Goal: Task Accomplishment & Management: Complete application form

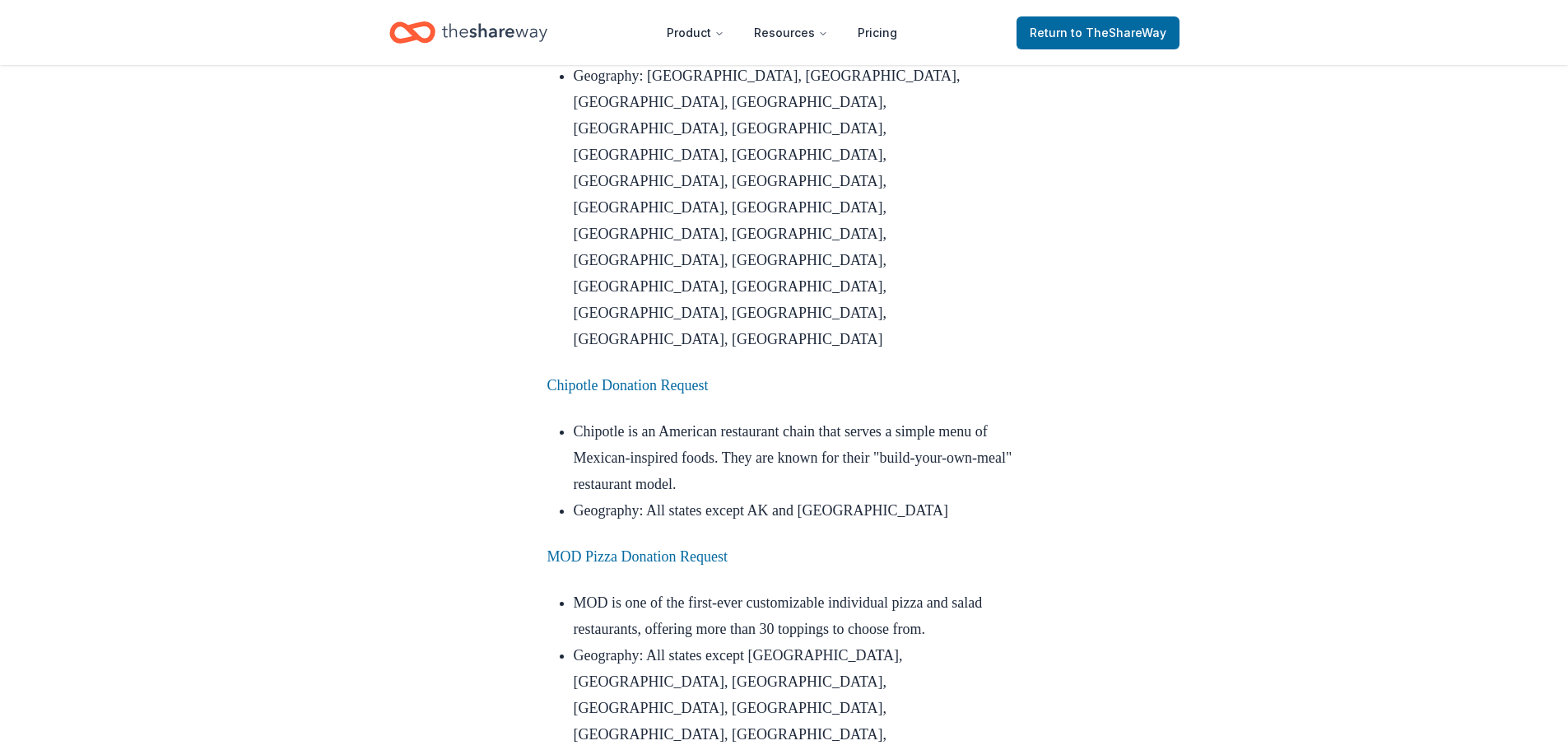
scroll to position [5435, 0]
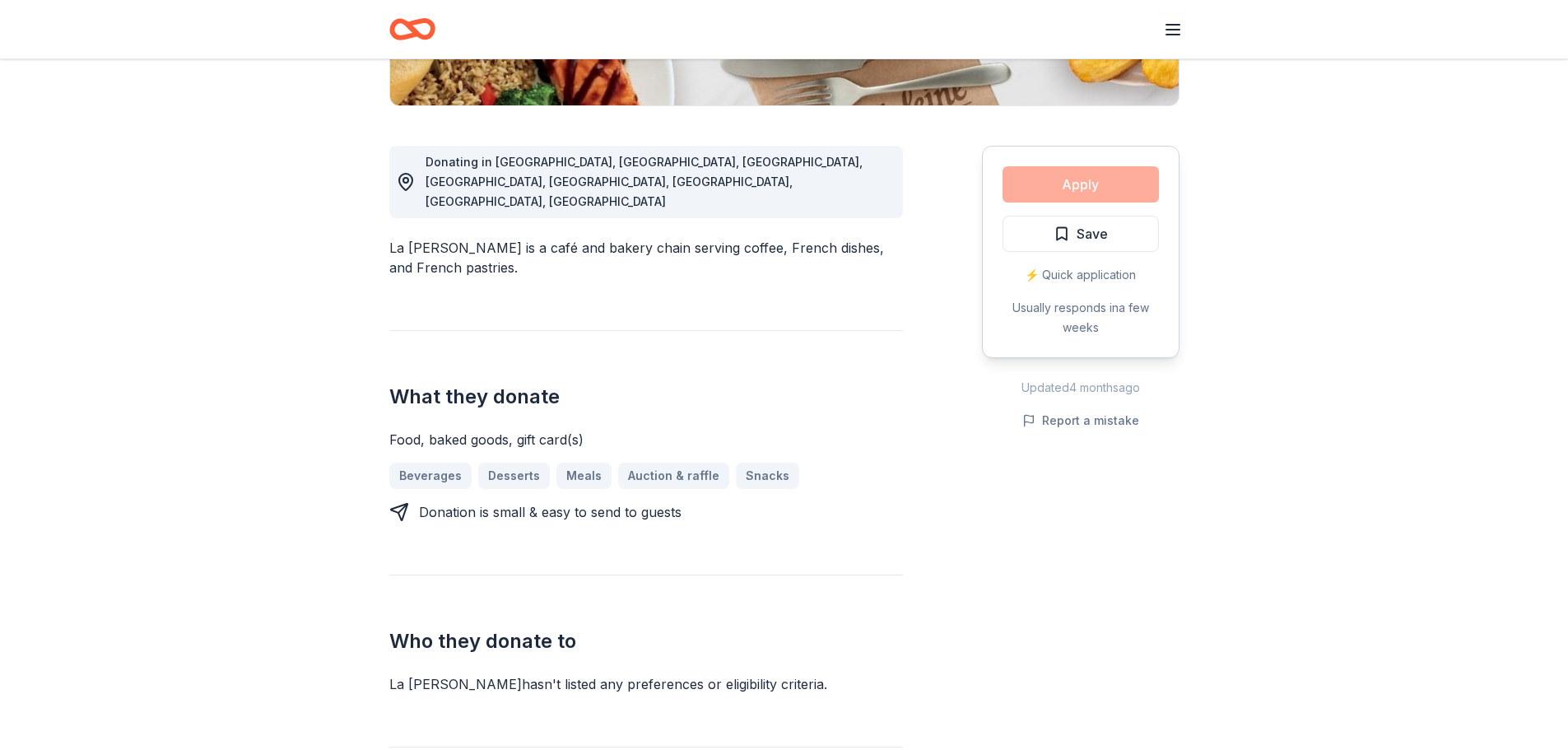
scroll to position [83, 0]
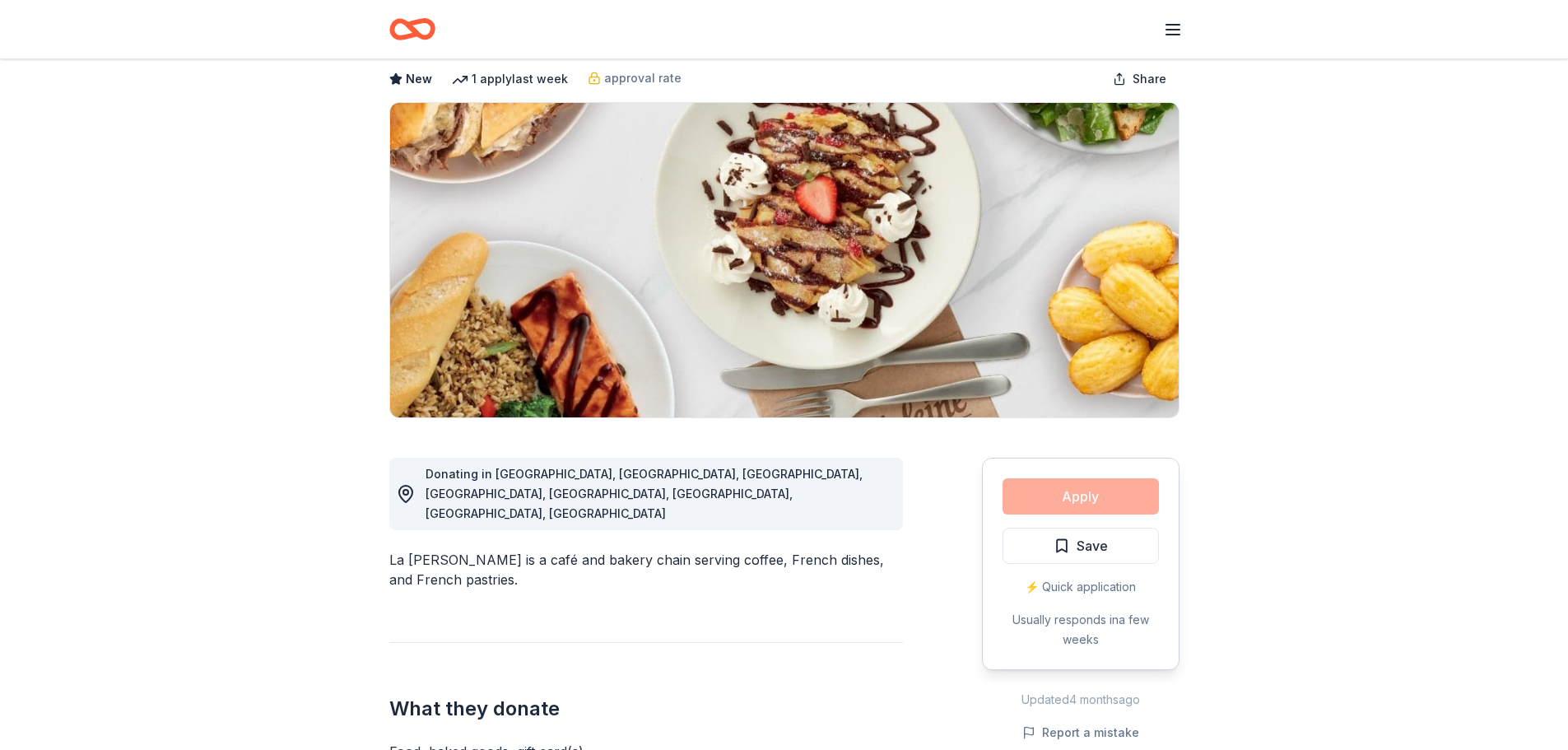
click at [1077, 499] on div "Apply Save ⚡️ Quick application Usually responds in a few weeks" at bounding box center [1080, 564] width 198 height 213
click at [517, 550] on div "La [PERSON_NAME] is a café and bakery chain serving coffee, French dishes, and …" at bounding box center [646, 570] width 513 height 40
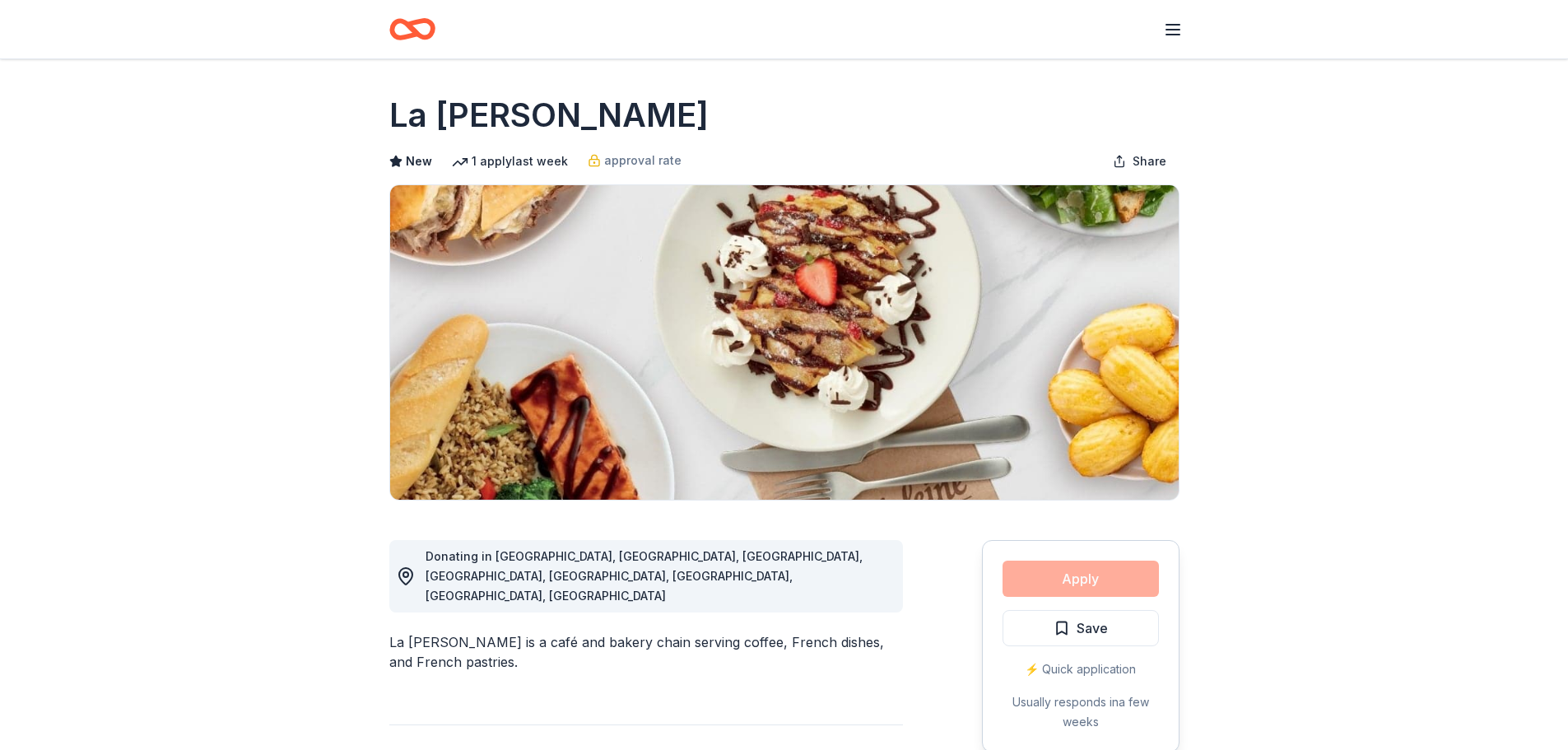
click at [1177, 34] on line "button" at bounding box center [1172, 34] width 13 height 0
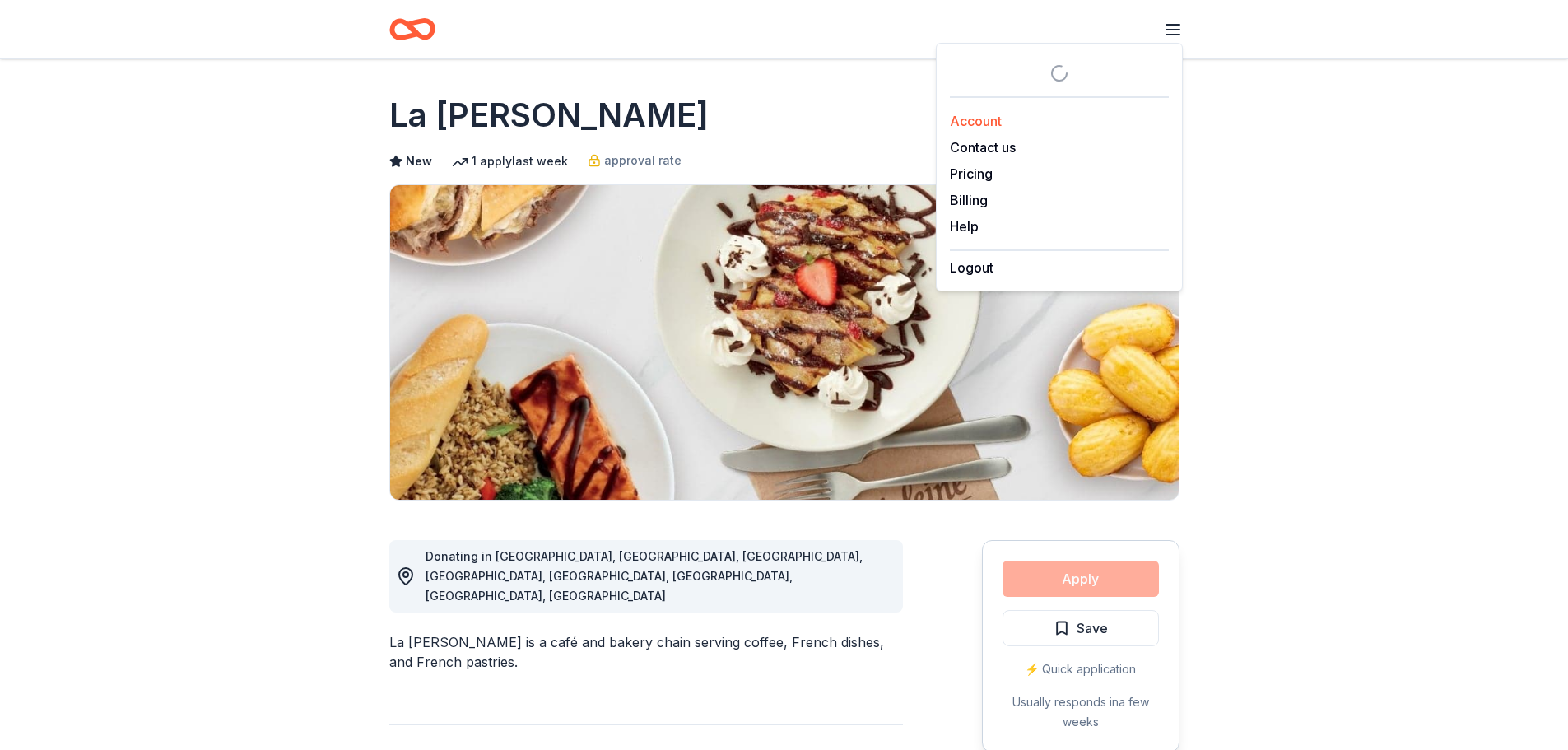
click at [963, 122] on link "Account" at bounding box center [976, 120] width 52 height 17
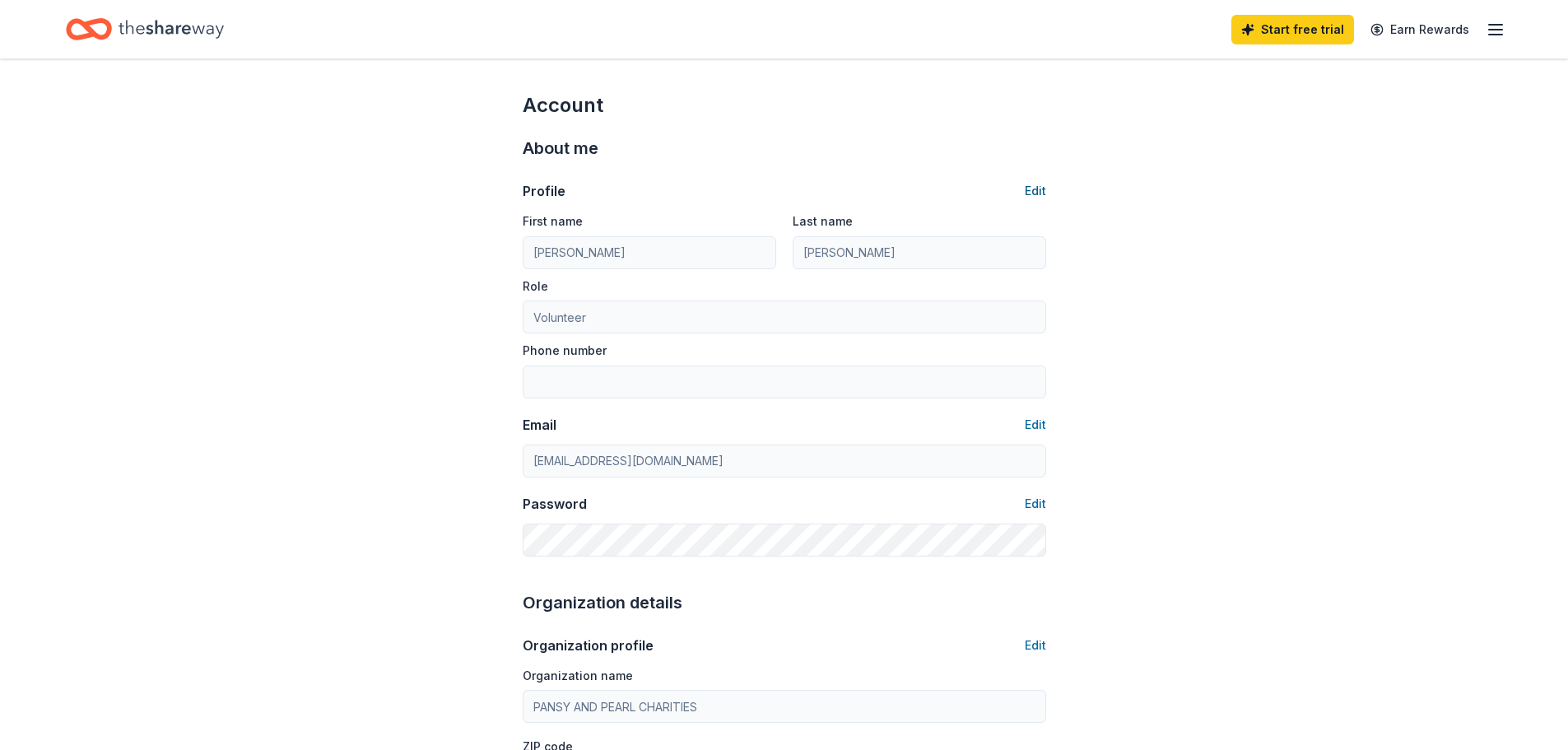
click at [1030, 187] on button "Edit" at bounding box center [1035, 191] width 21 height 19
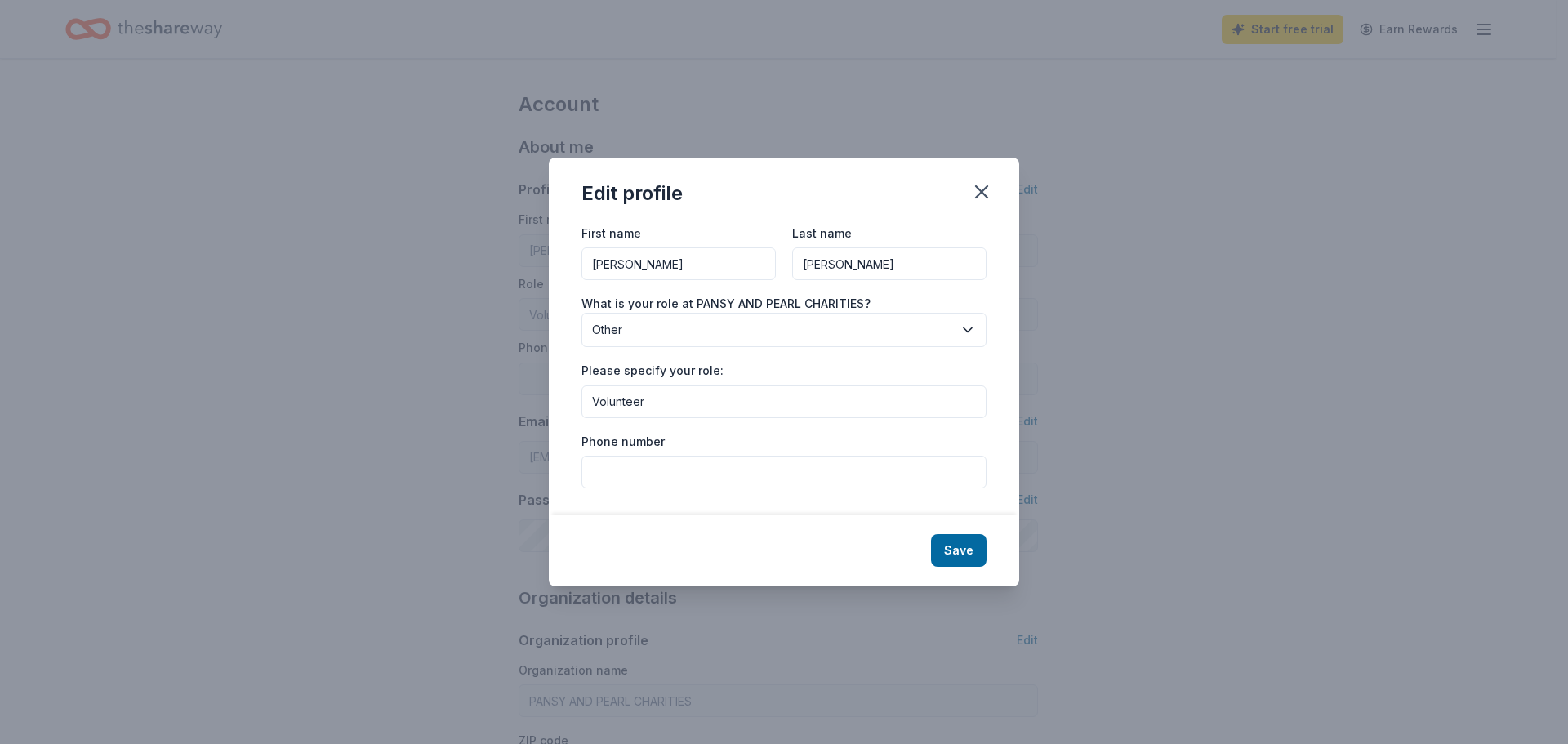
drag, startPoint x: 652, startPoint y: 268, endPoint x: 510, endPoint y: 263, distance: 142.1
click at [510, 263] on div "Edit profile First name Michelle Last name Wiest What is your role at PANSY AND…" at bounding box center [784, 372] width 1568 height 744
type input "Kathryn"
type input "Janowiak"
click at [832, 331] on span "Other" at bounding box center [773, 330] width 361 height 19
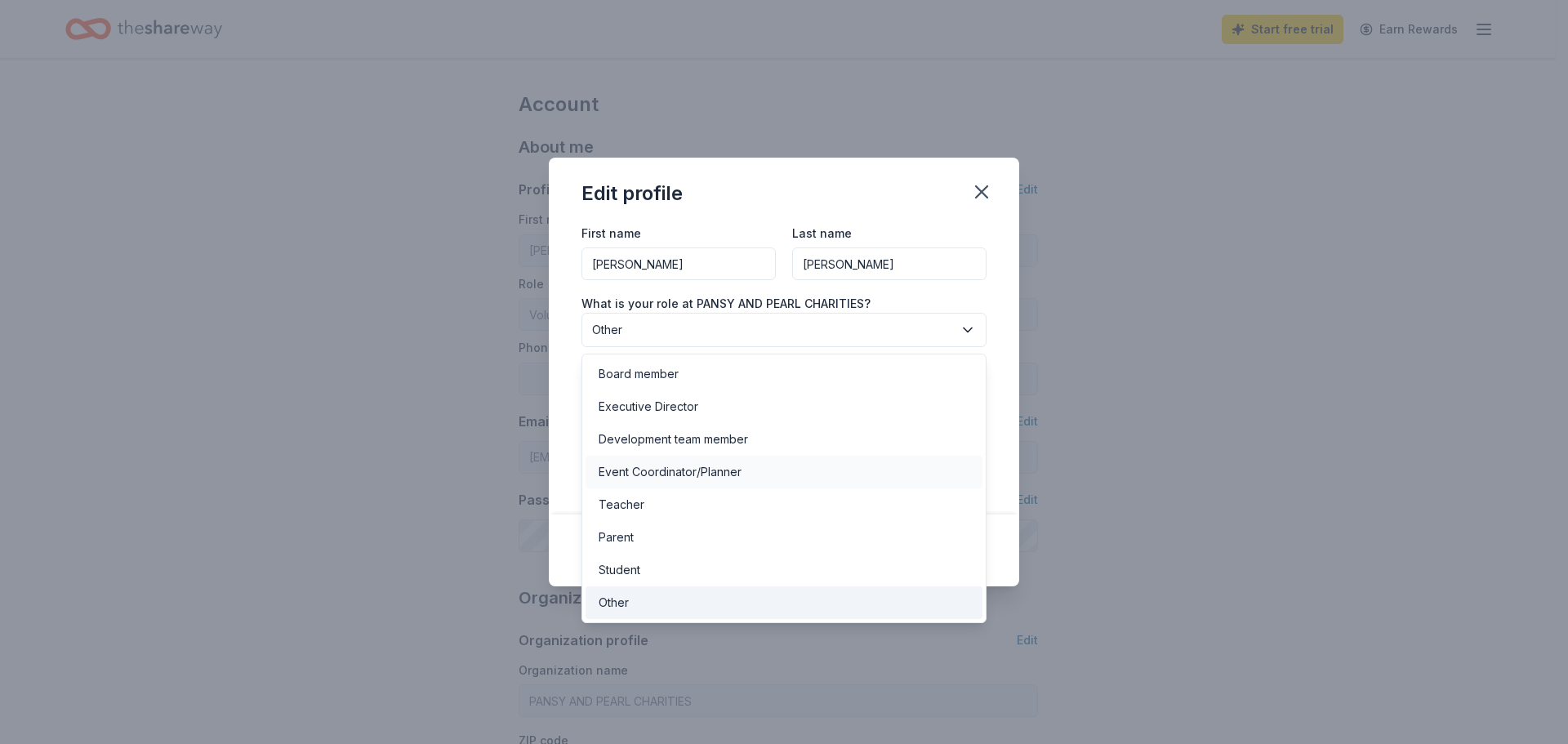
click at [839, 465] on div "Event Coordinator/Planner" at bounding box center [784, 472] width 397 height 32
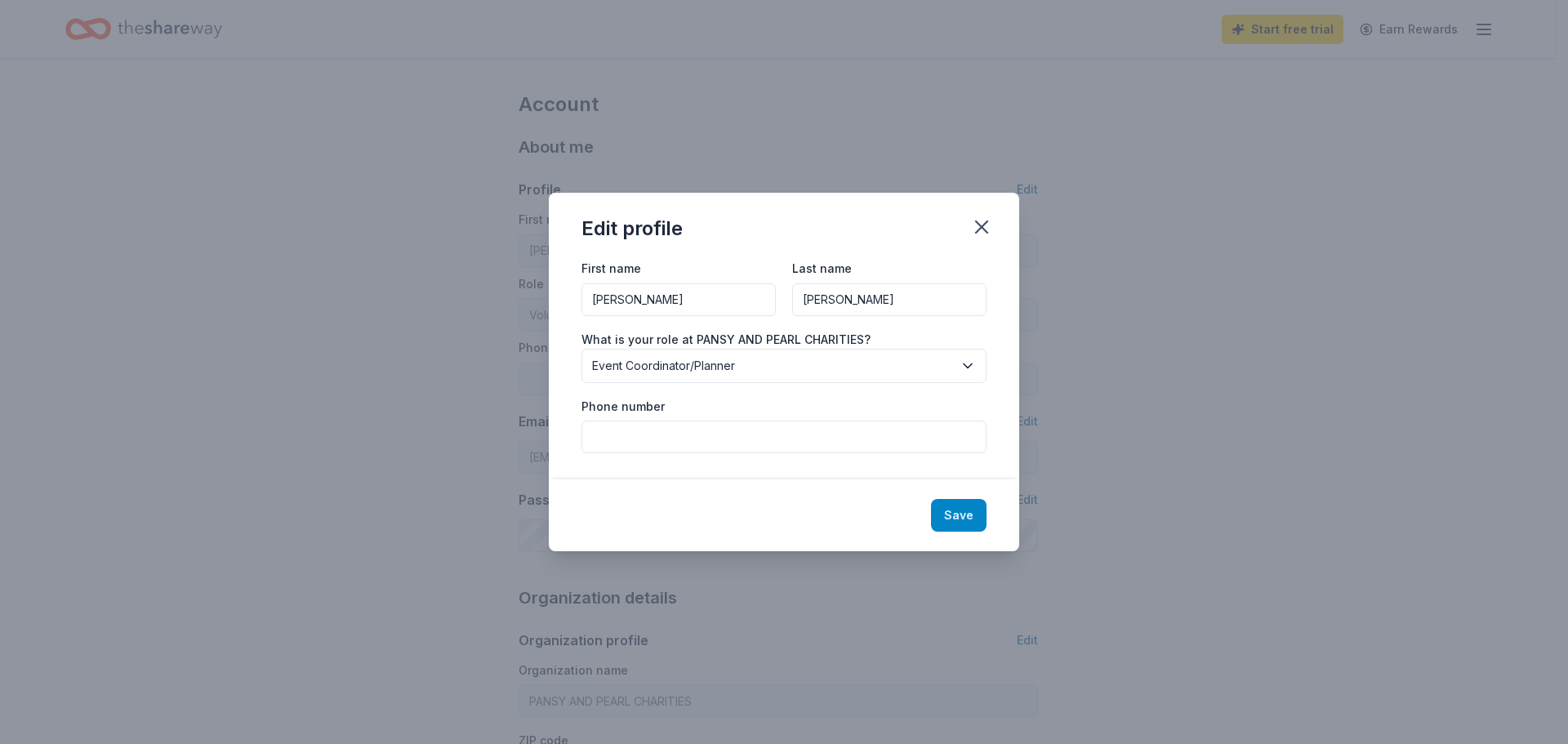
click at [952, 511] on button "Save" at bounding box center [959, 515] width 56 height 32
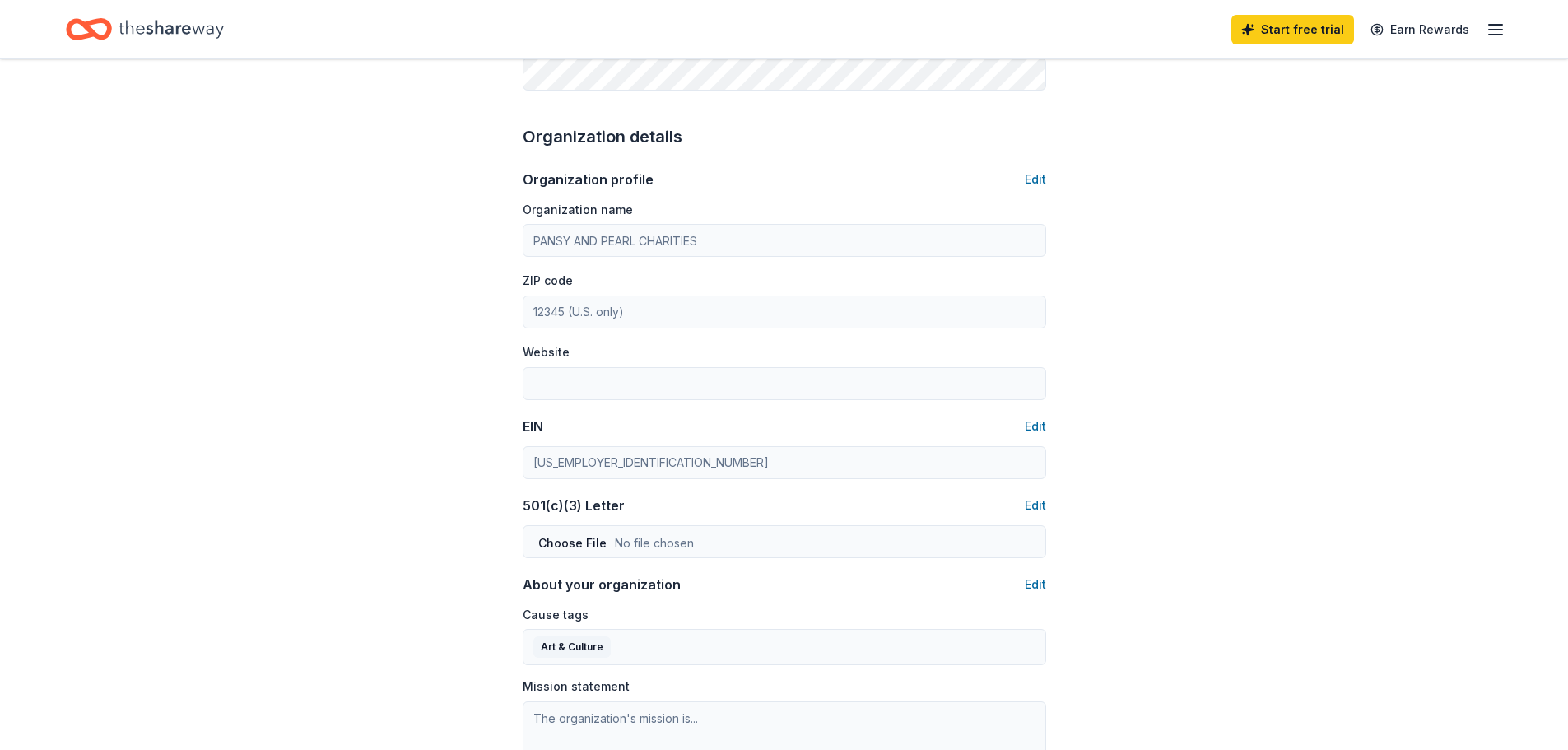
scroll to position [494, 0]
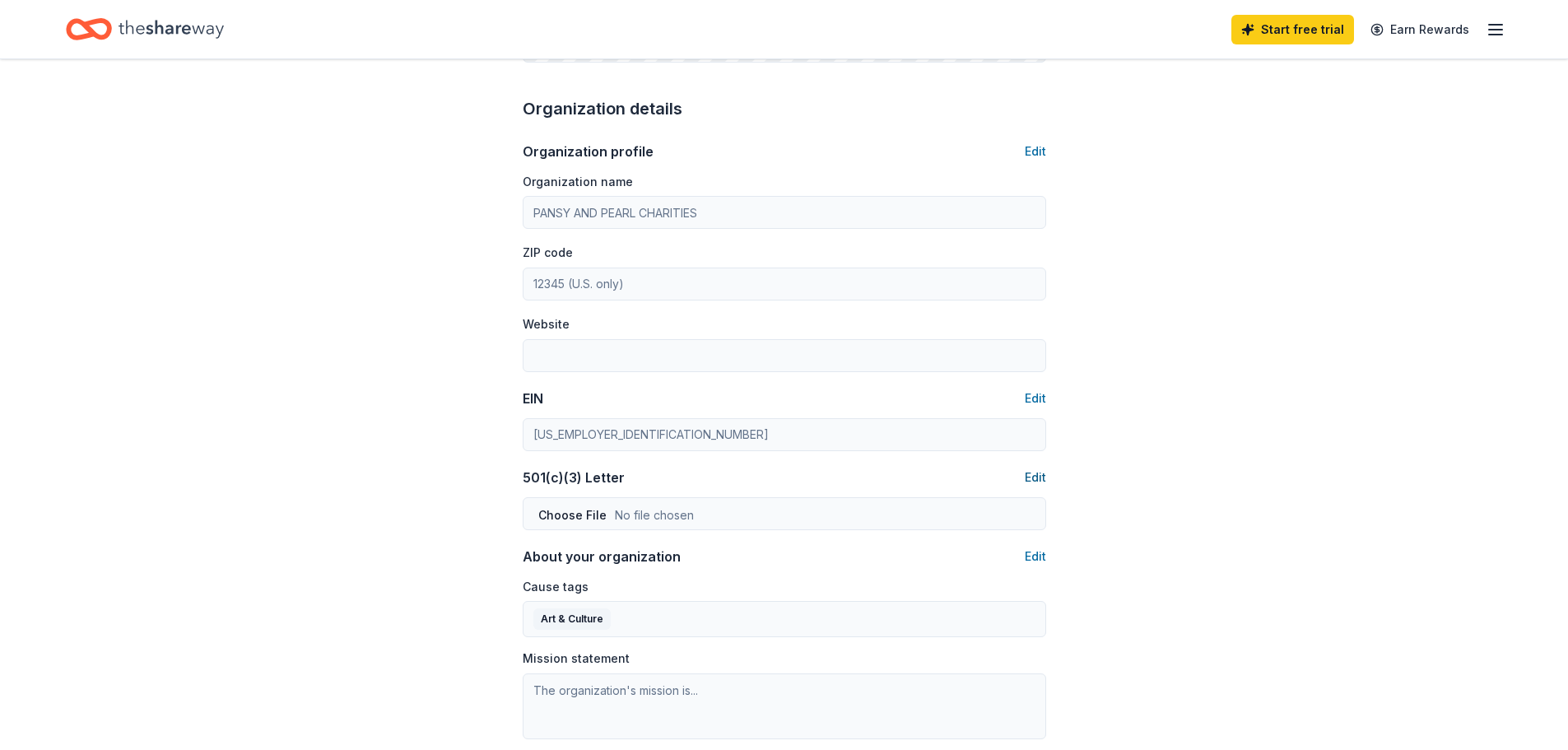
click at [1032, 476] on button "Edit" at bounding box center [1035, 477] width 21 height 19
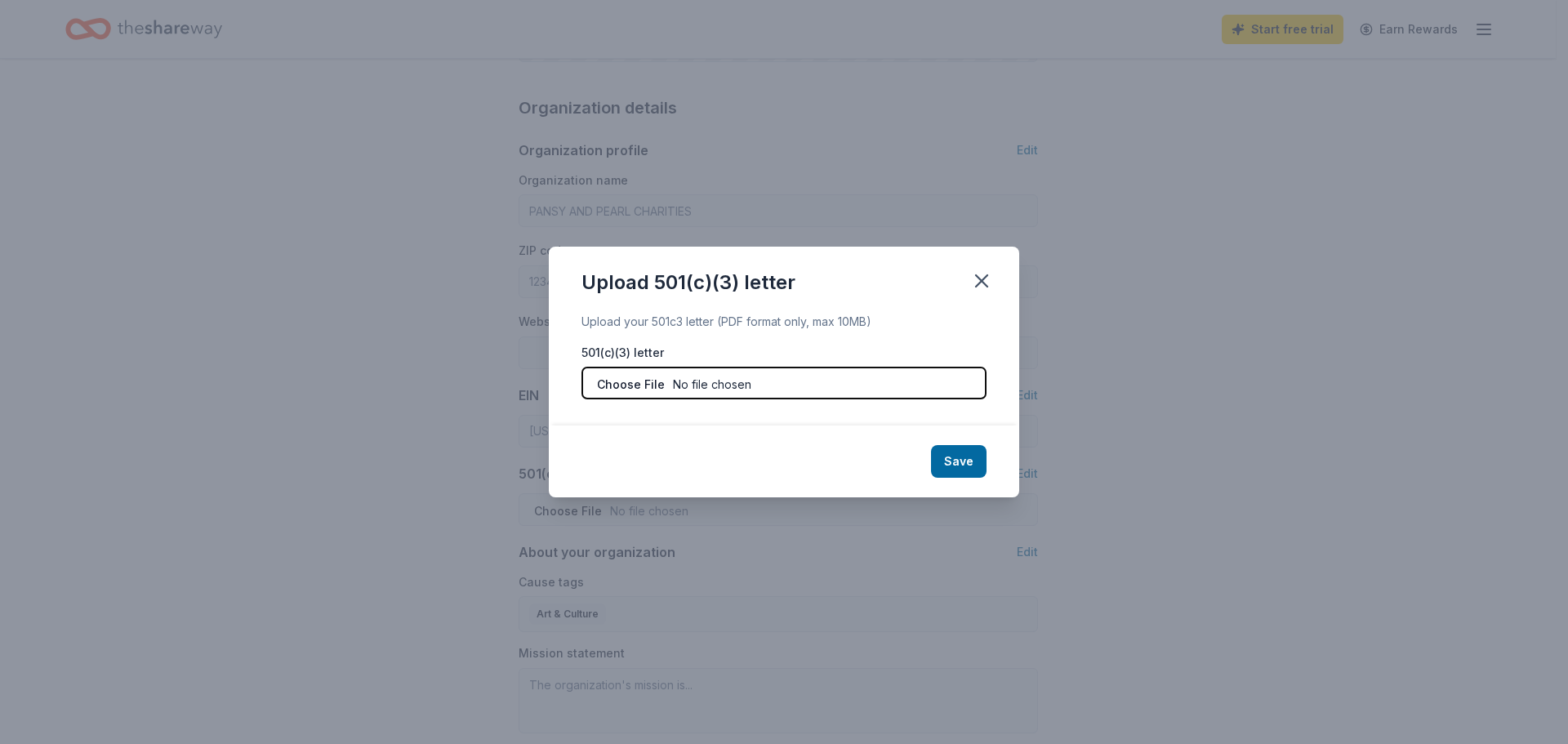
click at [857, 391] on input "file" at bounding box center [784, 383] width 406 height 32
type input "C:\fakepath\PPC-CCF 501c3 Tax Exempt Status.pdf"
click at [958, 463] on button "Save" at bounding box center [959, 461] width 56 height 32
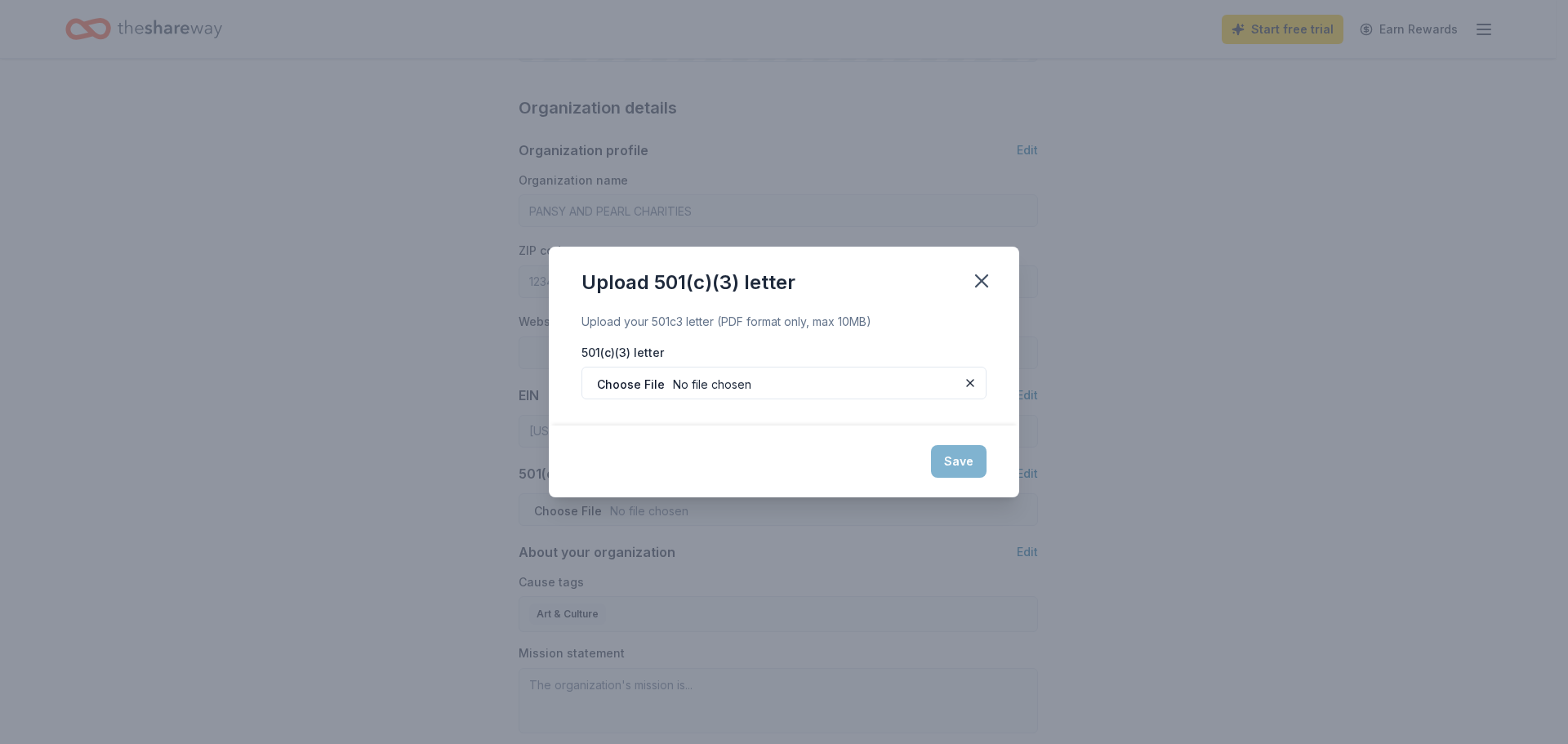
type input "Kathryn"
type input "Janowiak"
type input "Event Coordinator/Planner"
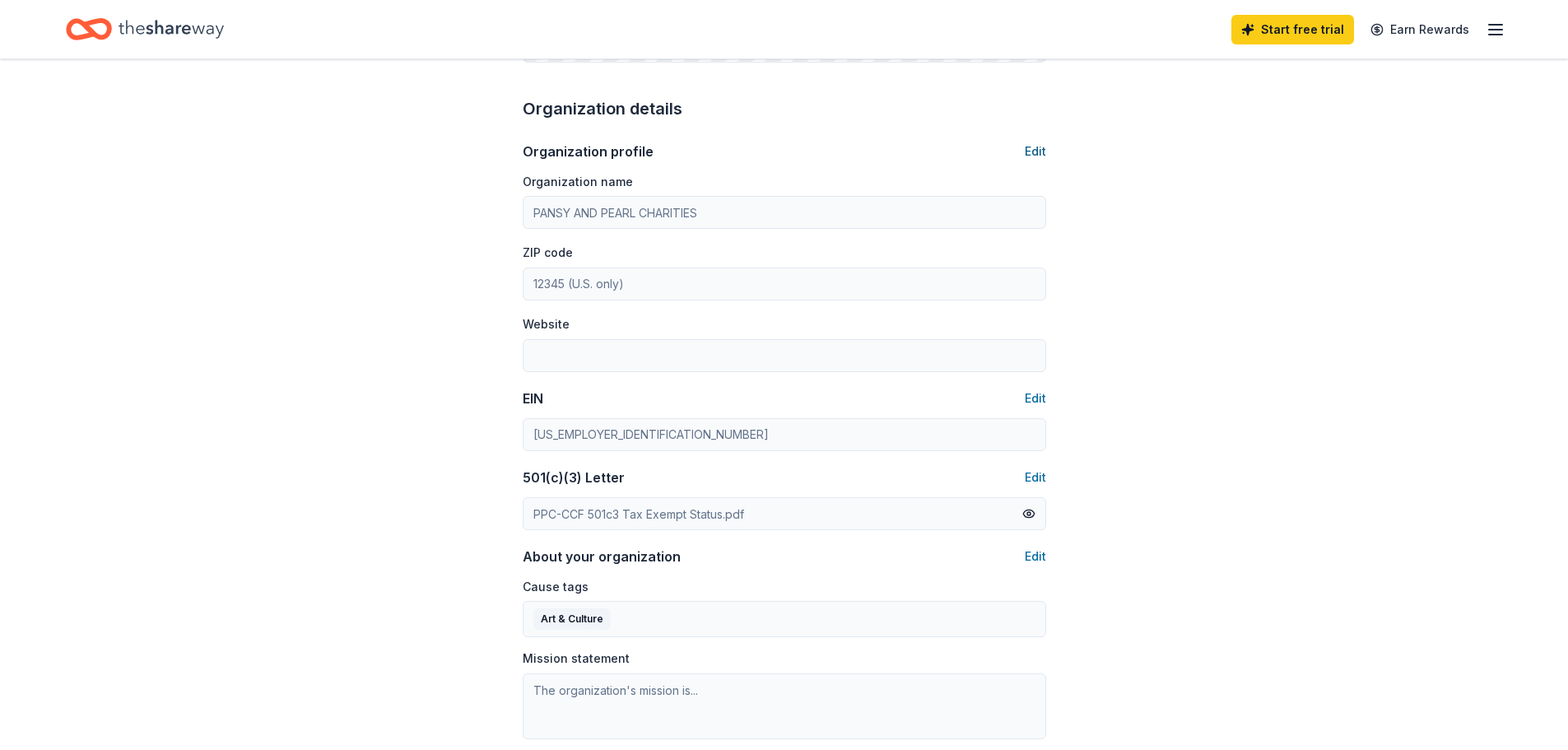
click at [1042, 157] on button "Edit" at bounding box center [1035, 151] width 21 height 19
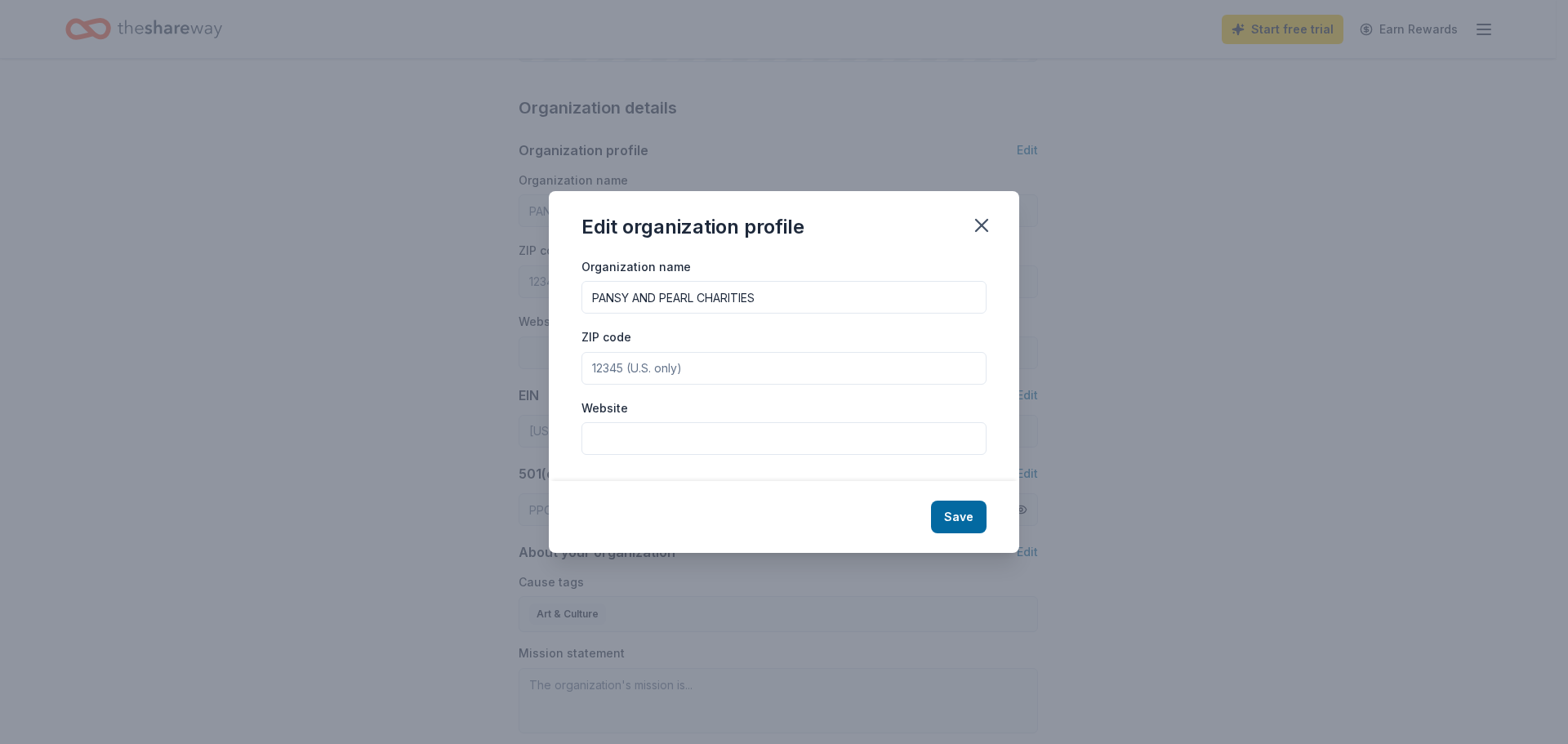
click at [682, 367] on input "ZIP code" at bounding box center [784, 368] width 406 height 32
type input "75034"
click at [661, 446] on input "Website" at bounding box center [784, 438] width 406 height 32
click at [727, 427] on input "Website" at bounding box center [784, 438] width 406 height 32
paste input "[URL][DOMAIN_NAME]"
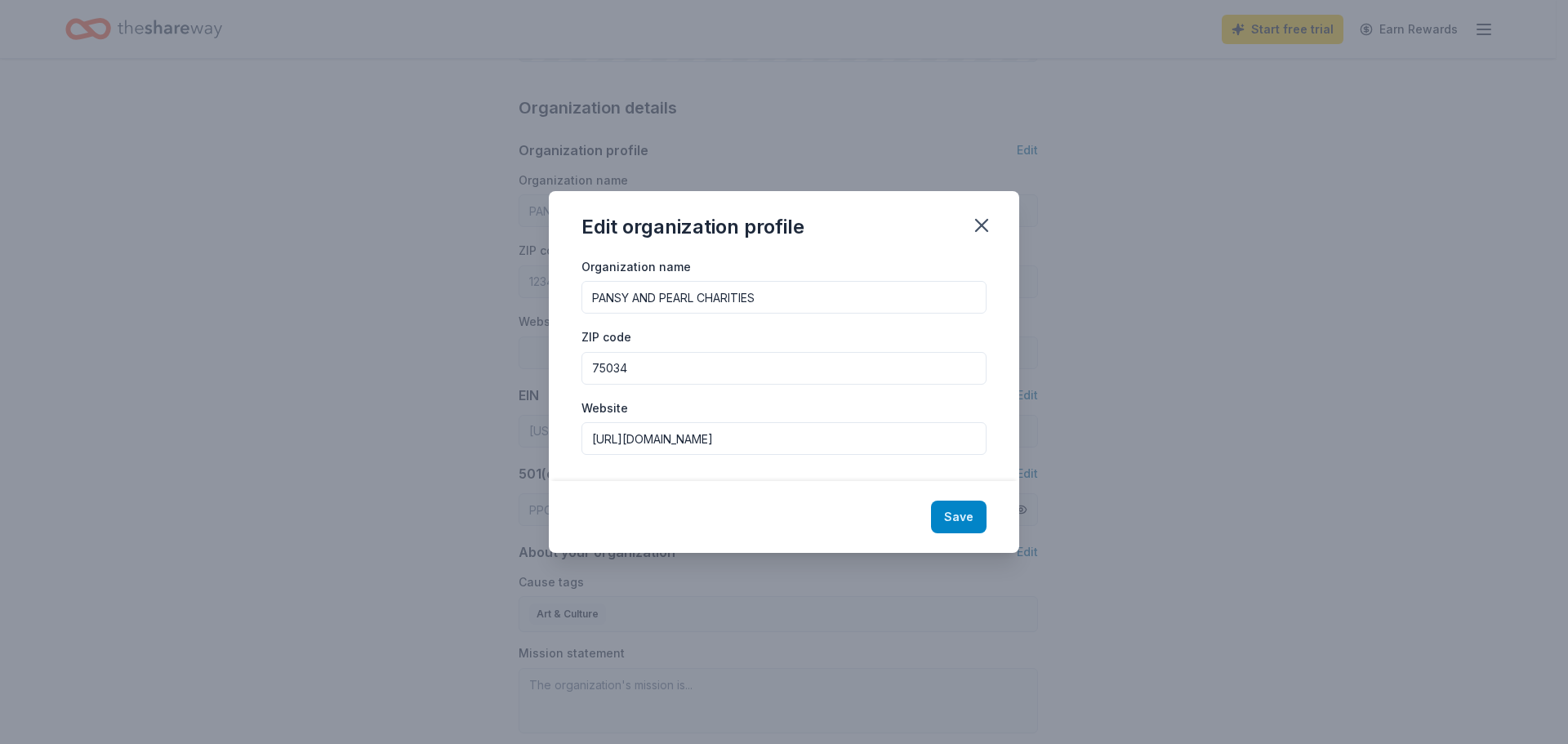
type input "[URL][DOMAIN_NAME]"
click at [958, 515] on button "Save" at bounding box center [959, 516] width 56 height 32
click at [959, 507] on div "Save" at bounding box center [783, 517] width 470 height 72
click at [975, 228] on icon "button" at bounding box center [982, 225] width 23 height 23
type input "75034"
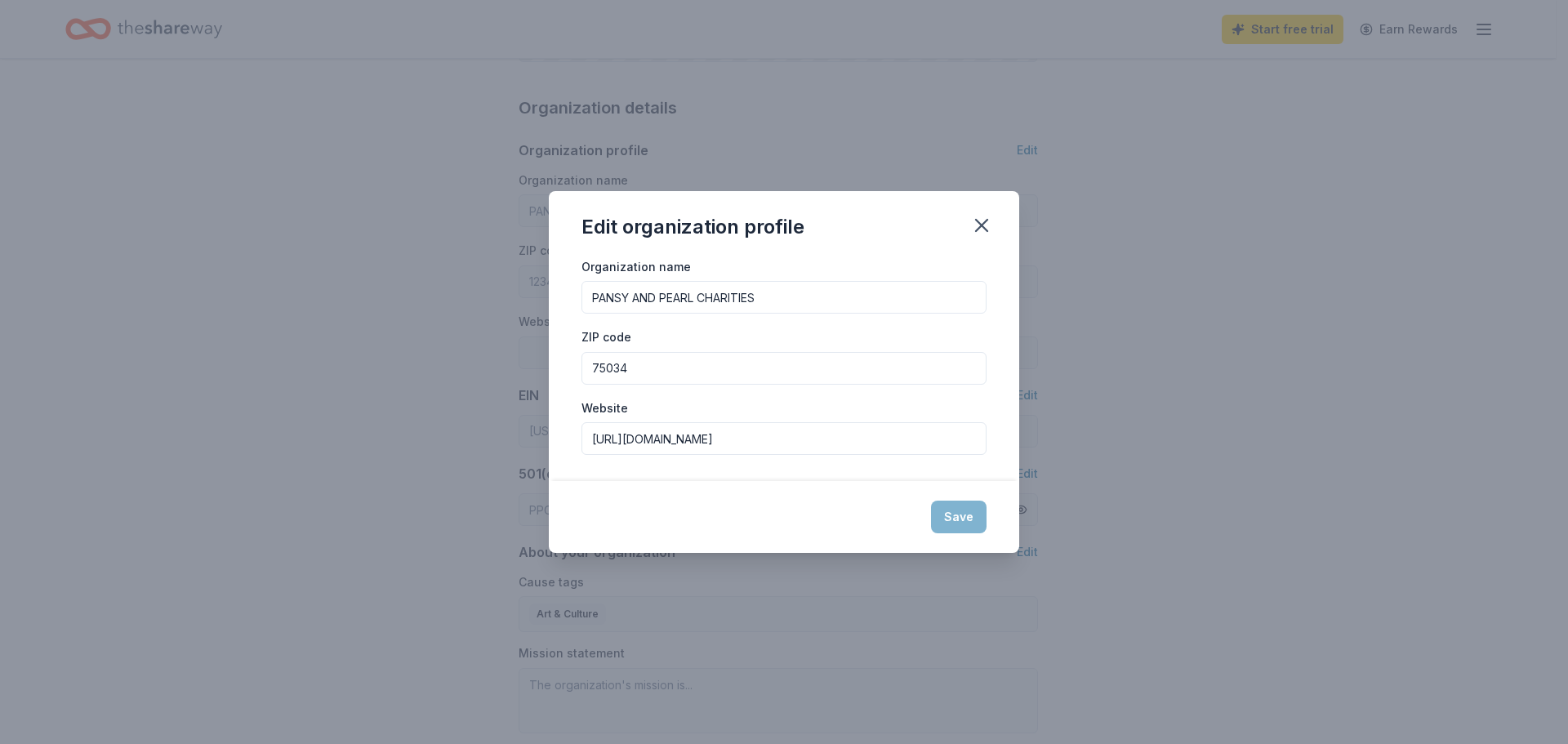
type input "[URL][DOMAIN_NAME]"
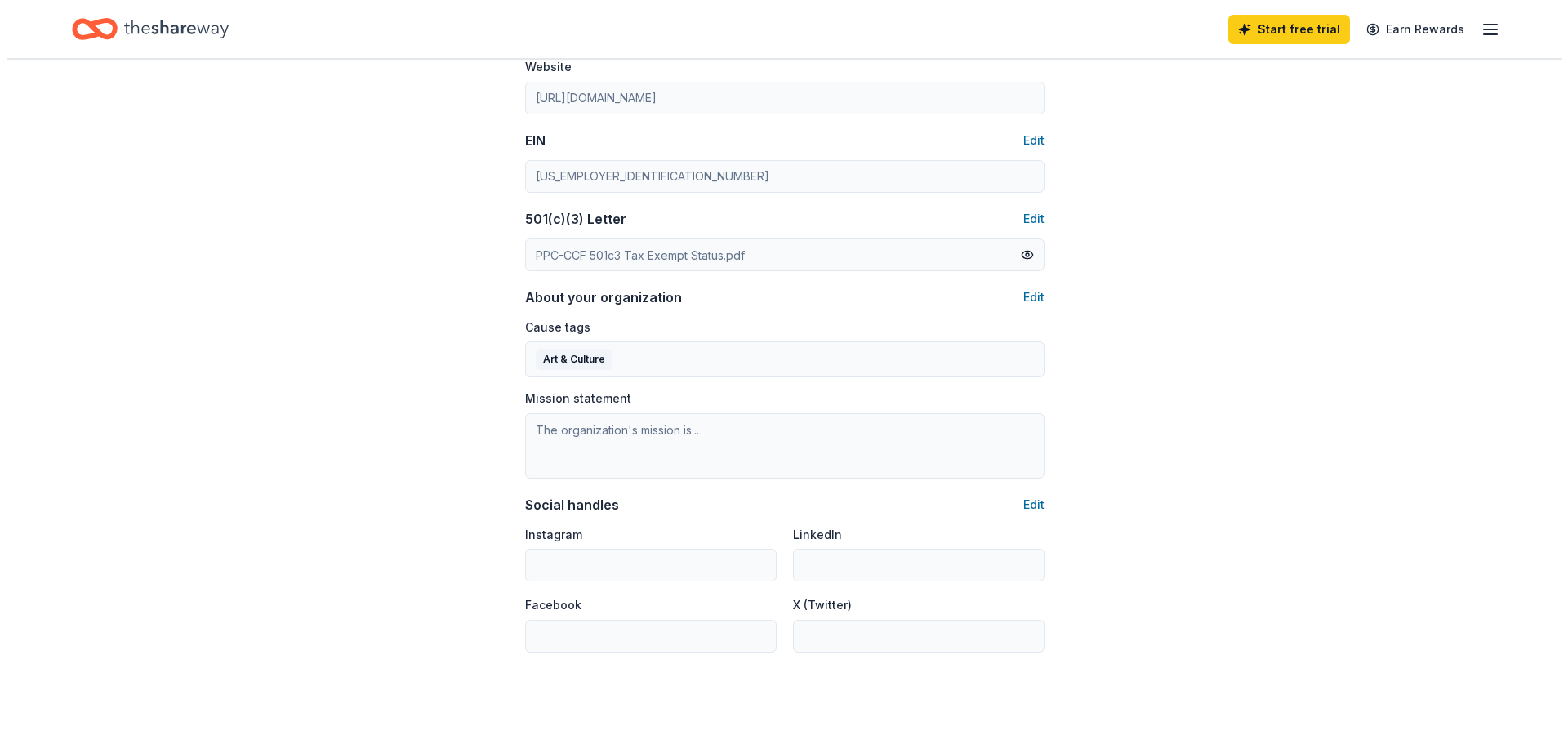
scroll to position [817, 0]
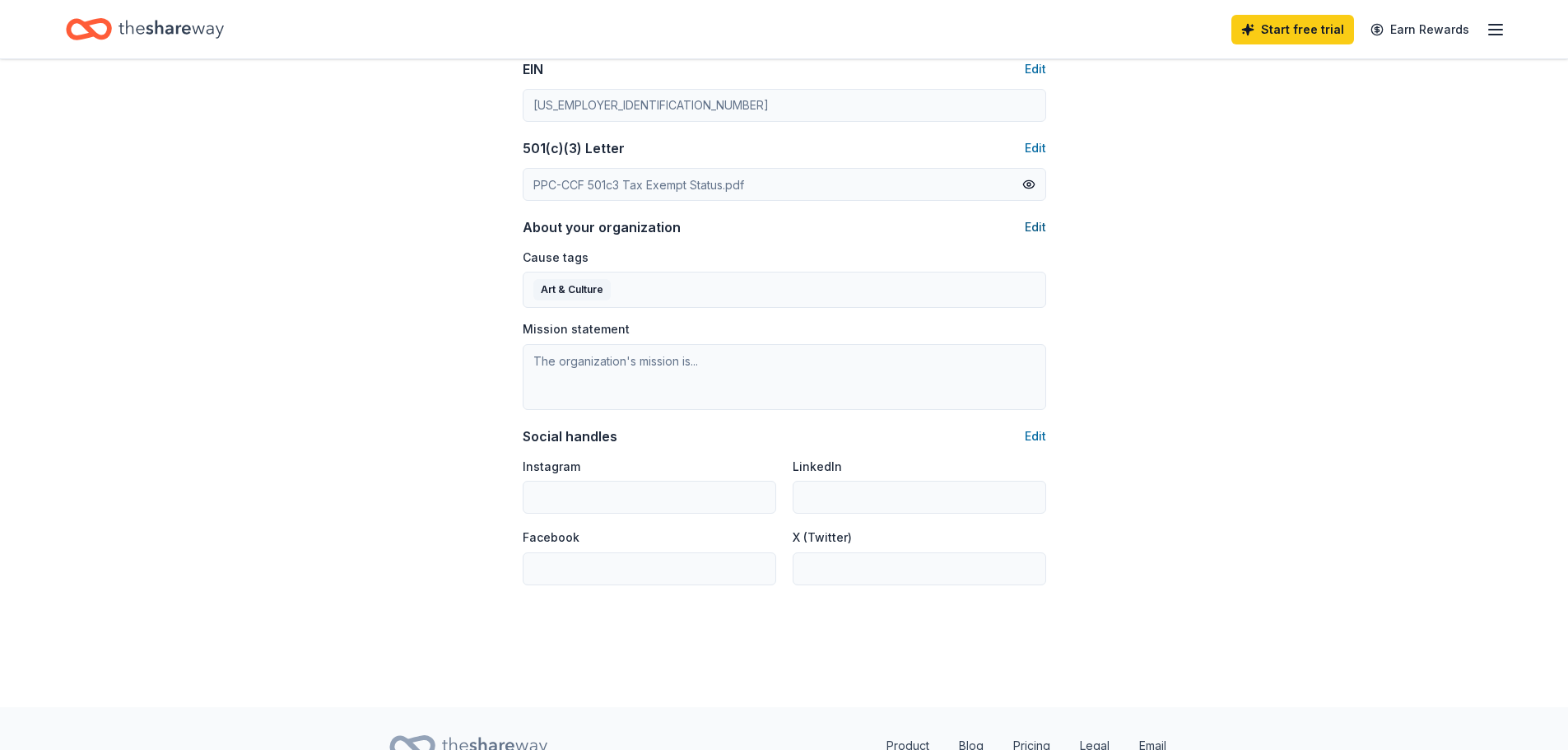
click at [1034, 227] on button "Edit" at bounding box center [1035, 227] width 21 height 19
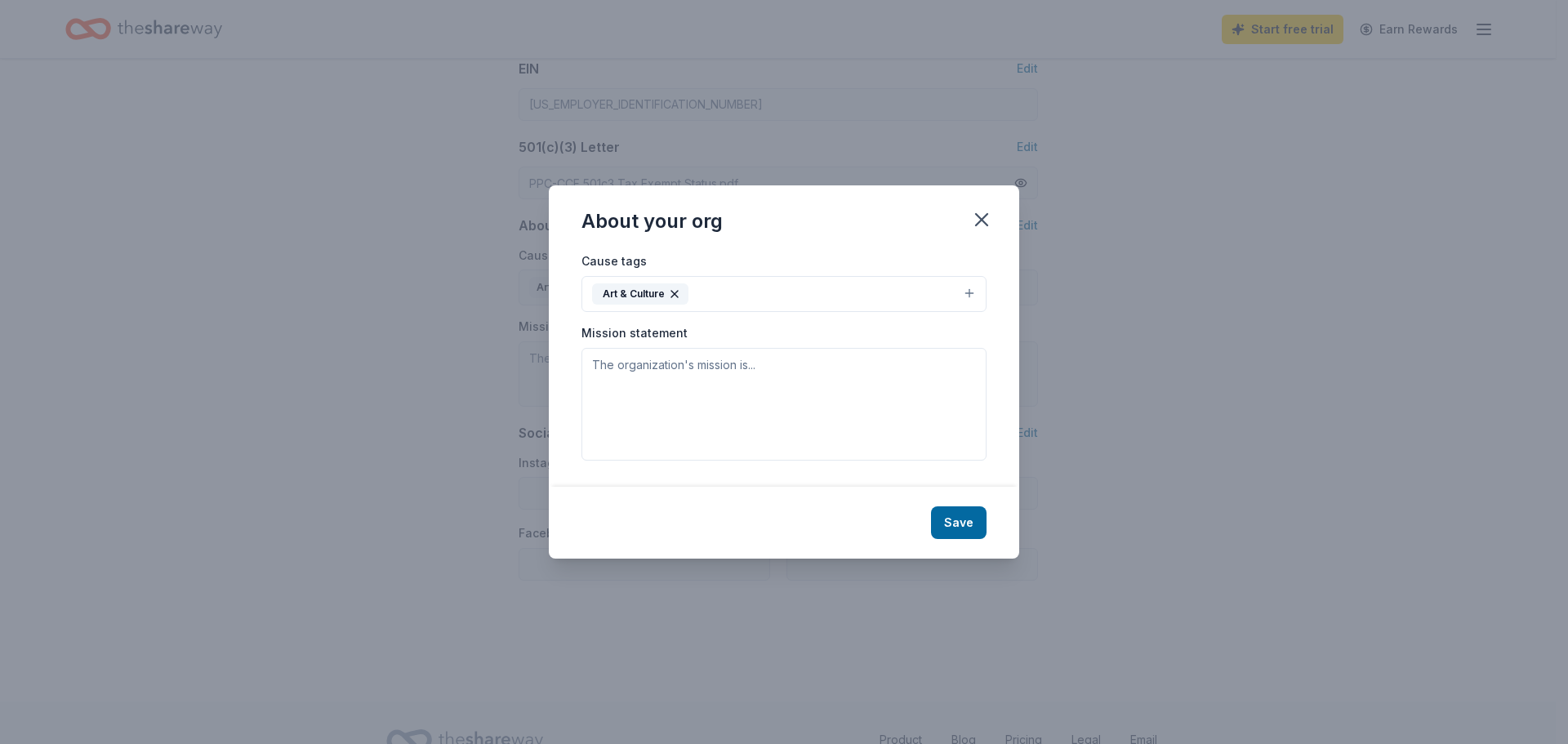
click at [965, 288] on button "Art & Culture" at bounding box center [784, 294] width 406 height 36
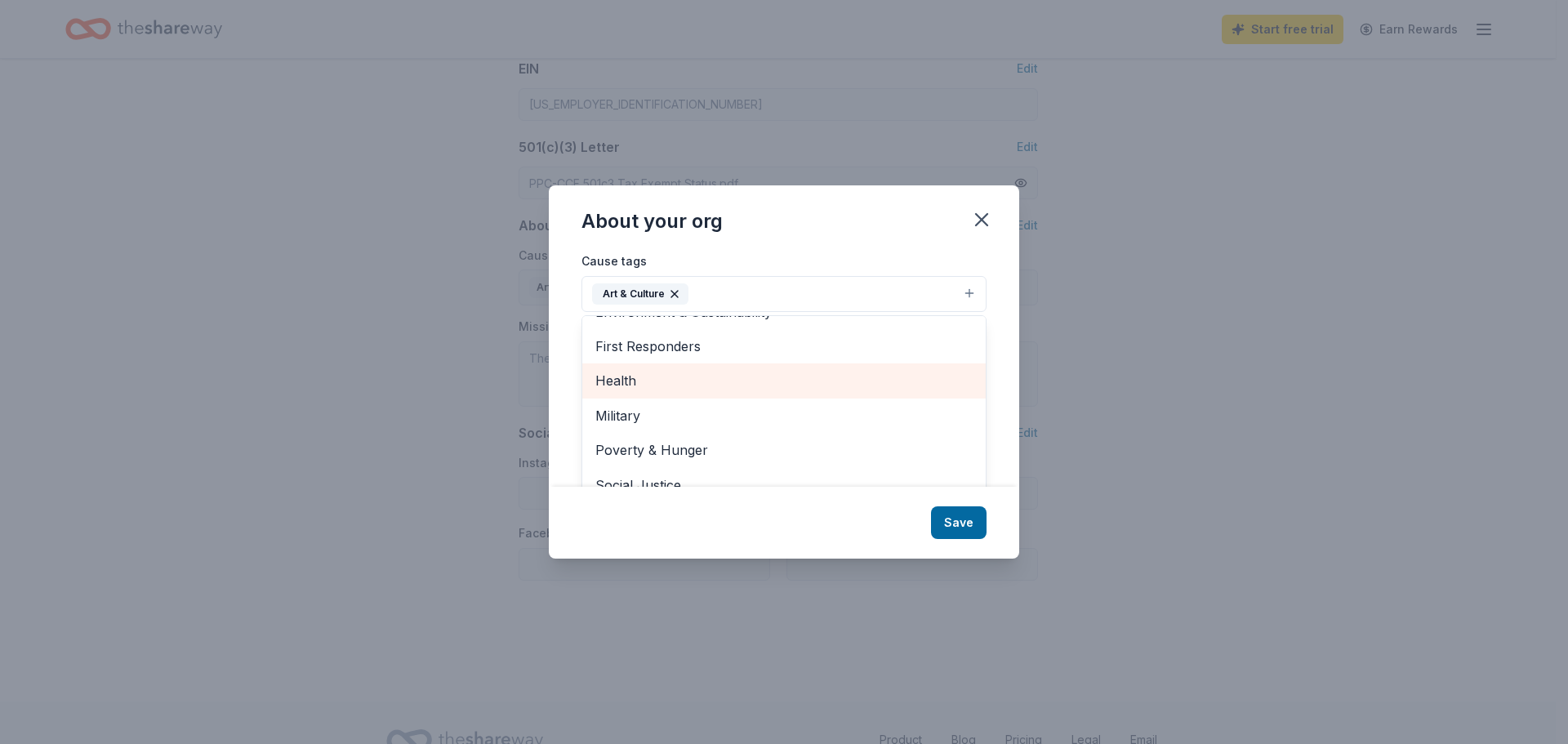
click at [849, 380] on span "Health" at bounding box center [784, 380] width 378 height 21
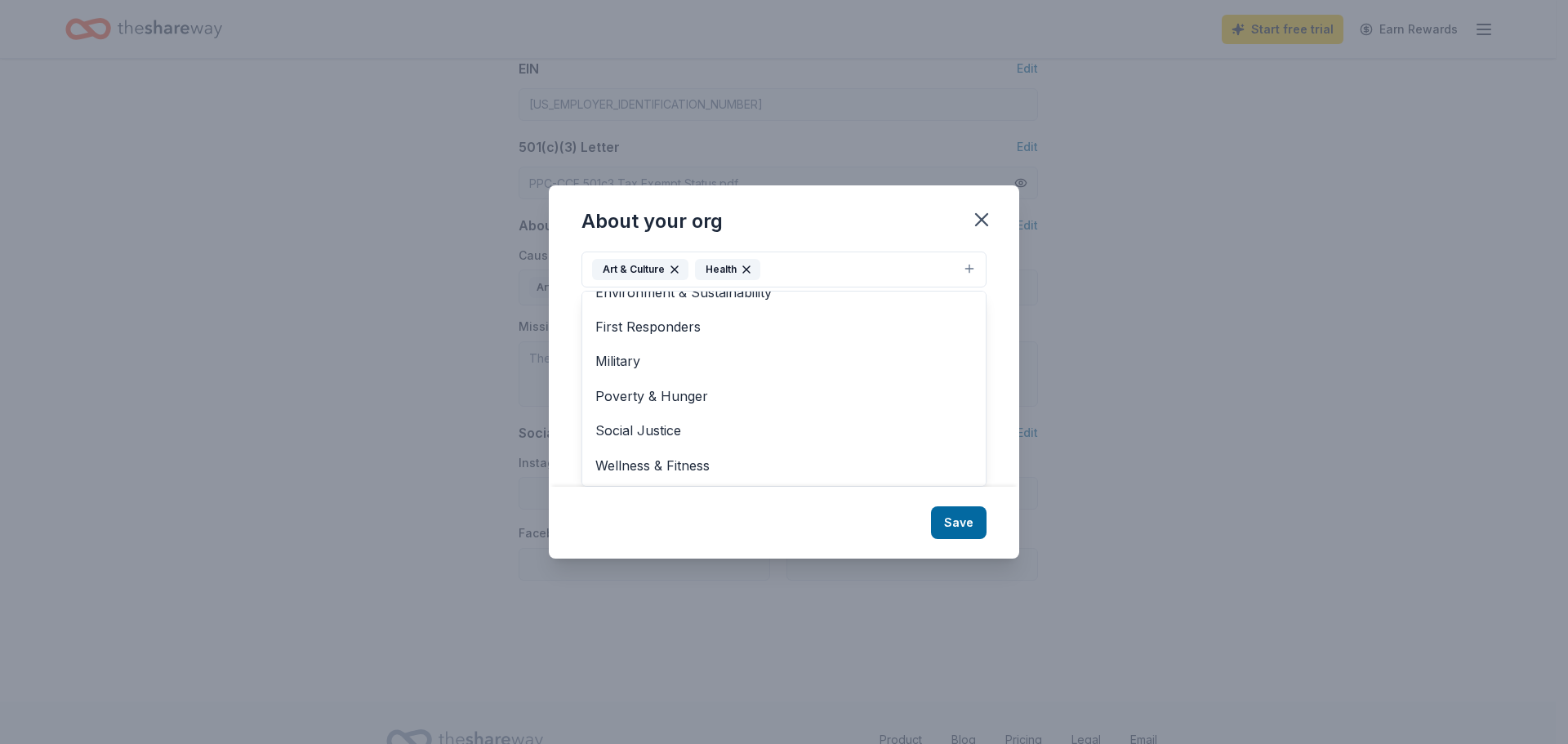
click at [946, 528] on div "About your org Cause tags Art & Culture Health Animals Children Disaster Relief…" at bounding box center [783, 372] width 470 height 372
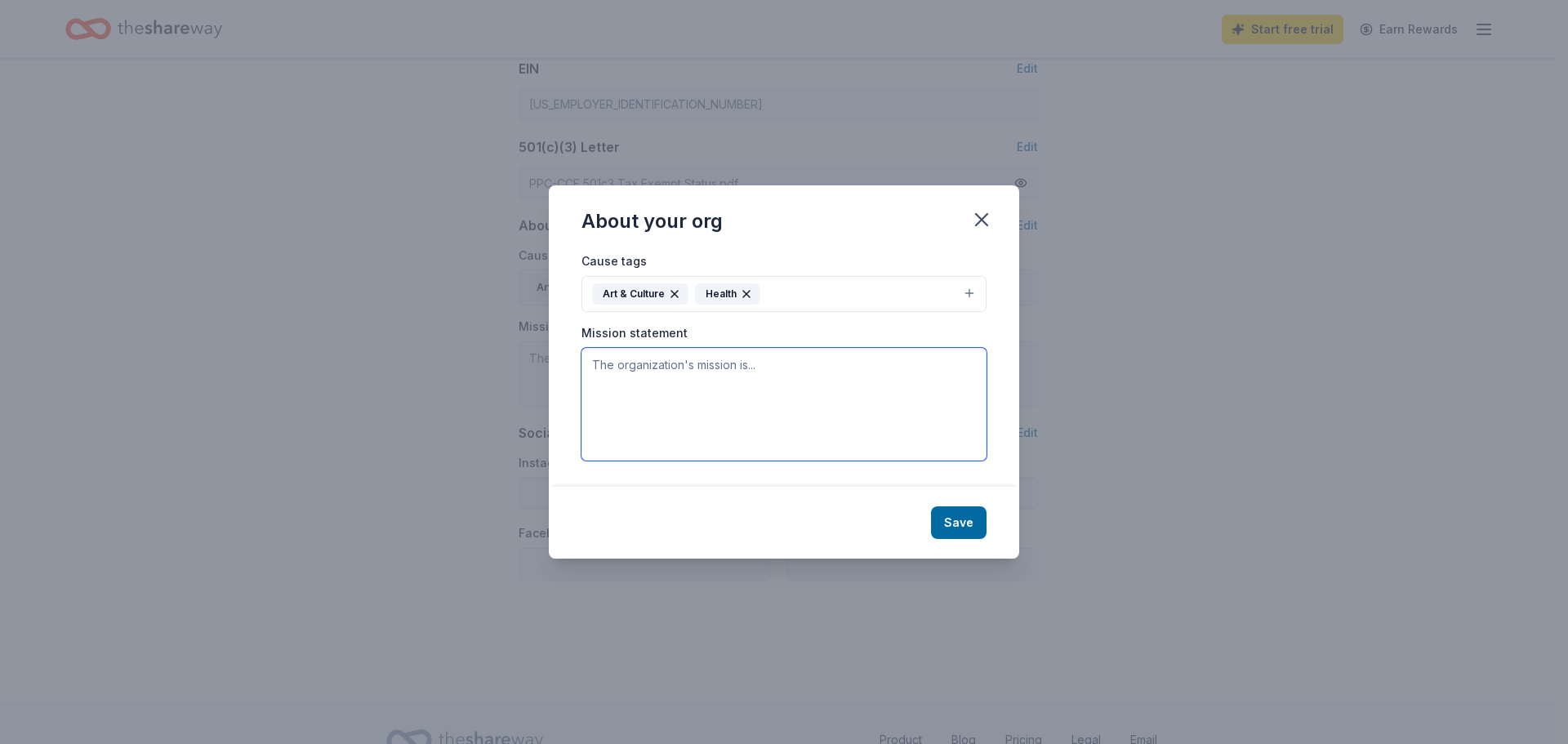
click at [710, 401] on textarea at bounding box center [784, 404] width 406 height 113
paste textarea "Through sisterhood and friendship, Cookies & Castles Frisco works to bring the …"
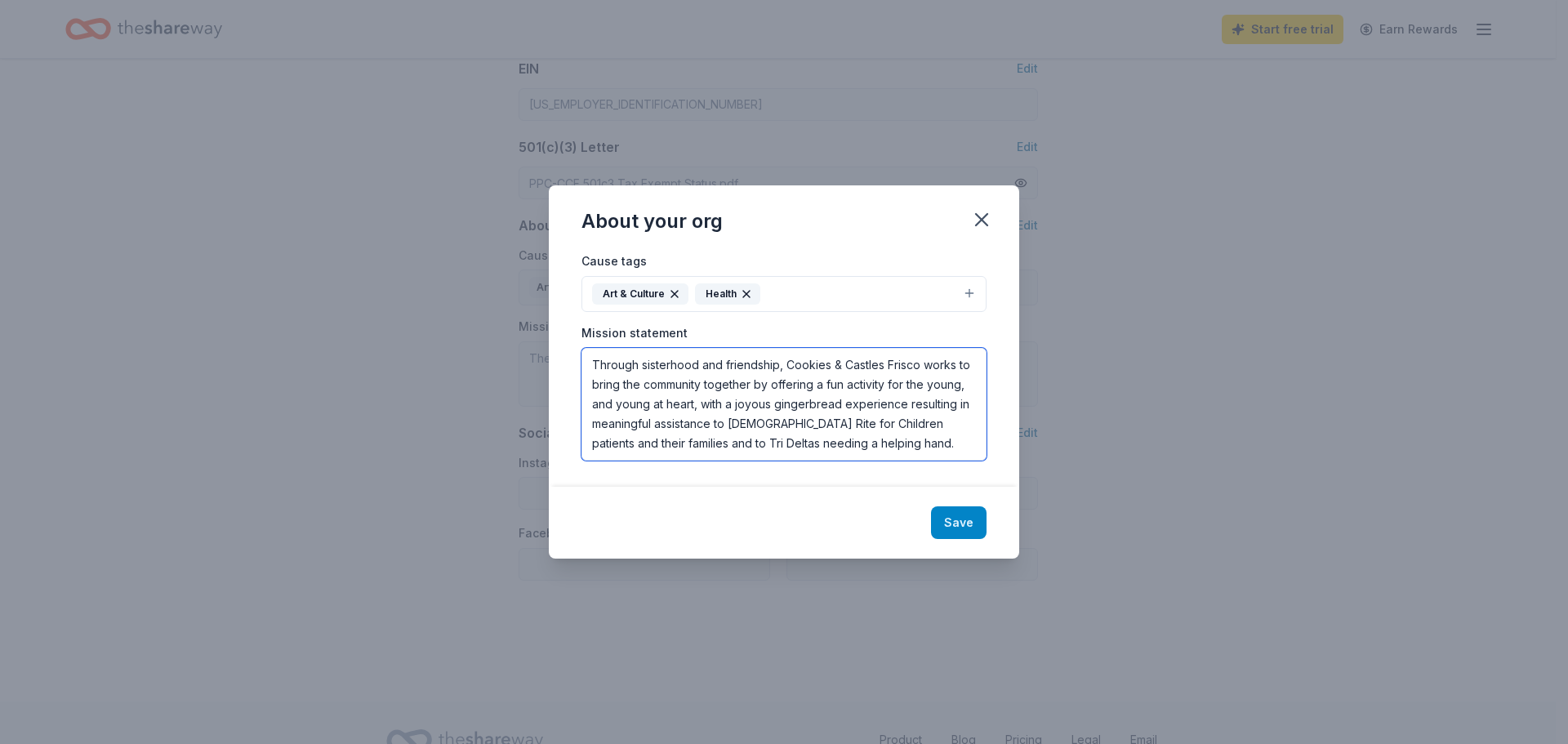
type textarea "Through sisterhood and friendship, Cookies & Castles Frisco works to bring the …"
click at [958, 516] on button "Save" at bounding box center [959, 522] width 56 height 32
type textarea "Through sisterhood and friendship, Cookies & Castles Frisco works to bring the …"
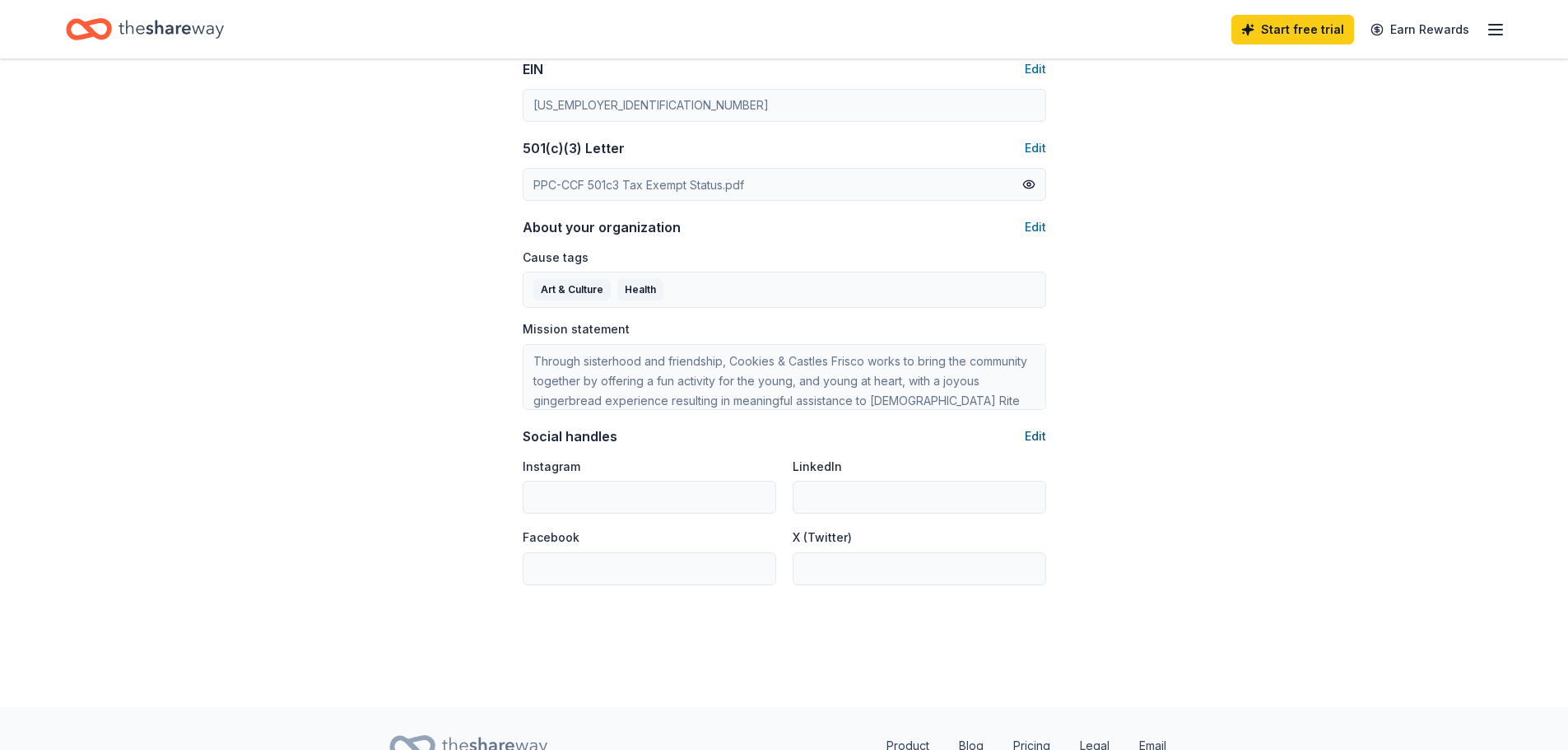
click at [1031, 441] on button "Edit" at bounding box center [1035, 436] width 21 height 19
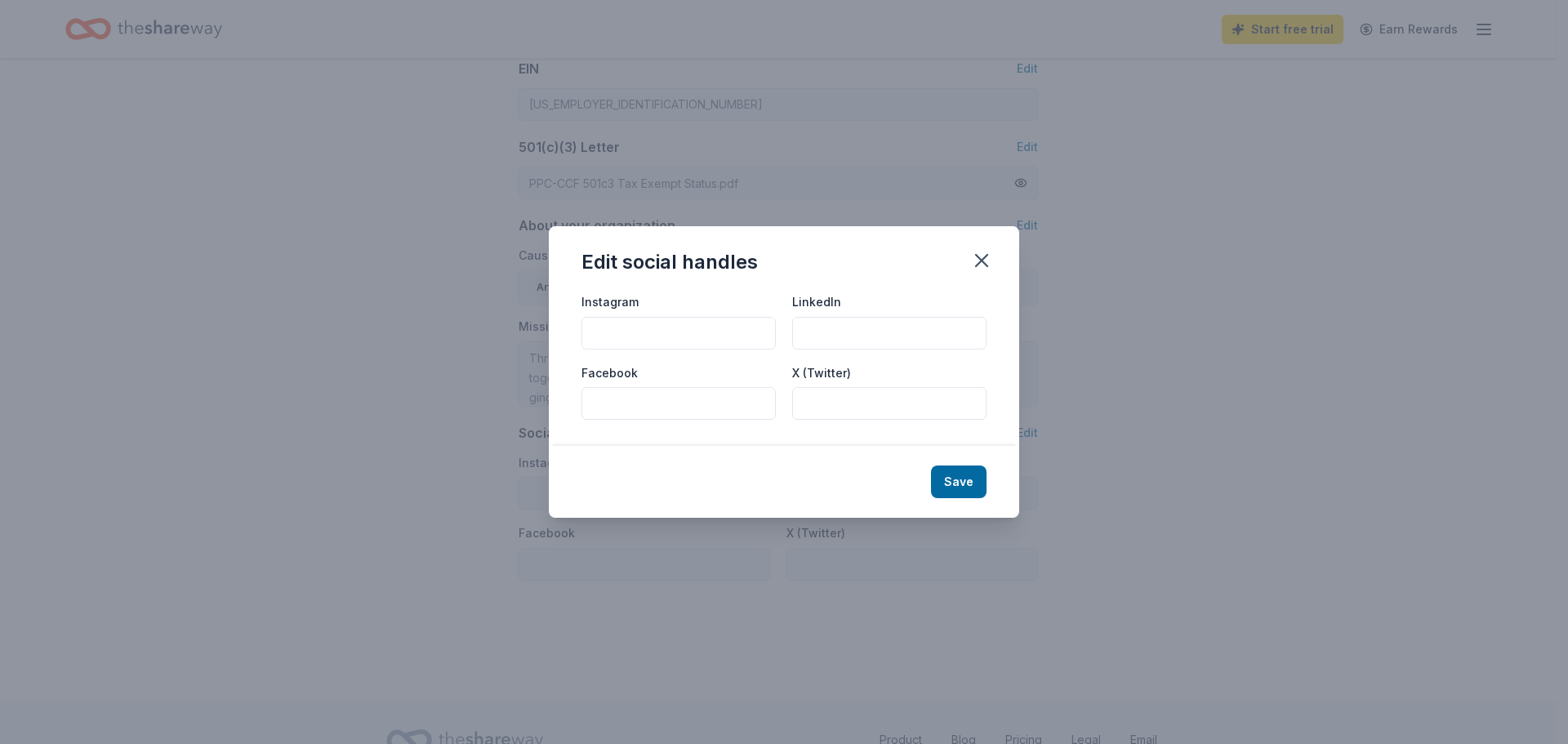
click at [657, 330] on input "Instagram" at bounding box center [678, 332] width 194 height 32
type input "@cookiesandcastlesfrisco"
click at [654, 405] on input "Facebook" at bounding box center [678, 403] width 194 height 32
click at [659, 406] on input "Facebook" at bounding box center [678, 403] width 194 height 32
paste input "https://www.facebook.com/cookiesandcastlesfrisco"
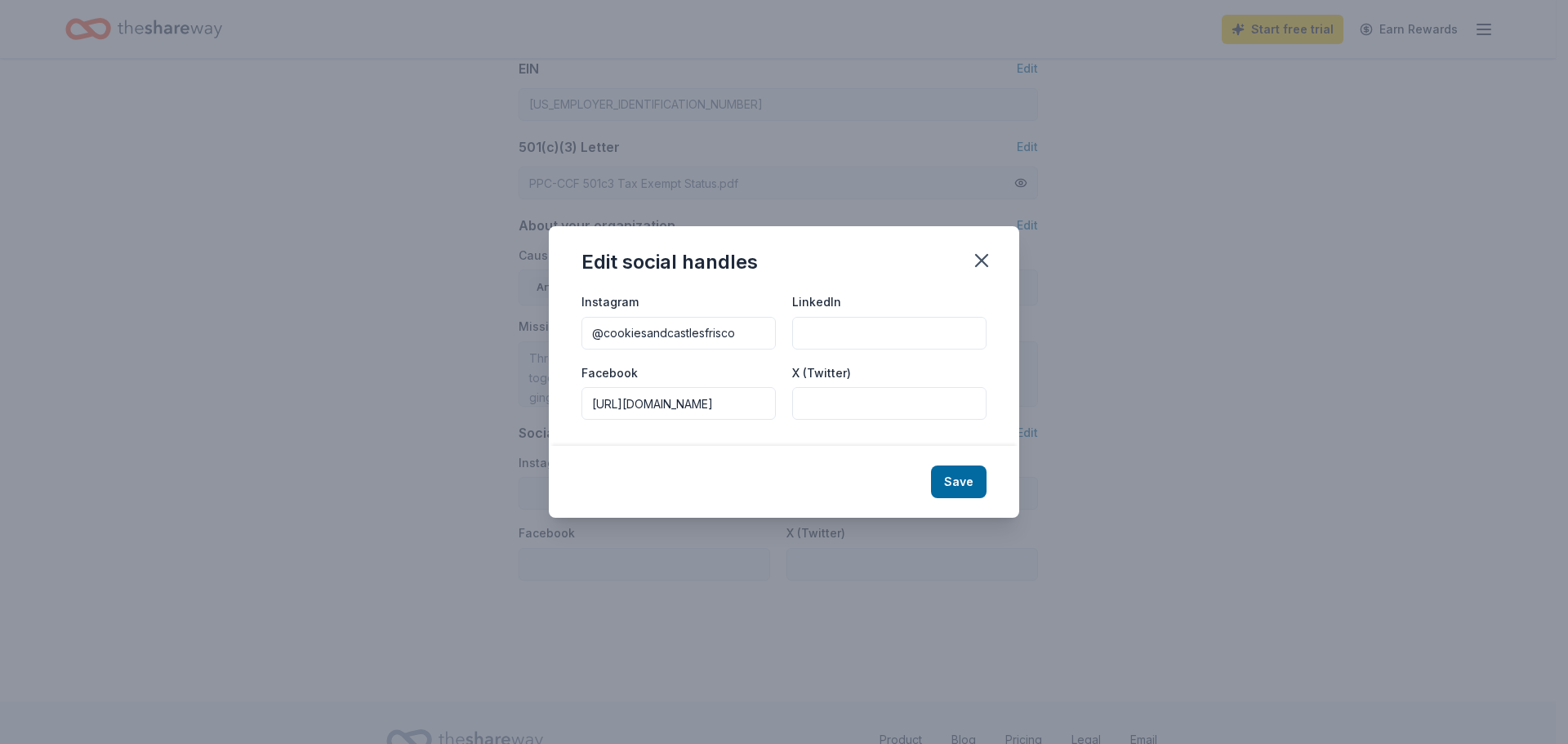
scroll to position [0, 109]
type input "https://www.facebook.com/cookiesandcastlesfrisco"
click at [849, 329] on input "LinkedIn" at bounding box center [889, 332] width 194 height 32
paste input "https://www.linkedin.com/company/cookies-castles-frisco"
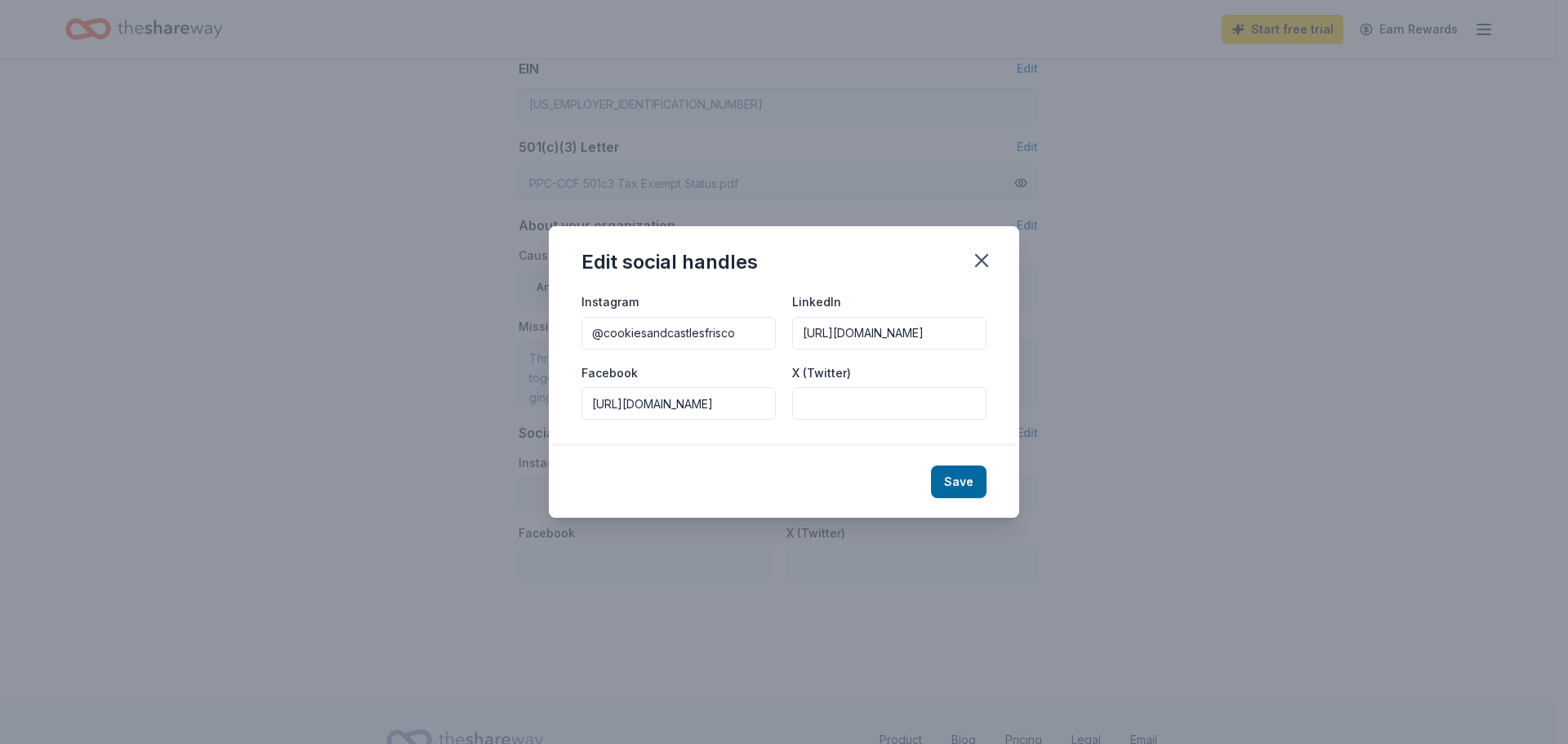
scroll to position [0, 143]
type input "https://www.linkedin.com/company/cookies-castles-frisco"
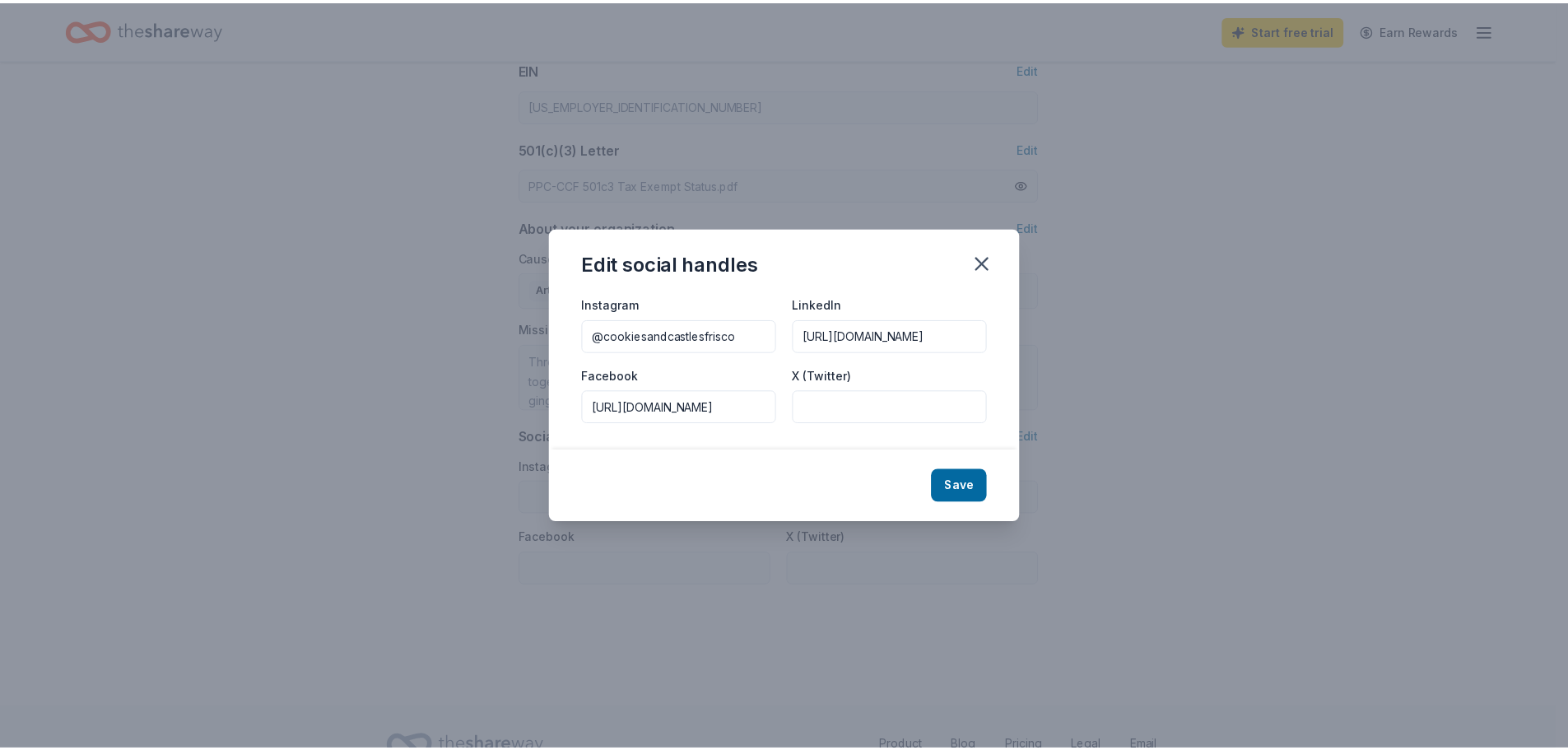
scroll to position [0, 0]
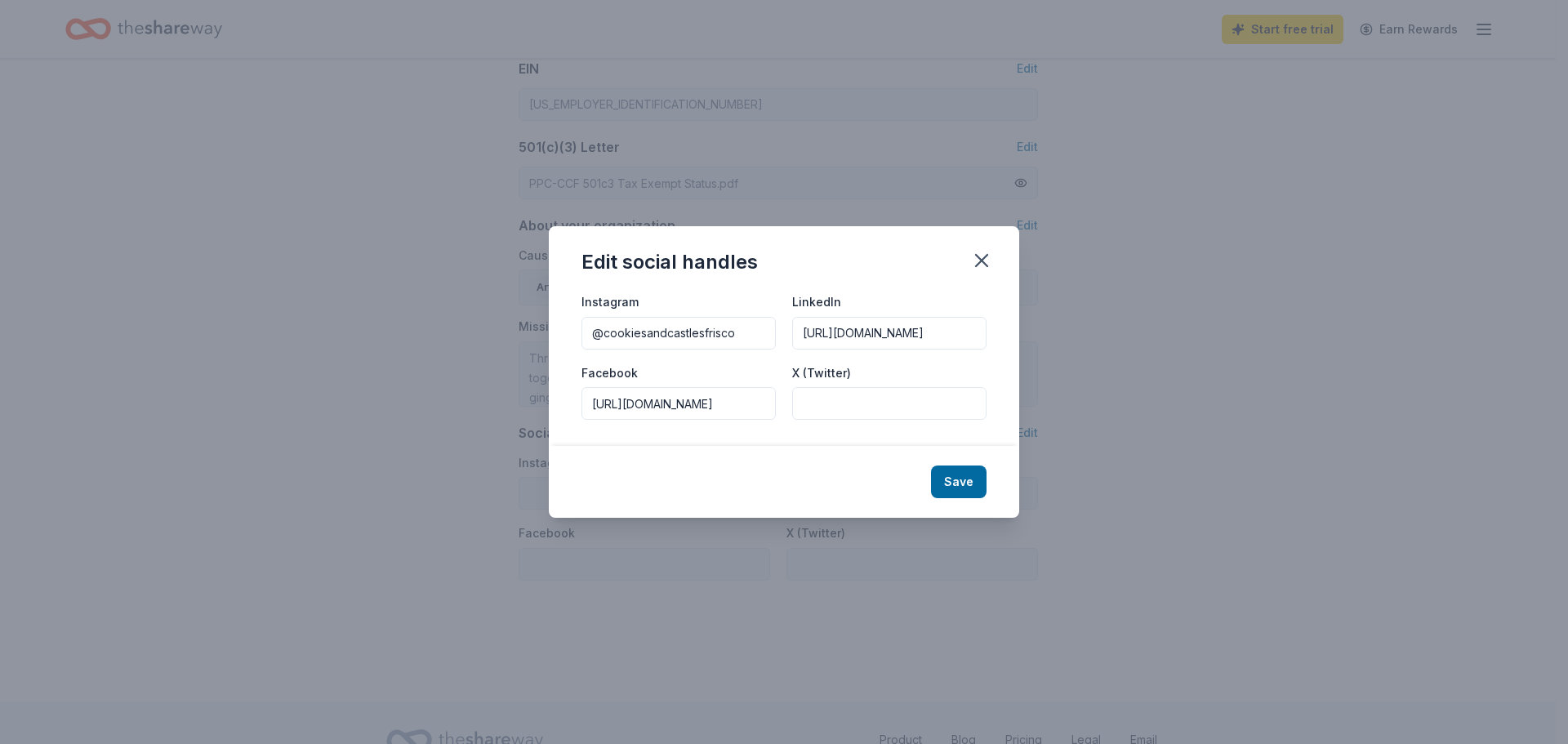
click at [976, 473] on button "Save" at bounding box center [959, 481] width 56 height 32
type input "@cookiesandcastlesfrisco"
type input "https://www.linkedin.com/company/cookies-castles-frisco"
type input "https://www.facebook.com/cookiesandcastlesfrisco"
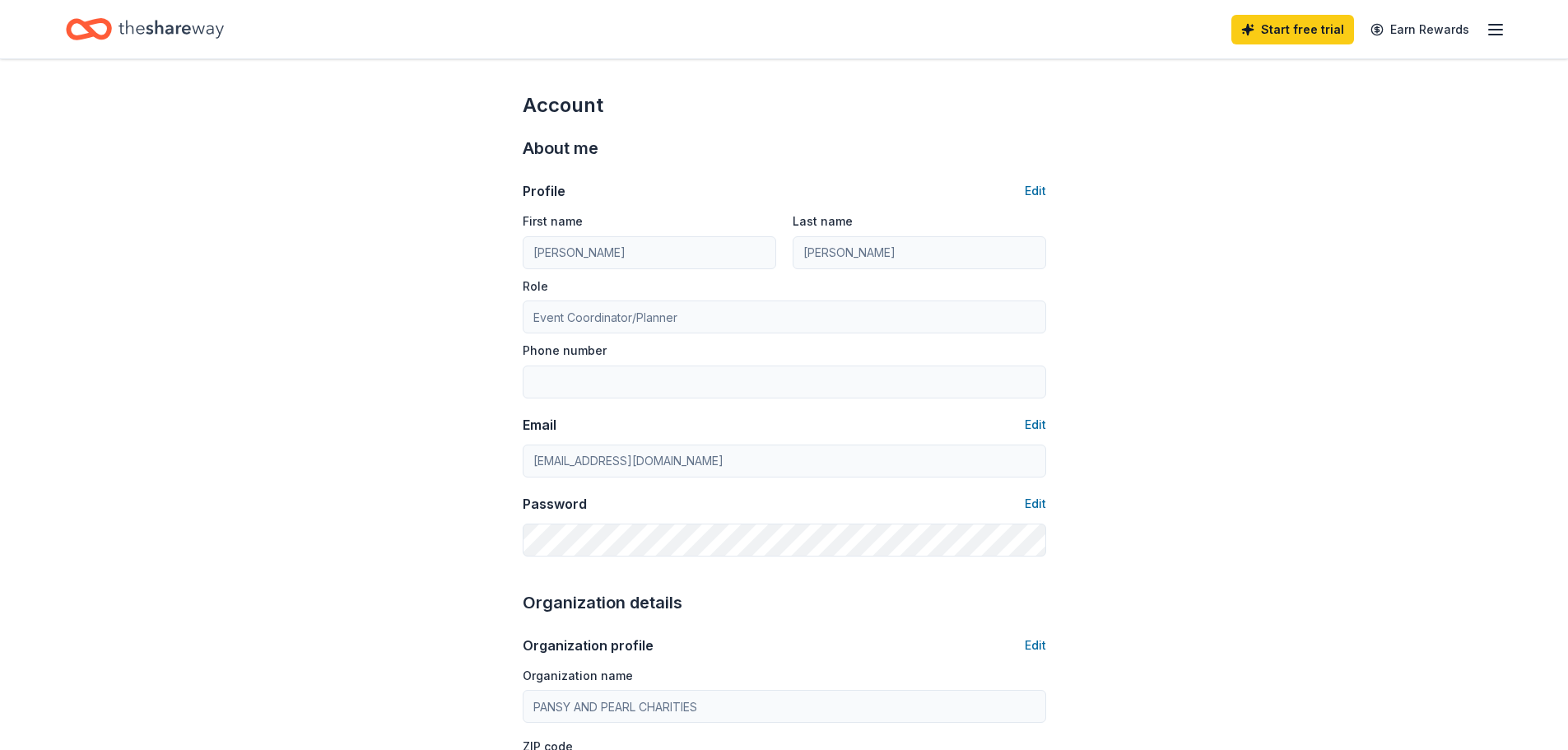
click at [1499, 23] on icon "button" at bounding box center [1496, 29] width 19 height 19
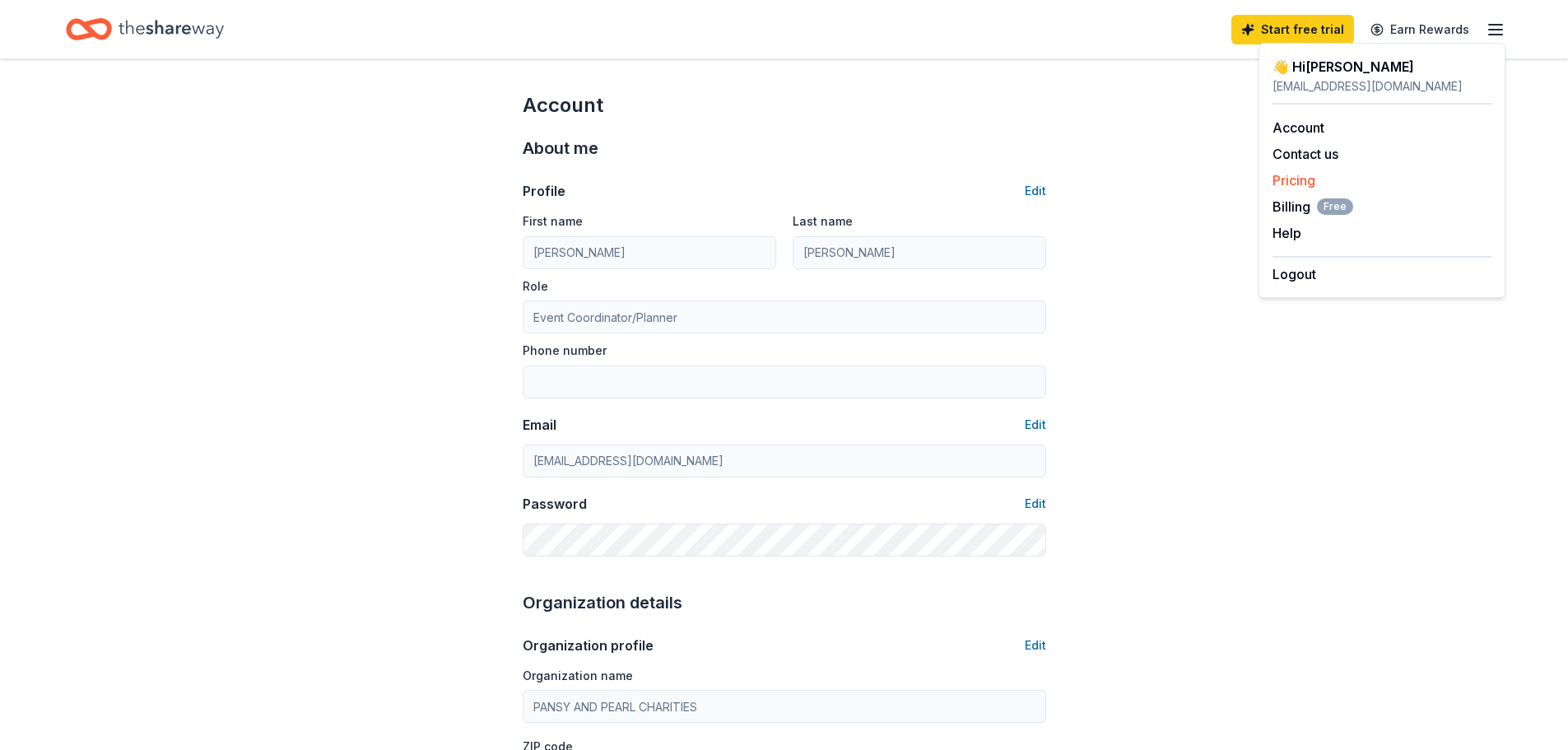
click at [1303, 180] on link "Pricing" at bounding box center [1294, 180] width 43 height 17
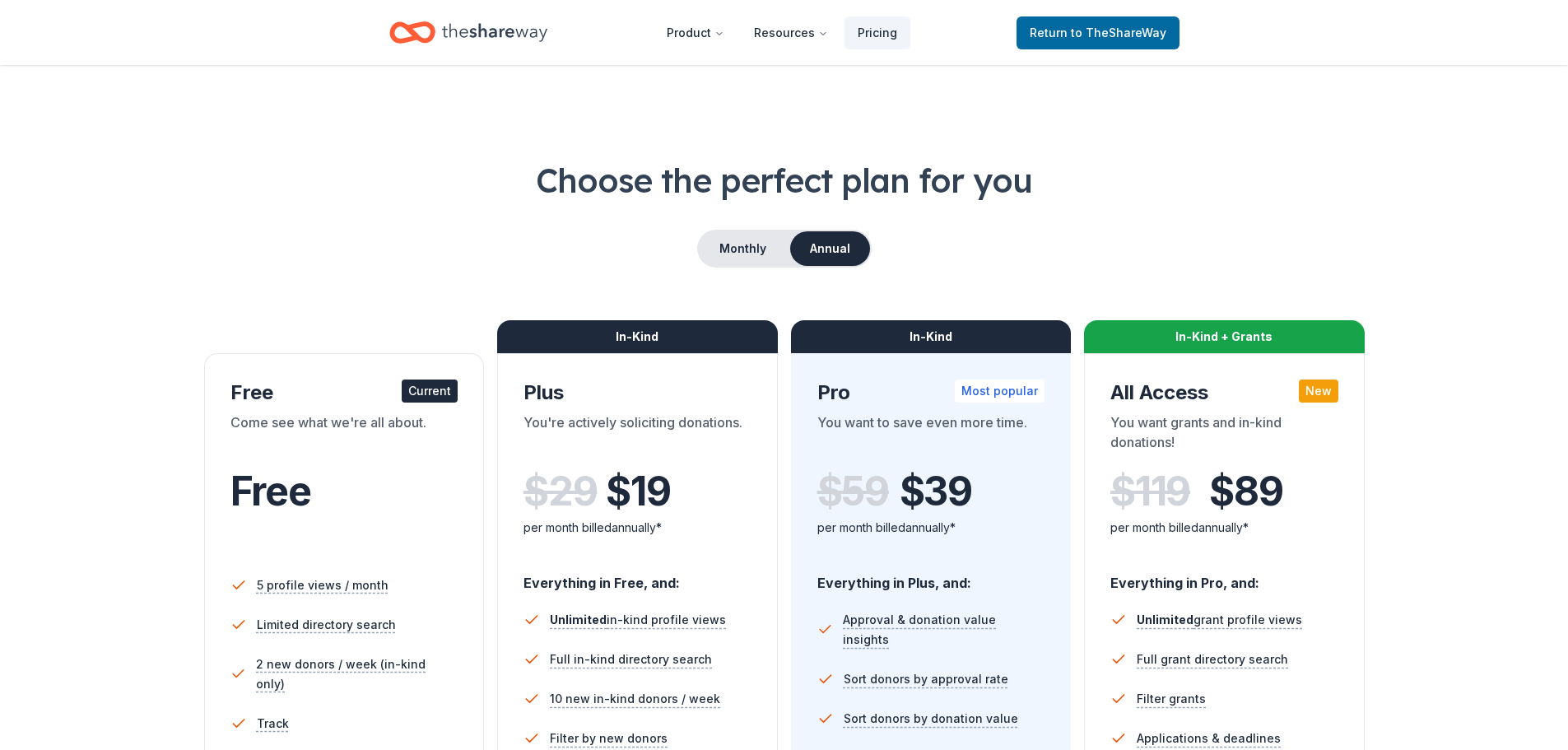
click at [367, 461] on div "Free" at bounding box center [344, 509] width 228 height 100
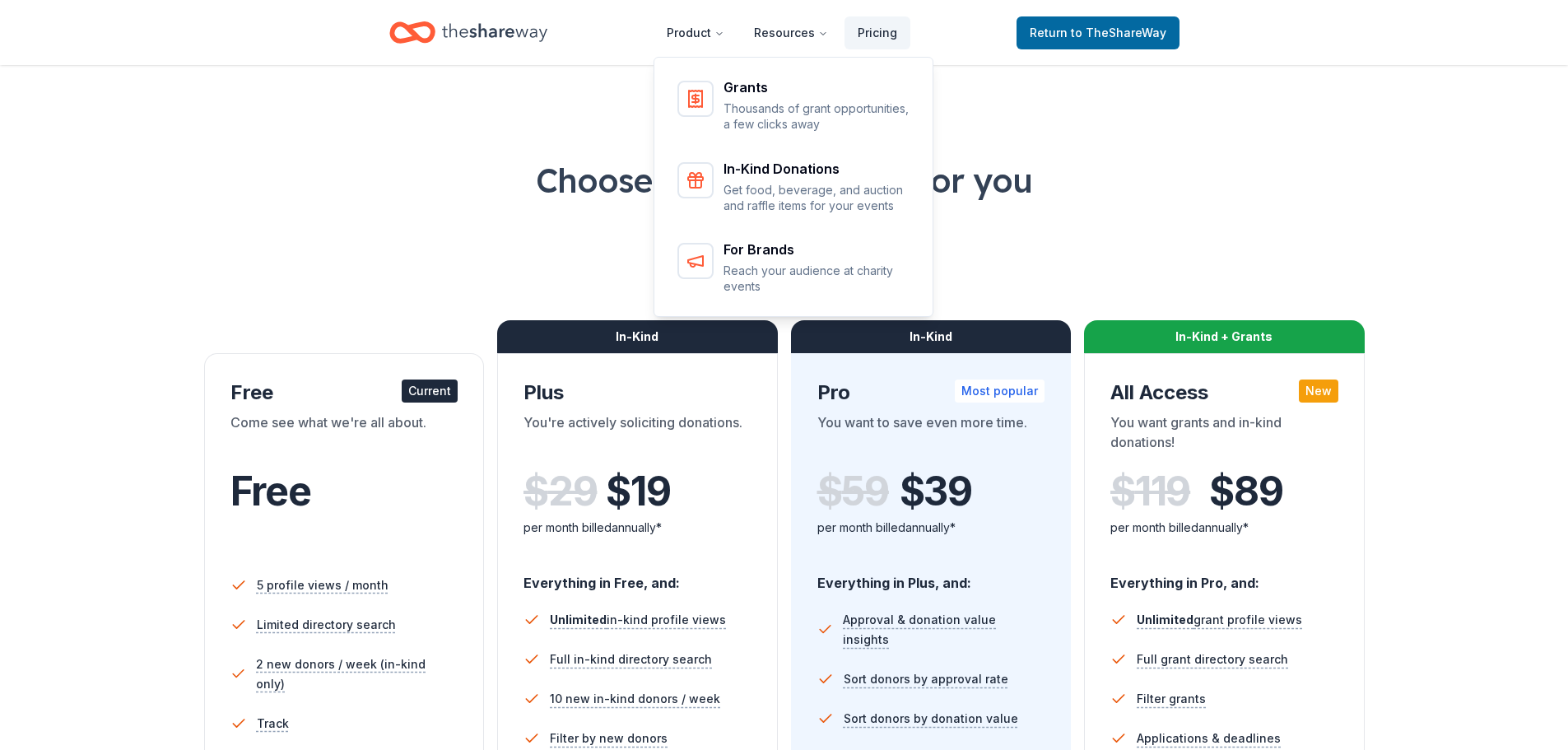
click at [519, 30] on icon "Home" at bounding box center [495, 33] width 105 height 33
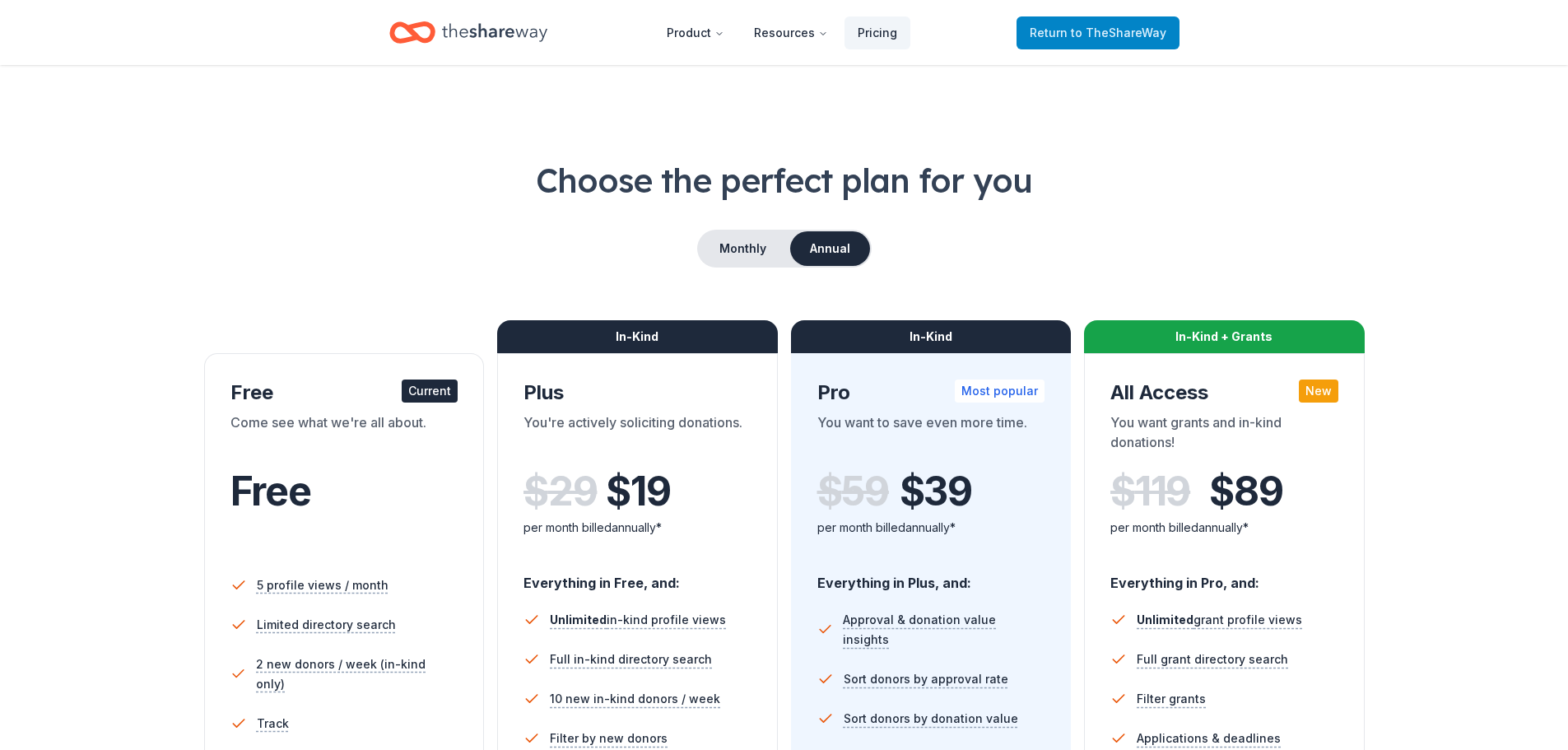
click at [1075, 30] on span "Return to TheShareWay" at bounding box center [1098, 33] width 136 height 19
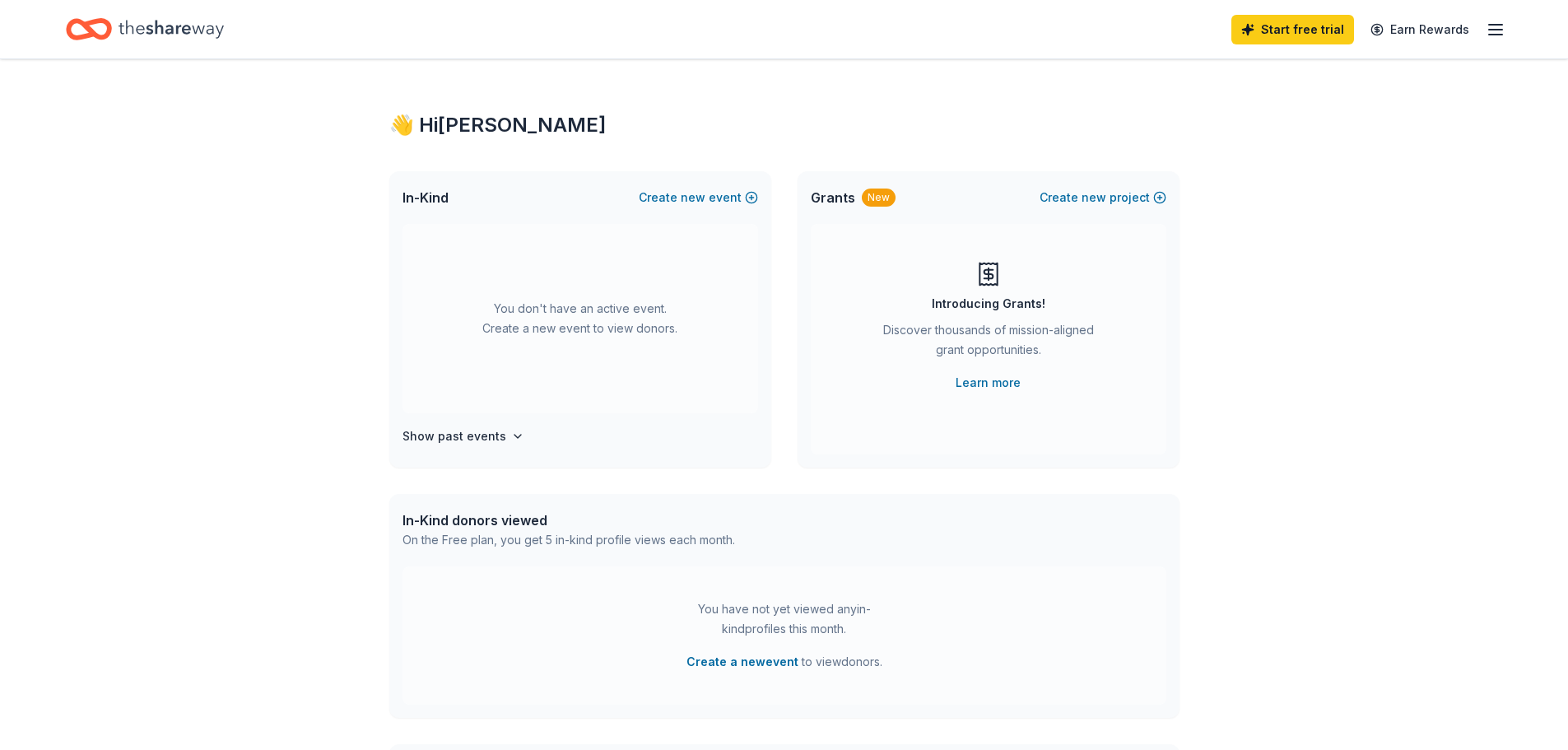
click at [1313, 331] on div "👋 Hi Kathryn In-Kind Create new event You don't have an active event. Create a …" at bounding box center [784, 540] width 1568 height 962
click at [668, 196] on button "Create new event" at bounding box center [699, 198] width 120 height 19
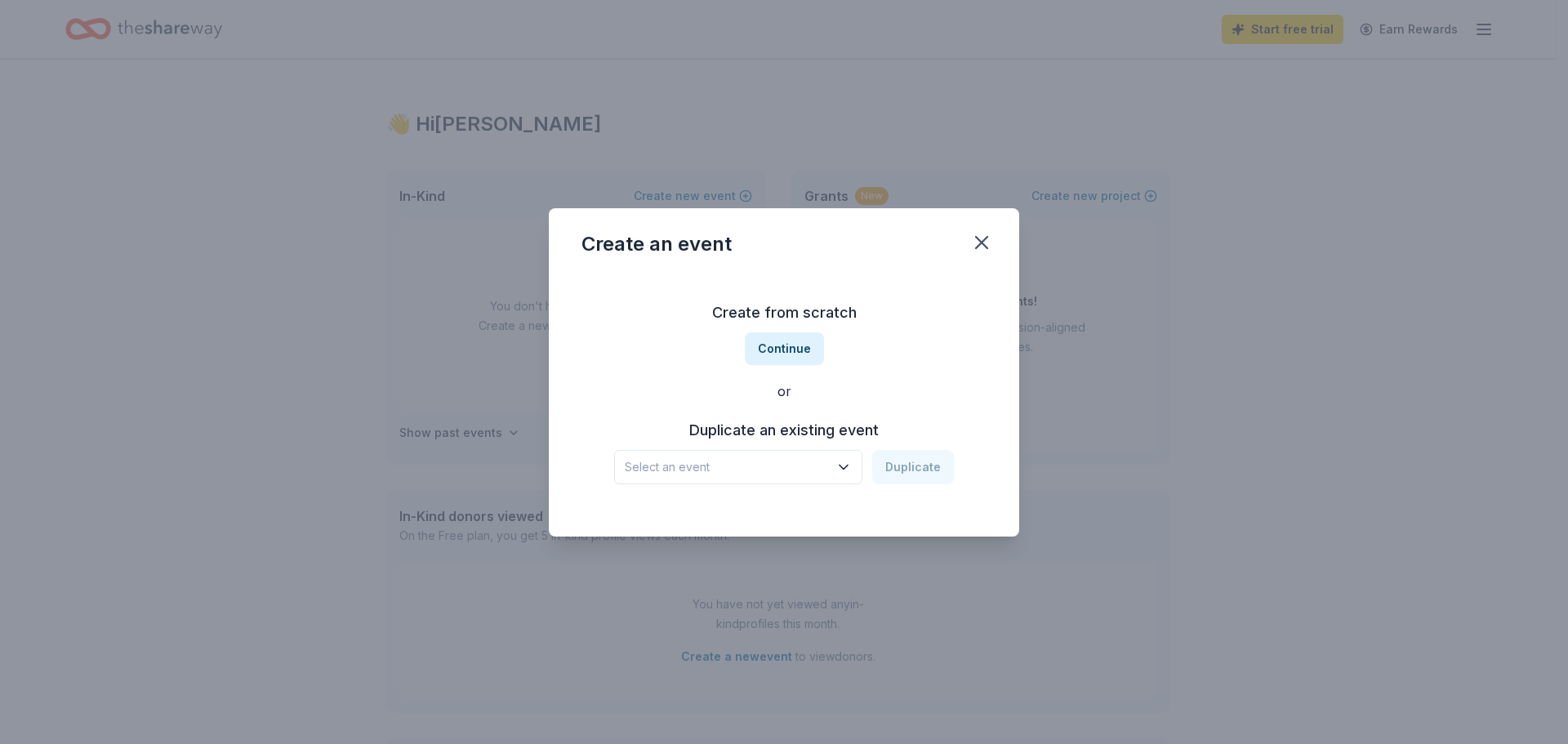
click at [803, 465] on span "Select an event" at bounding box center [726, 467] width 204 height 19
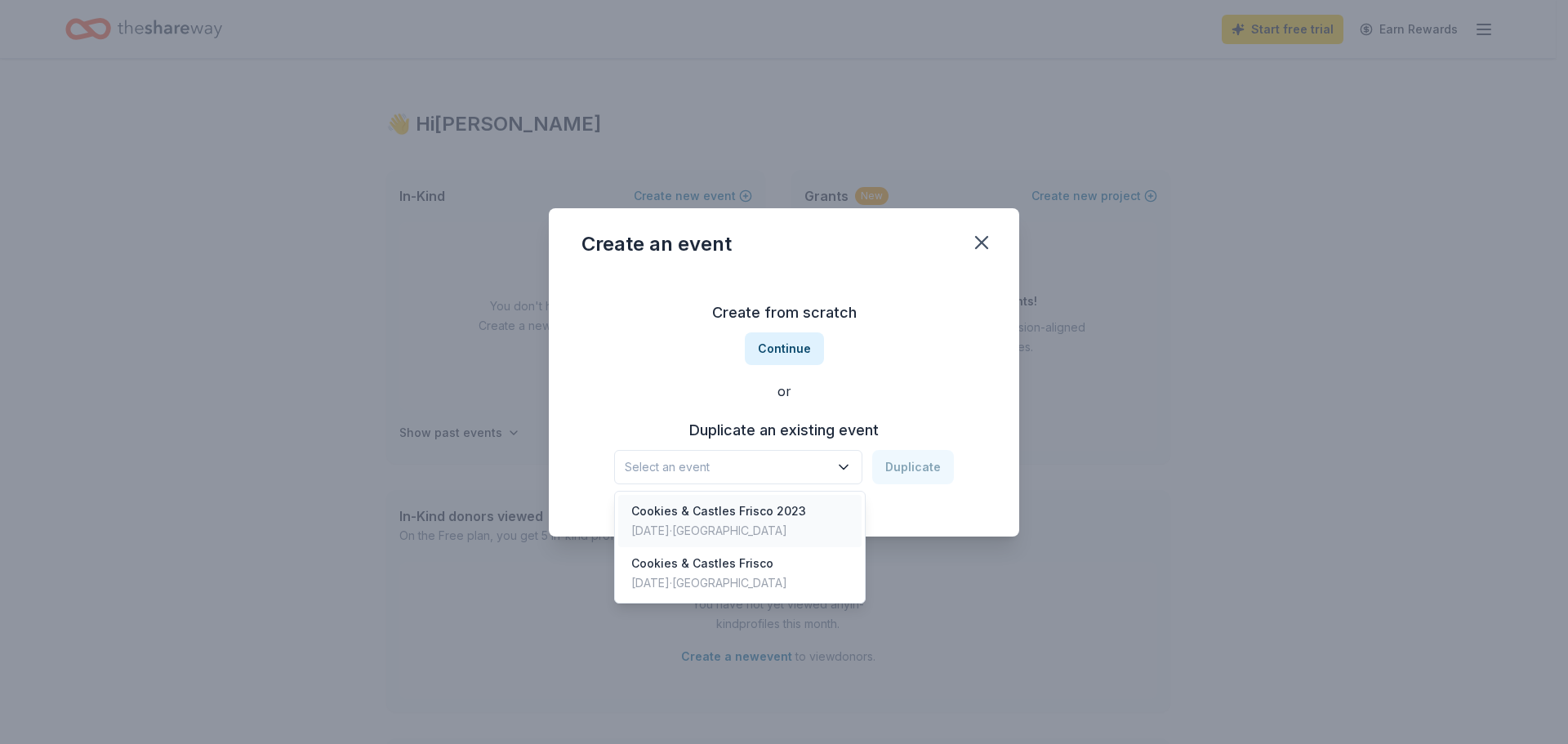
click at [820, 517] on div "Cookies & Castles Frisco 2023 Dec 03, 2023 · TX" at bounding box center [740, 522] width 243 height 52
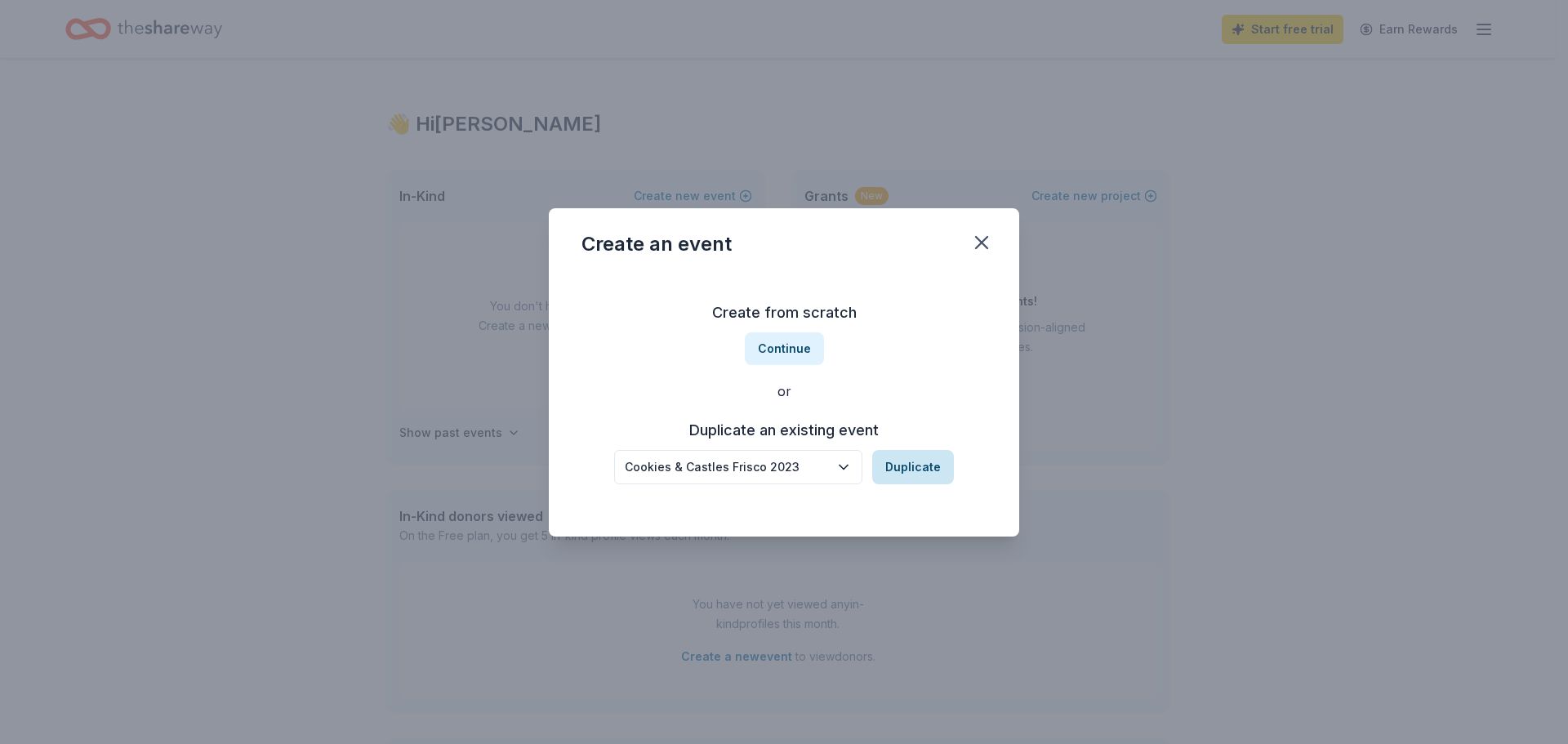
click at [908, 469] on button "Duplicate" at bounding box center [913, 467] width 82 height 34
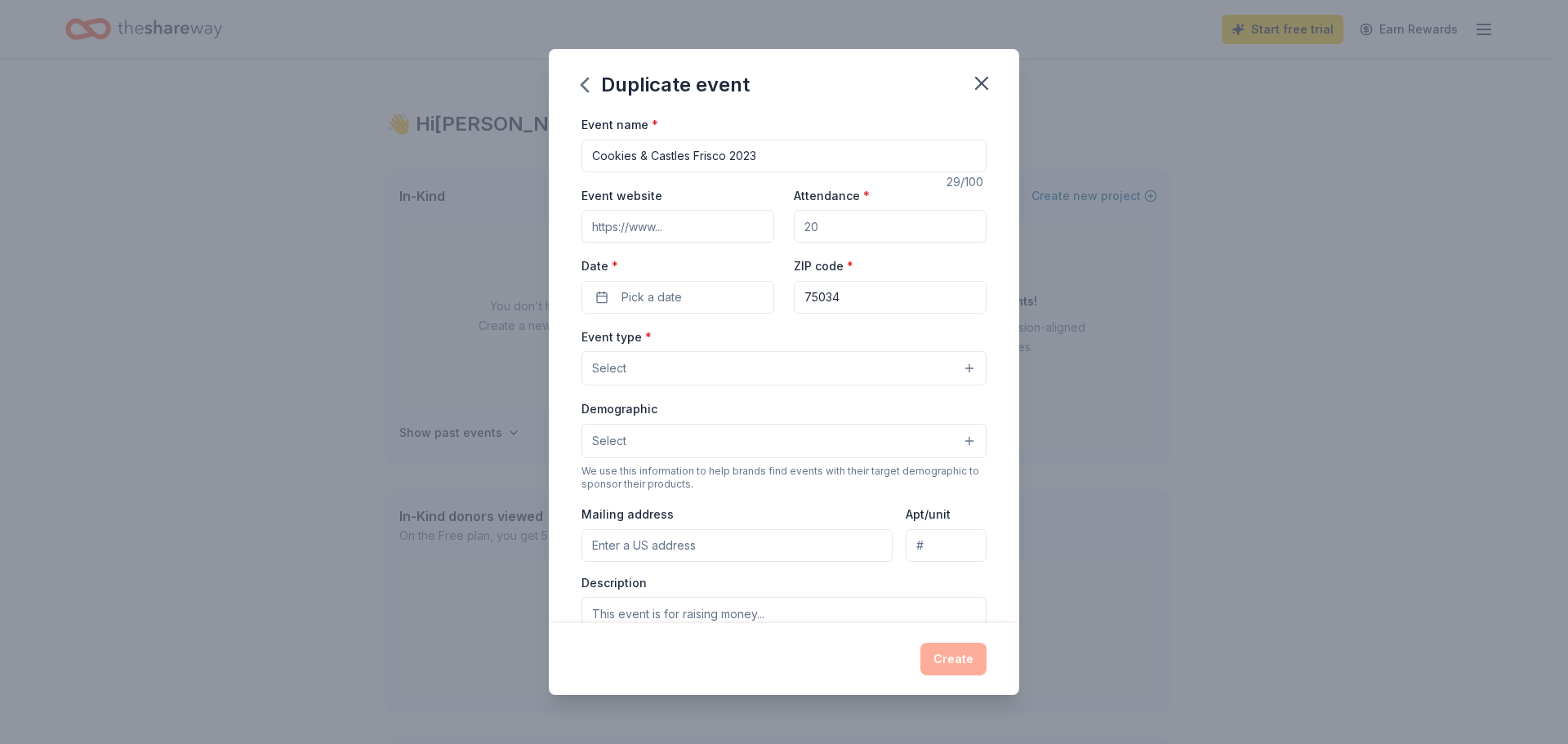
click at [766, 153] on input "Cookies & Castles Frisco 2023" at bounding box center [784, 155] width 406 height 32
type input "Cookies & Castles Frisco 2025"
click at [700, 226] on input "Event website" at bounding box center [678, 226] width 193 height 32
type input "cookiesandcastlesfrisco.com"
click at [675, 295] on span "Pick a date" at bounding box center [651, 297] width 60 height 19
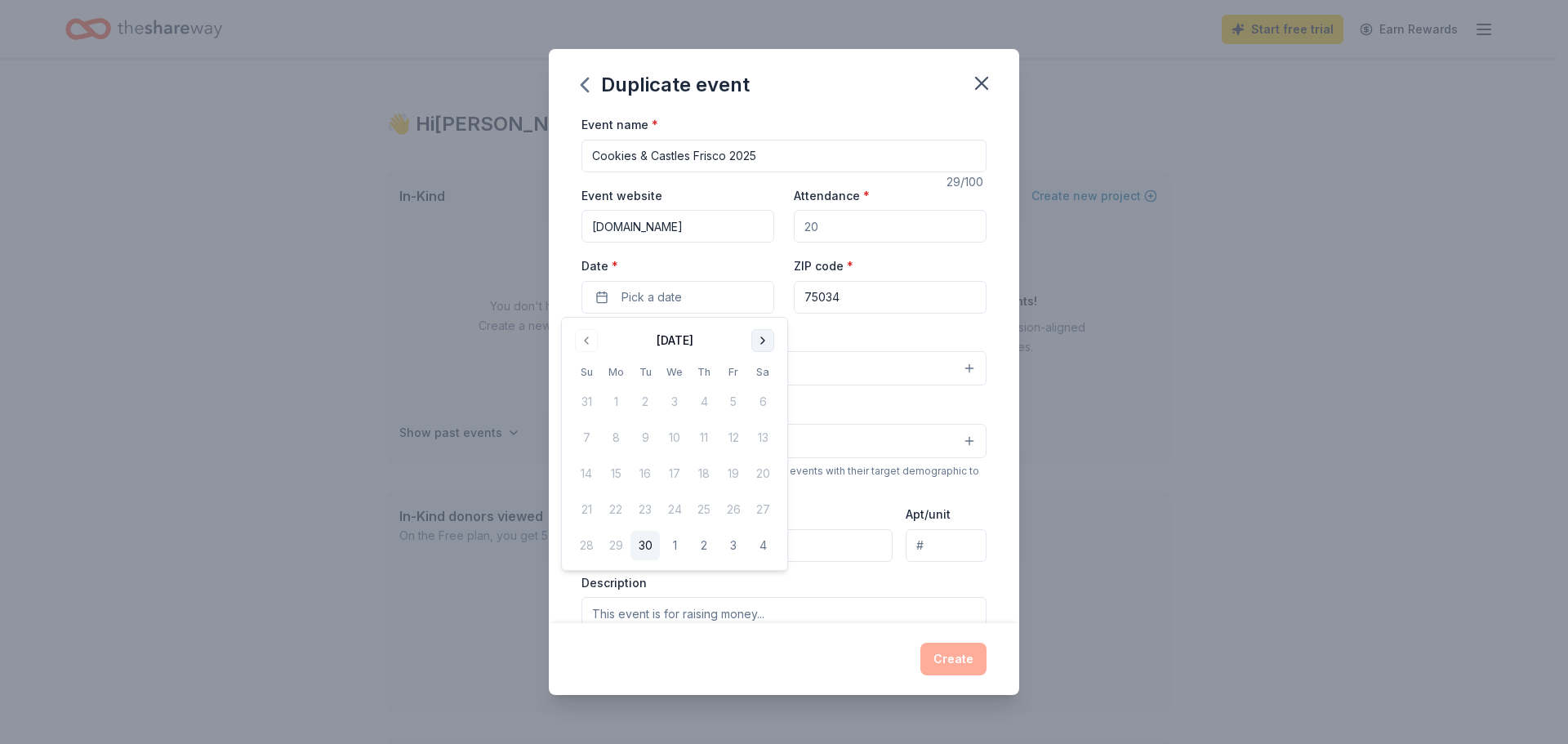
click at [768, 341] on button "Go to next month" at bounding box center [763, 340] width 23 height 23
click at [765, 341] on button "Go to next month" at bounding box center [763, 340] width 23 height 23
drag, startPoint x: 763, startPoint y: 399, endPoint x: 843, endPoint y: 277, distance: 145.9
click at [764, 399] on button "6" at bounding box center [763, 402] width 30 height 30
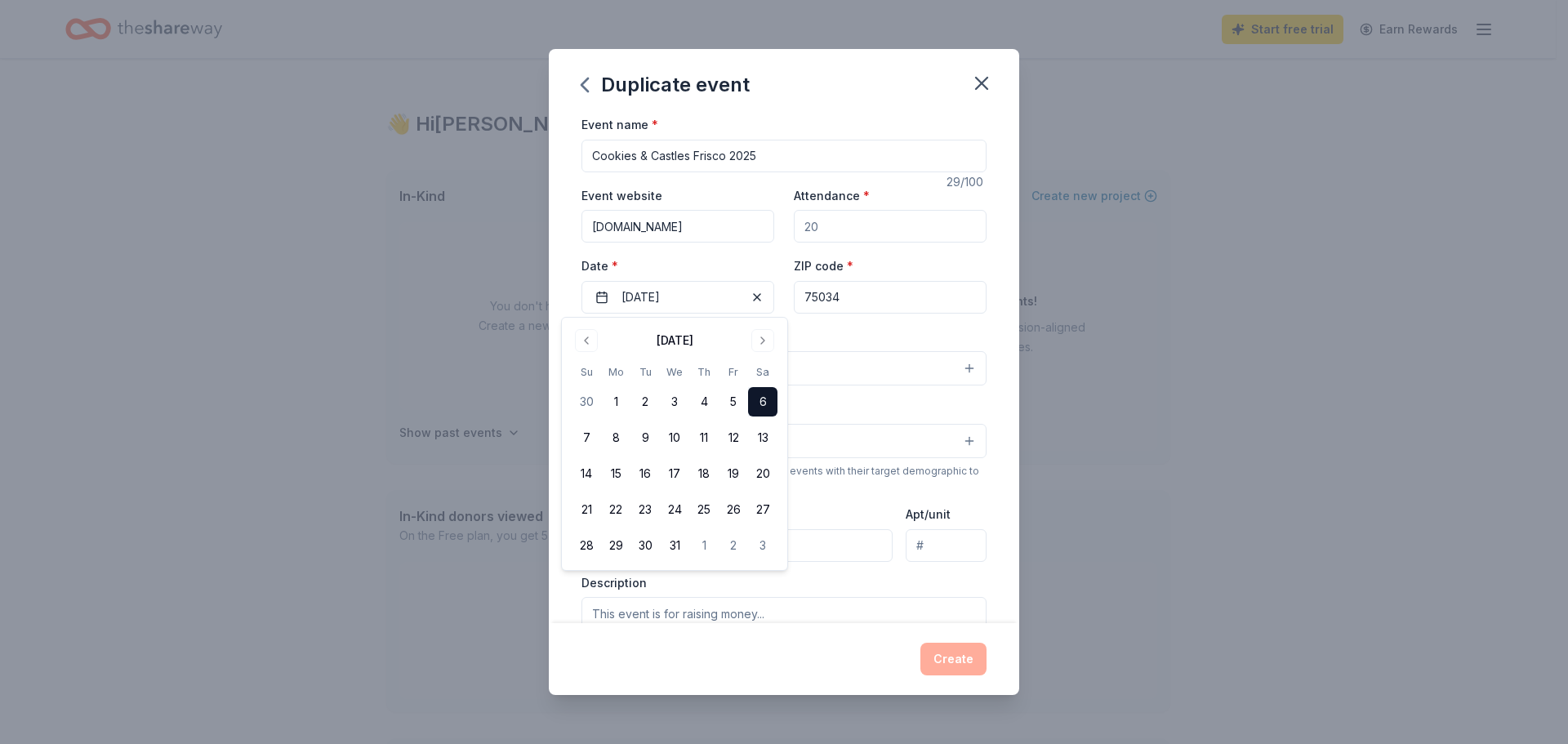
click at [862, 225] on input "Attendance *" at bounding box center [890, 226] width 193 height 32
type input "500"
click at [935, 373] on button "Select" at bounding box center [784, 368] width 406 height 34
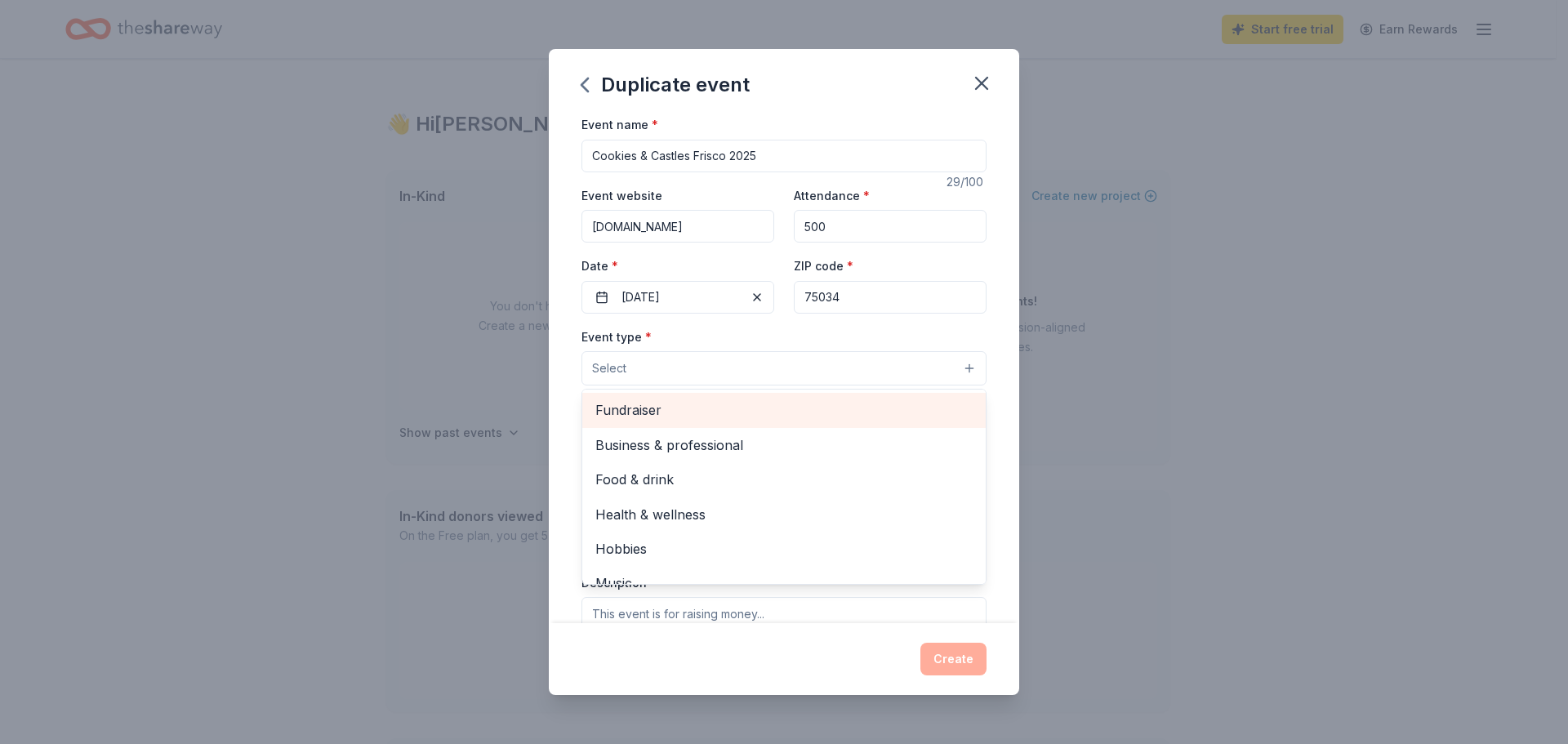
click at [895, 412] on span "Fundraiser" at bounding box center [784, 410] width 378 height 21
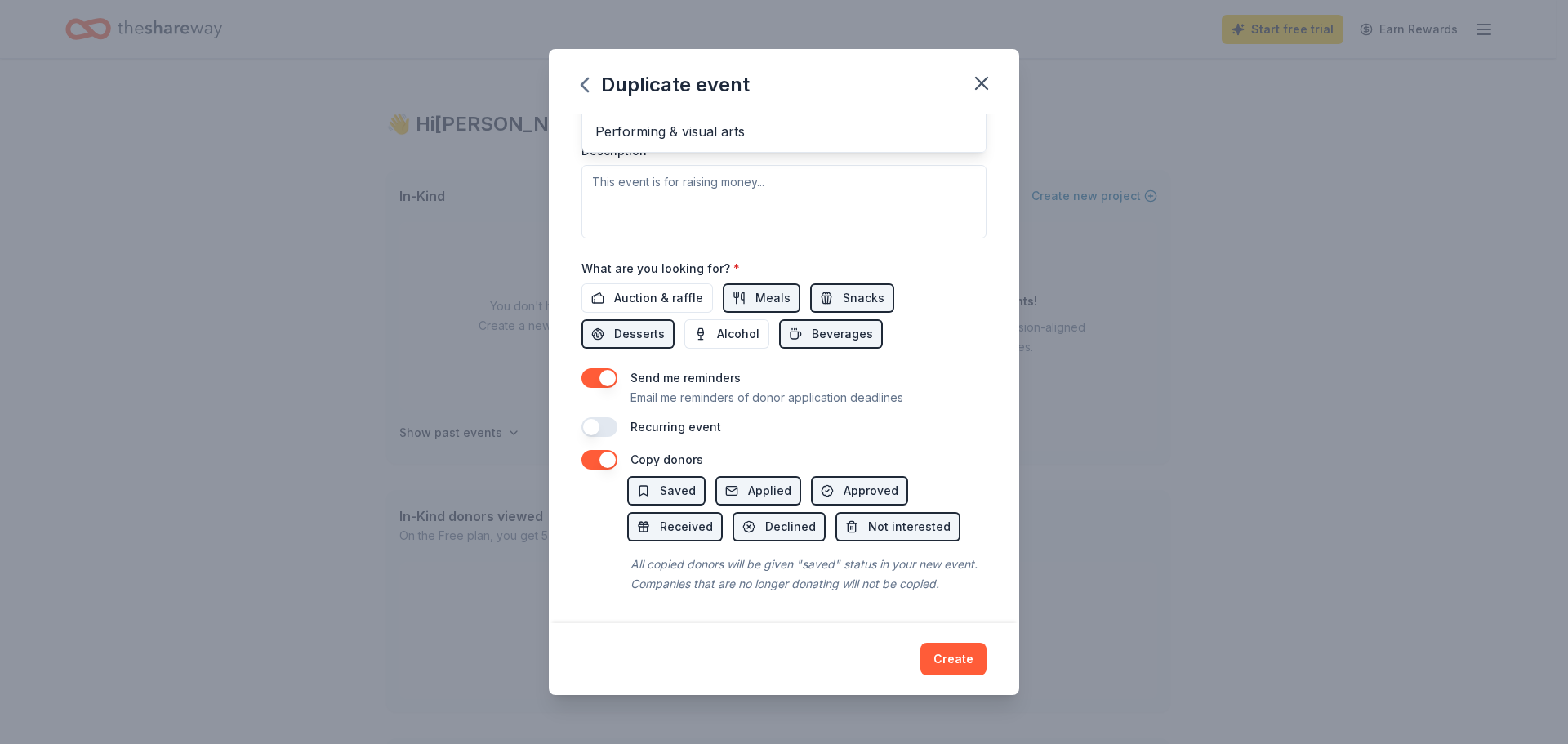
scroll to position [37, 0]
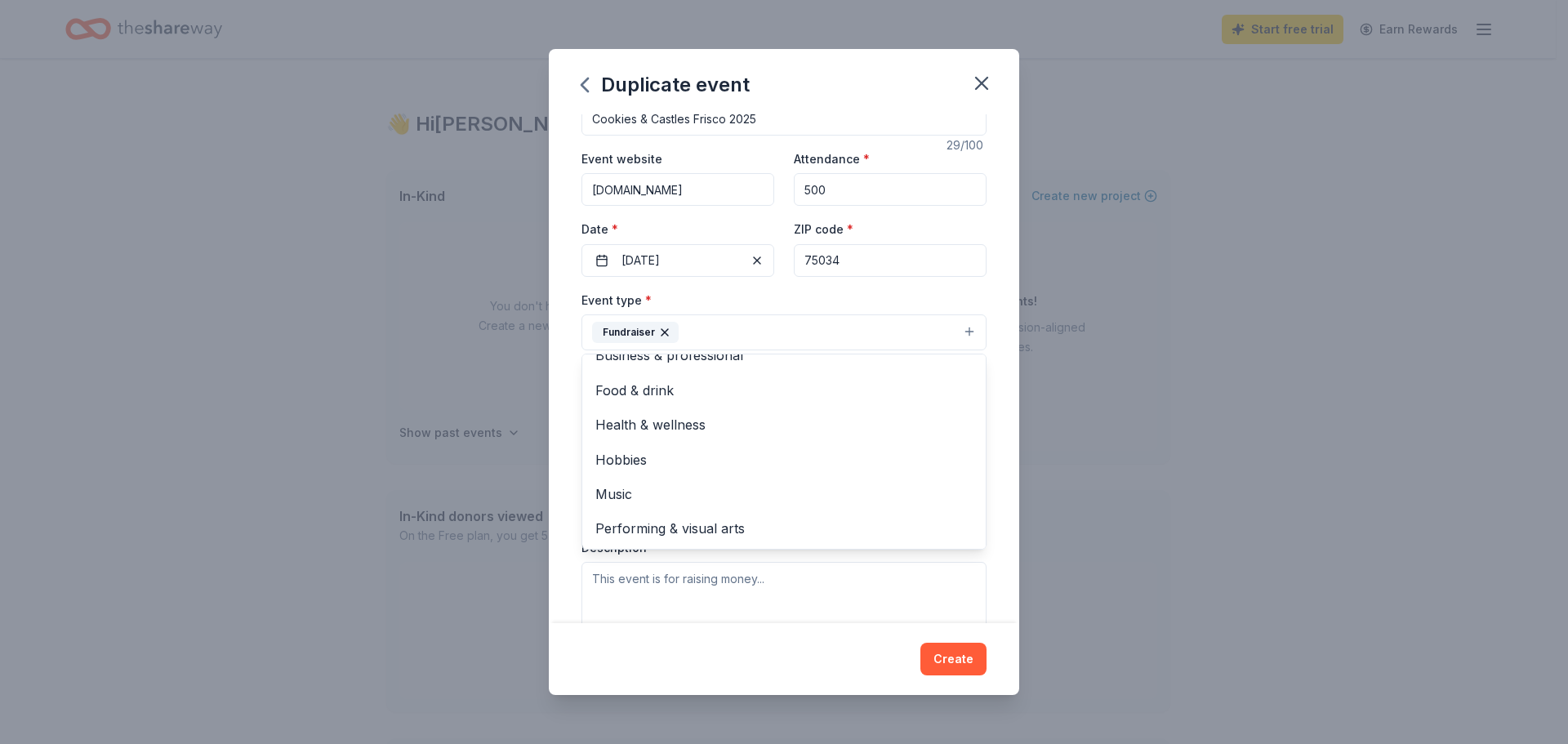
click at [979, 324] on div "Event name * Cookies & Castles Frisco 2025 29 /100 Event website cookiesandcast…" at bounding box center [783, 368] width 470 height 509
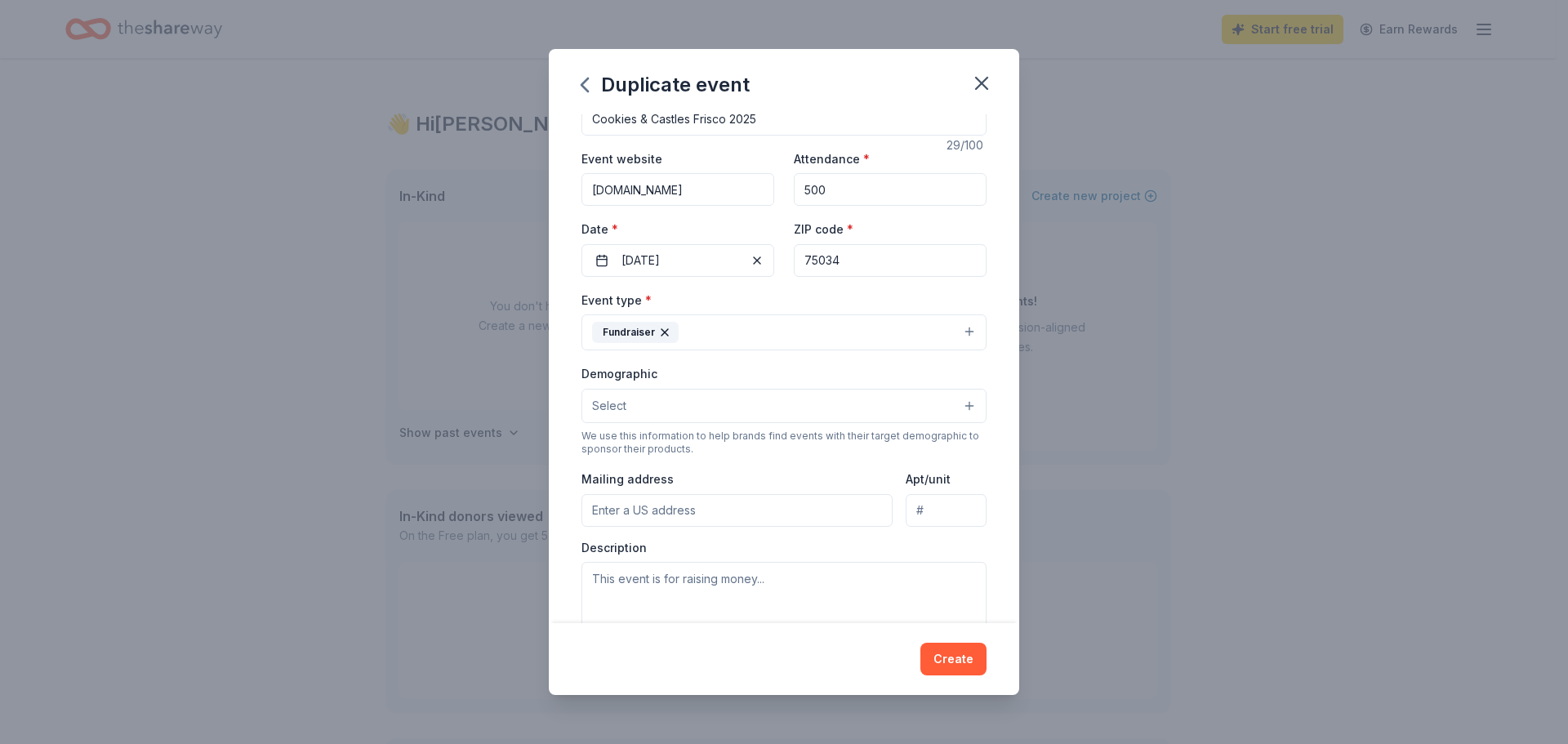
click at [944, 406] on button "Select" at bounding box center [784, 406] width 406 height 34
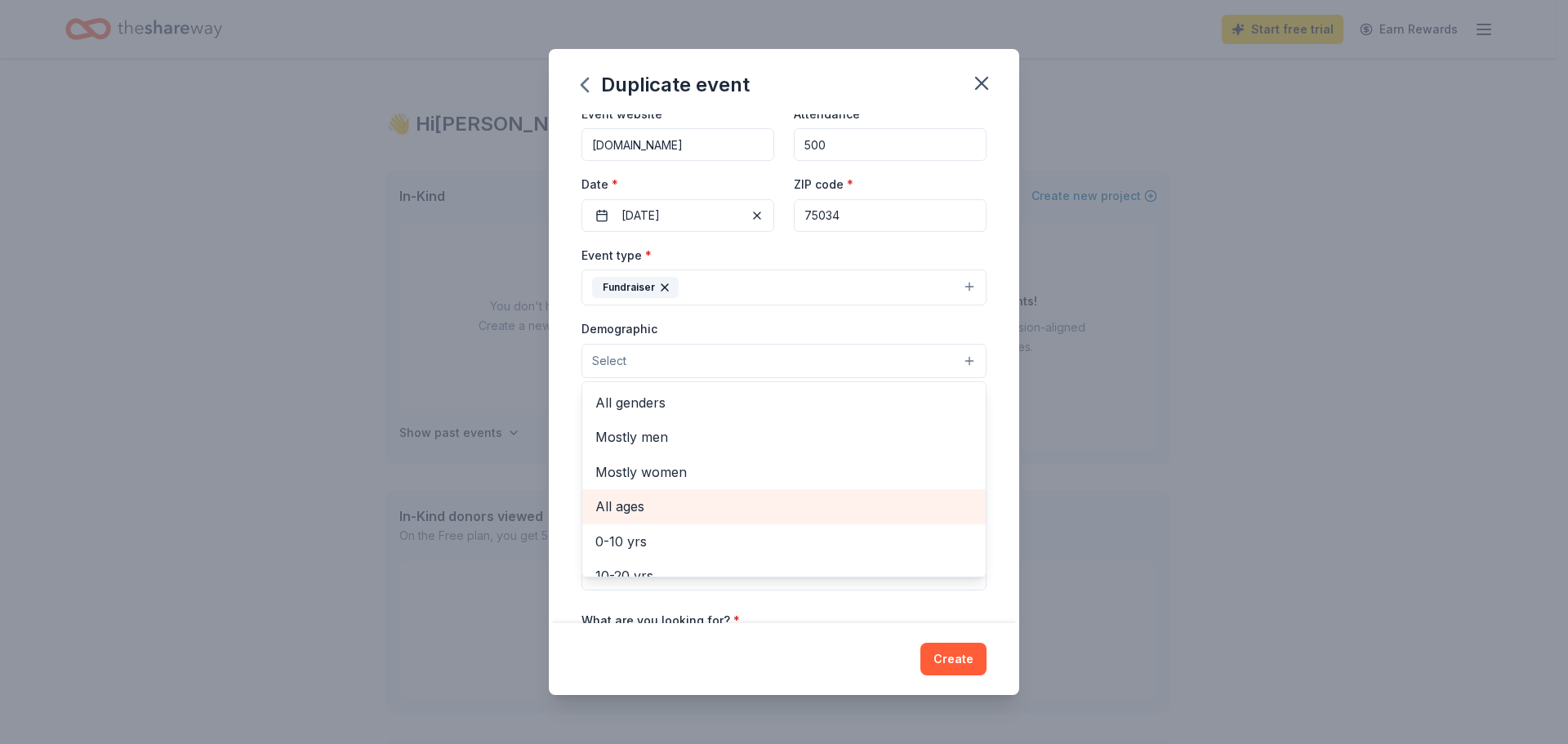
scroll to position [82, 0]
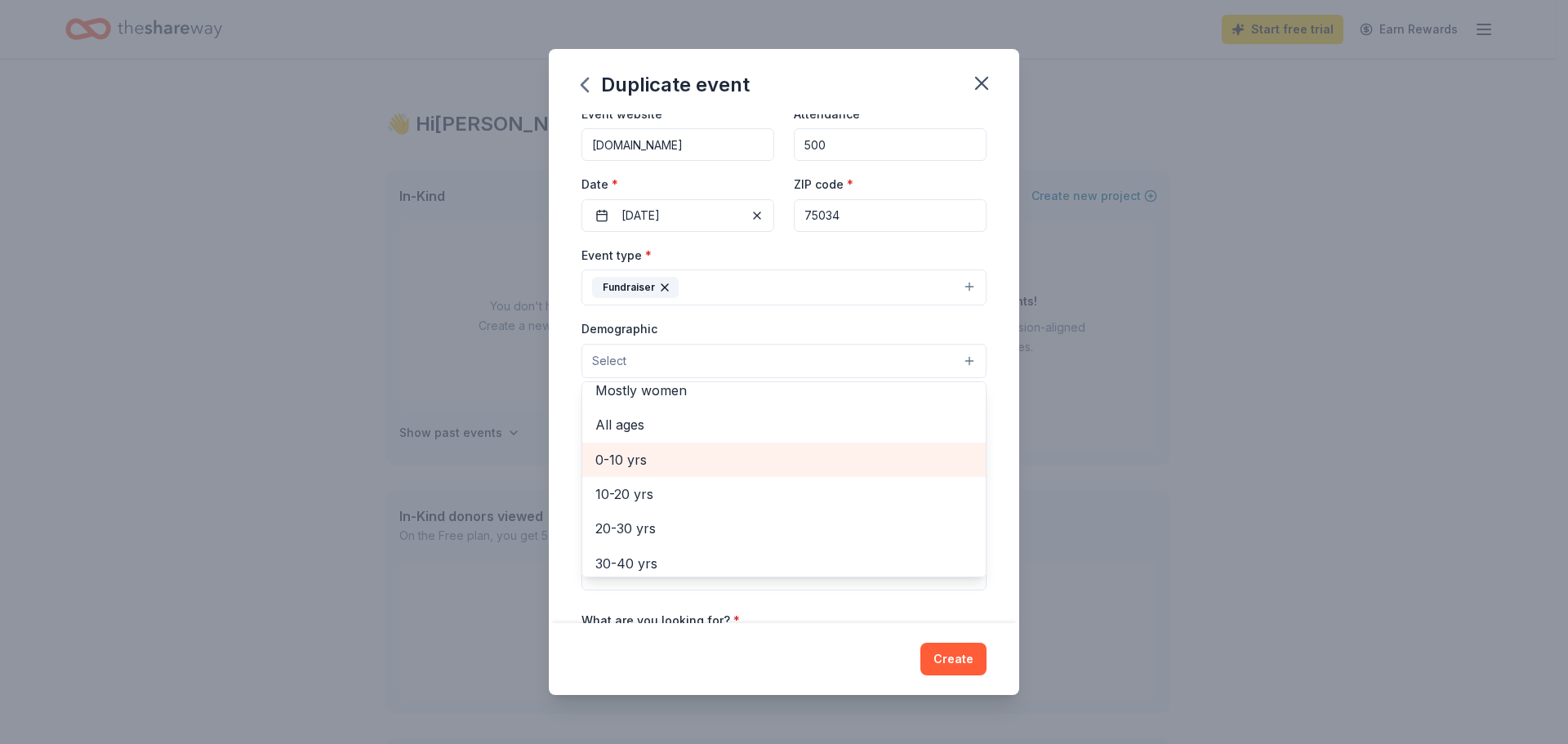
click at [791, 469] on span "0-10 yrs" at bounding box center [784, 460] width 378 height 21
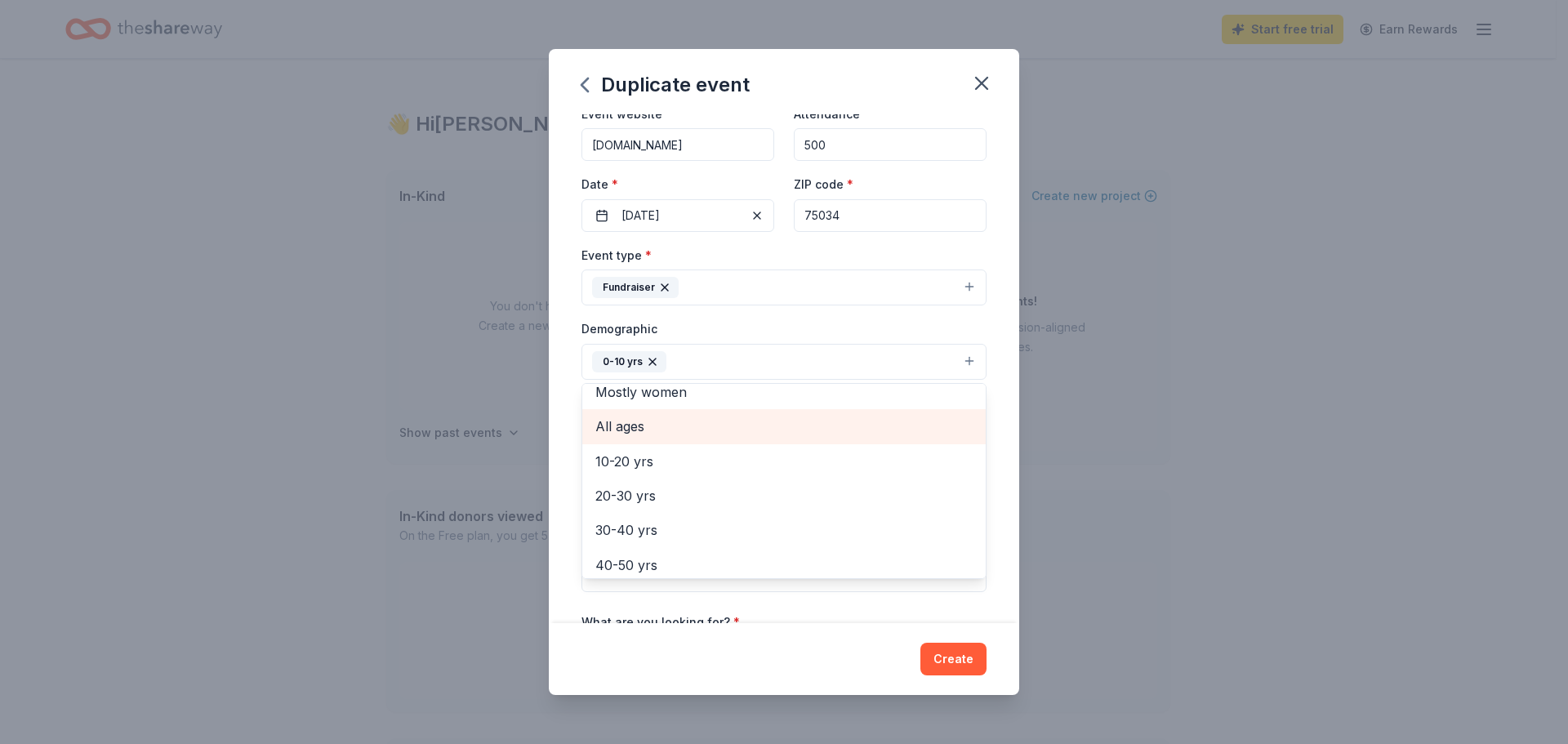
click at [785, 440] on div "All ages" at bounding box center [784, 426] width 404 height 34
click at [980, 543] on div "Event name * Cookies & Castles Frisco 2025 29 /100 Event website cookiesandcast…" at bounding box center [783, 368] width 470 height 509
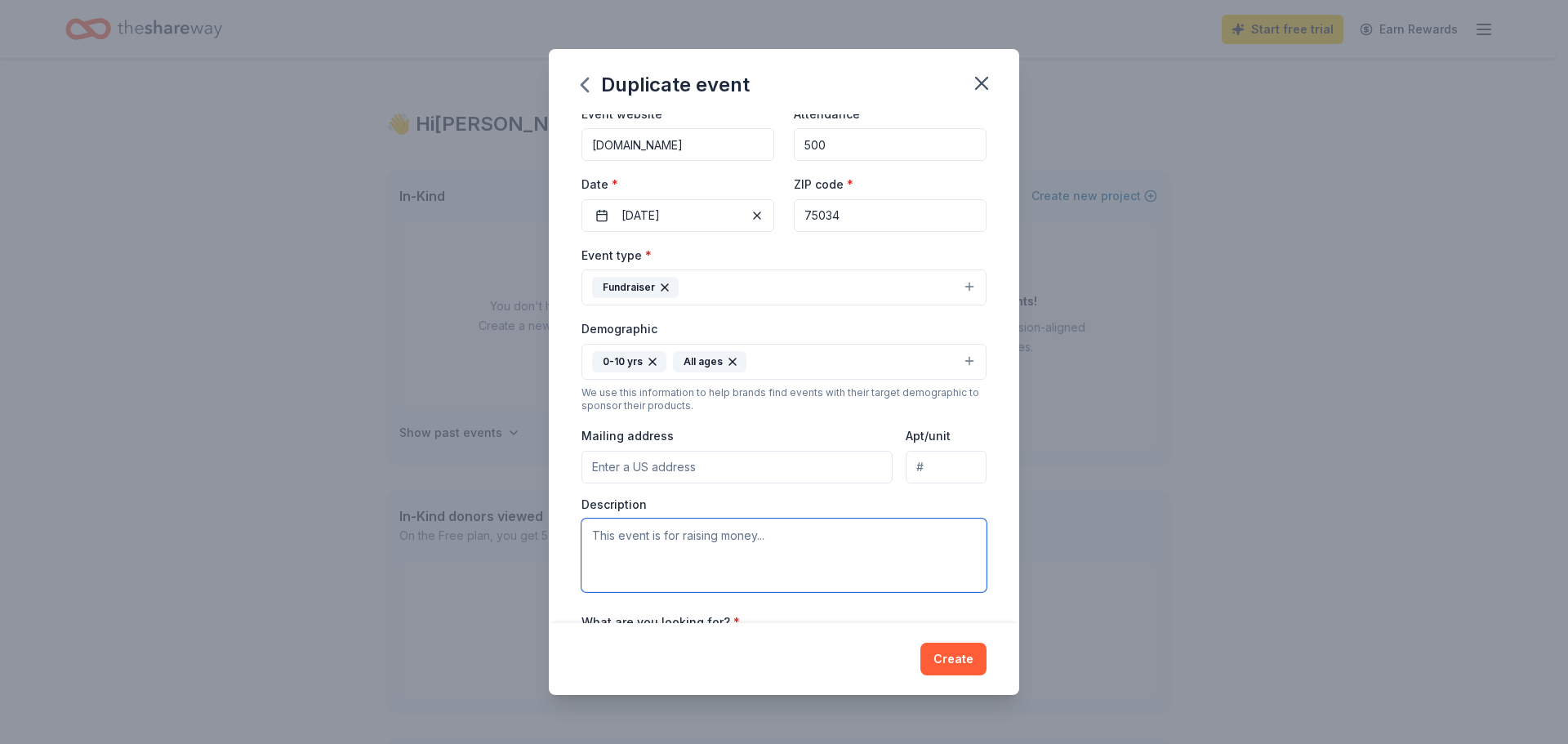
click at [715, 543] on textarea at bounding box center [784, 556] width 406 height 73
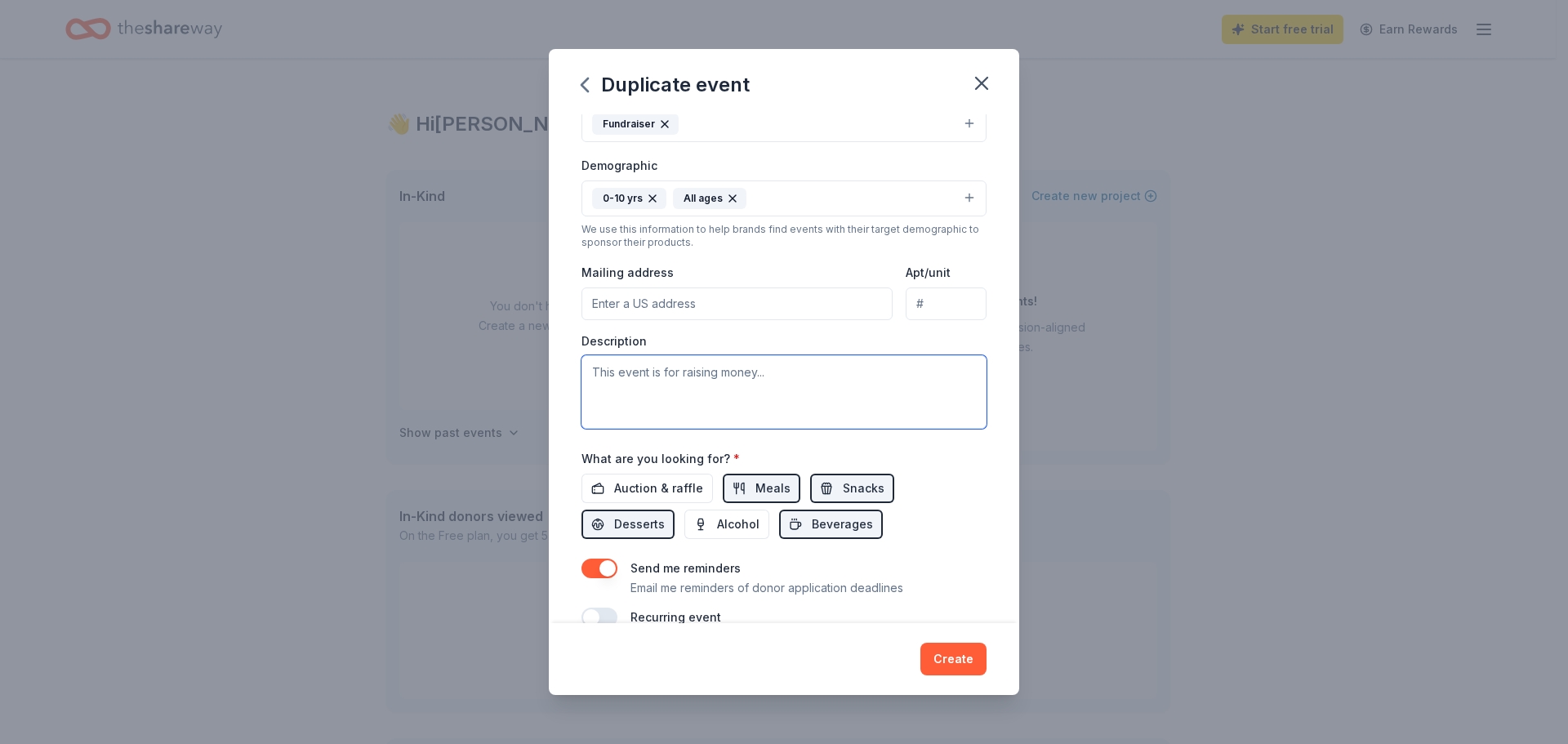
scroll to position [327, 0]
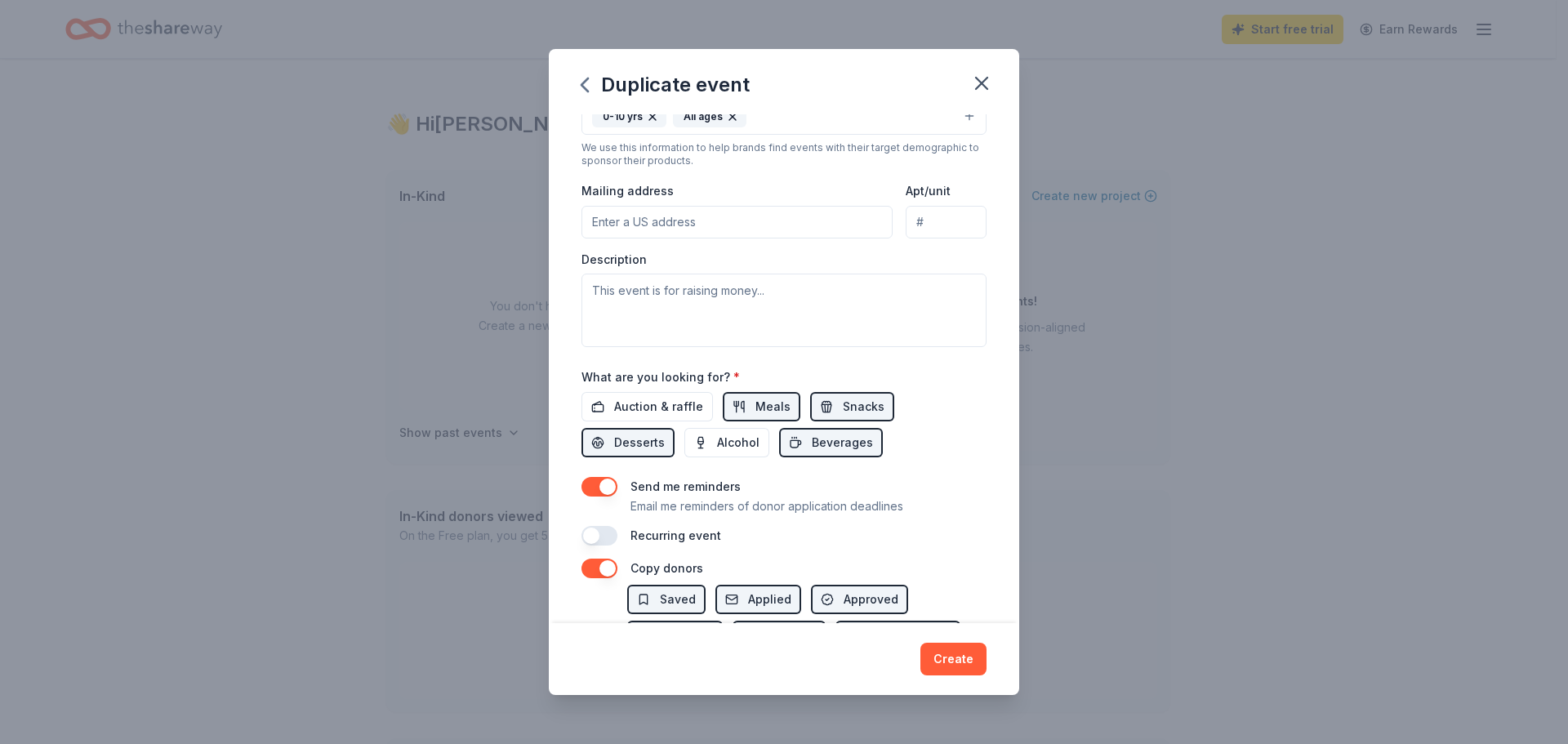
click at [608, 488] on button "button" at bounding box center [599, 487] width 36 height 19
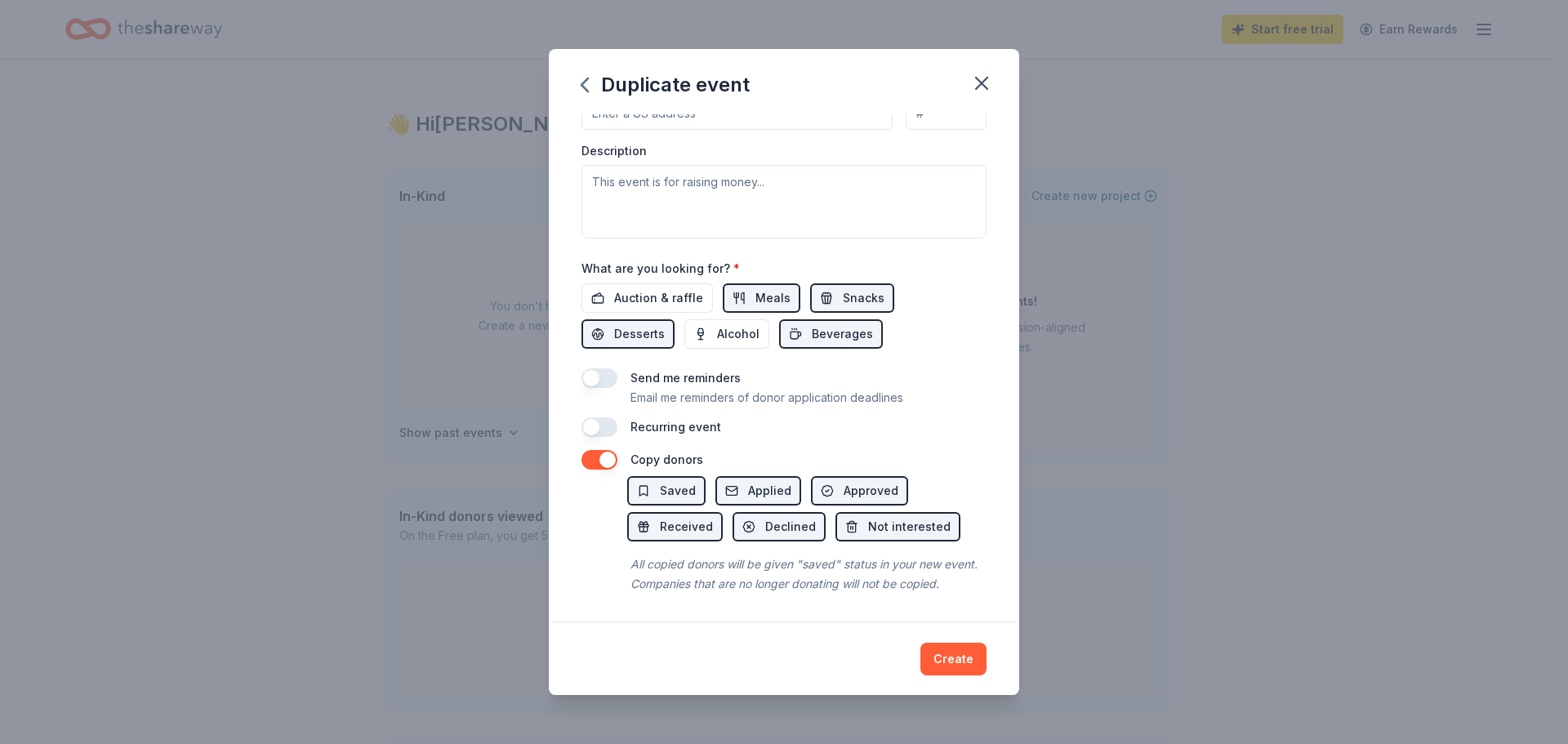
scroll to position [455, 0]
drag, startPoint x: 744, startPoint y: 543, endPoint x: 842, endPoint y: 556, distance: 98.9
click at [842, 556] on div "All copied donors will be given "saved" status in your new event. Companies tha…" at bounding box center [807, 574] width 359 height 45
drag, startPoint x: 729, startPoint y: 546, endPoint x: 742, endPoint y: 567, distance: 24.7
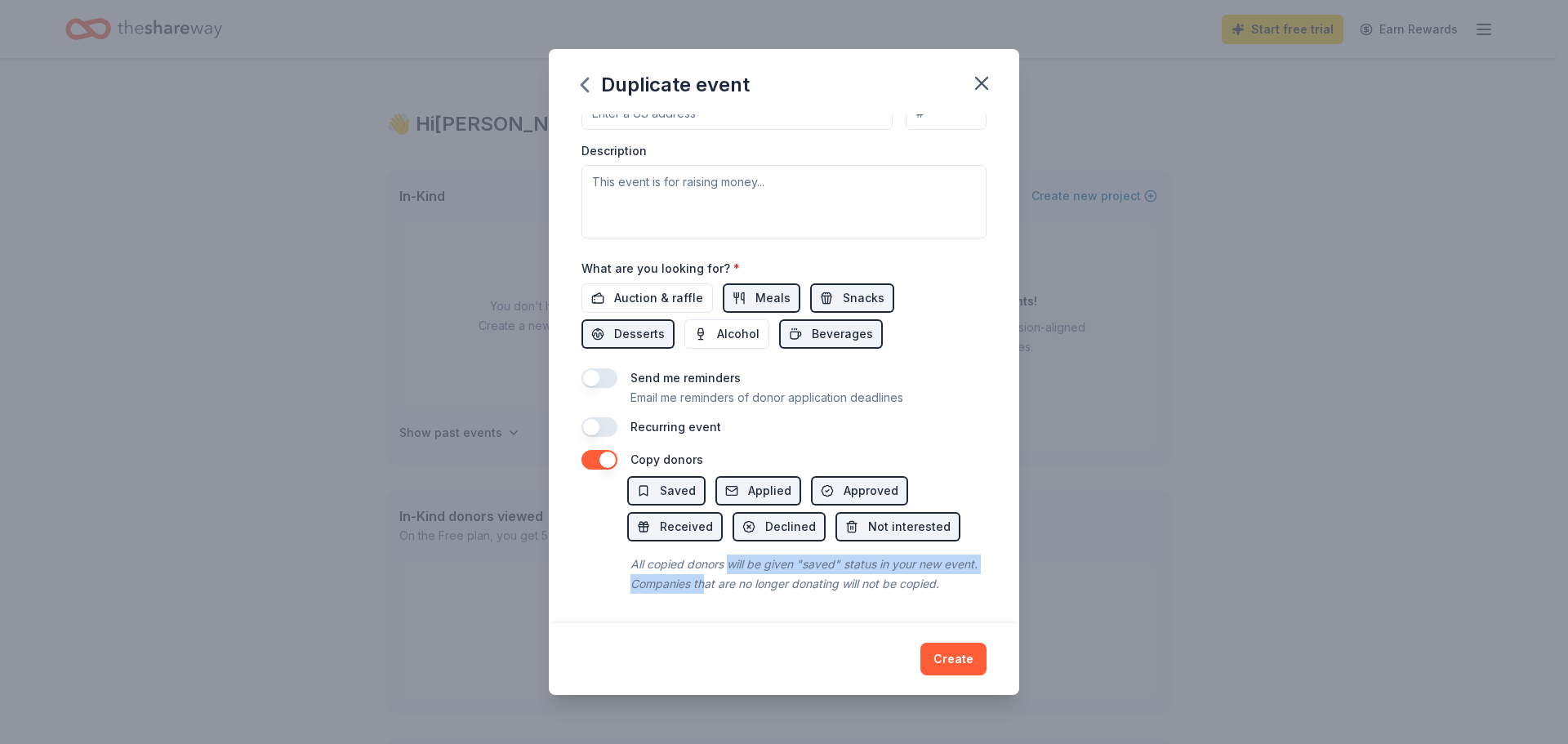
click at [742, 567] on div "All copied donors will be given "saved" status in your new event. Companies tha…" at bounding box center [807, 574] width 359 height 45
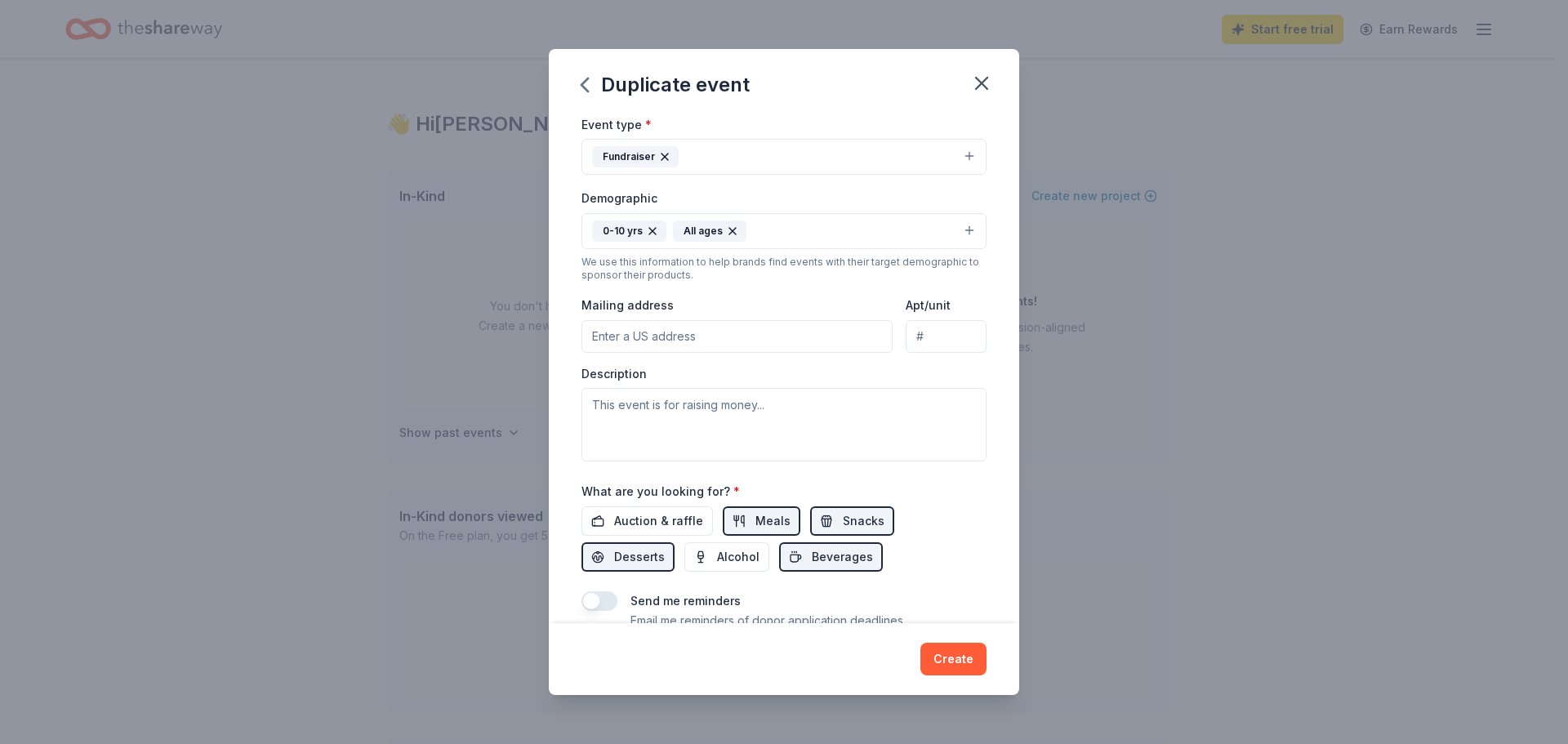
scroll to position [210, 0]
click at [654, 412] on textarea at bounding box center [784, 427] width 406 height 73
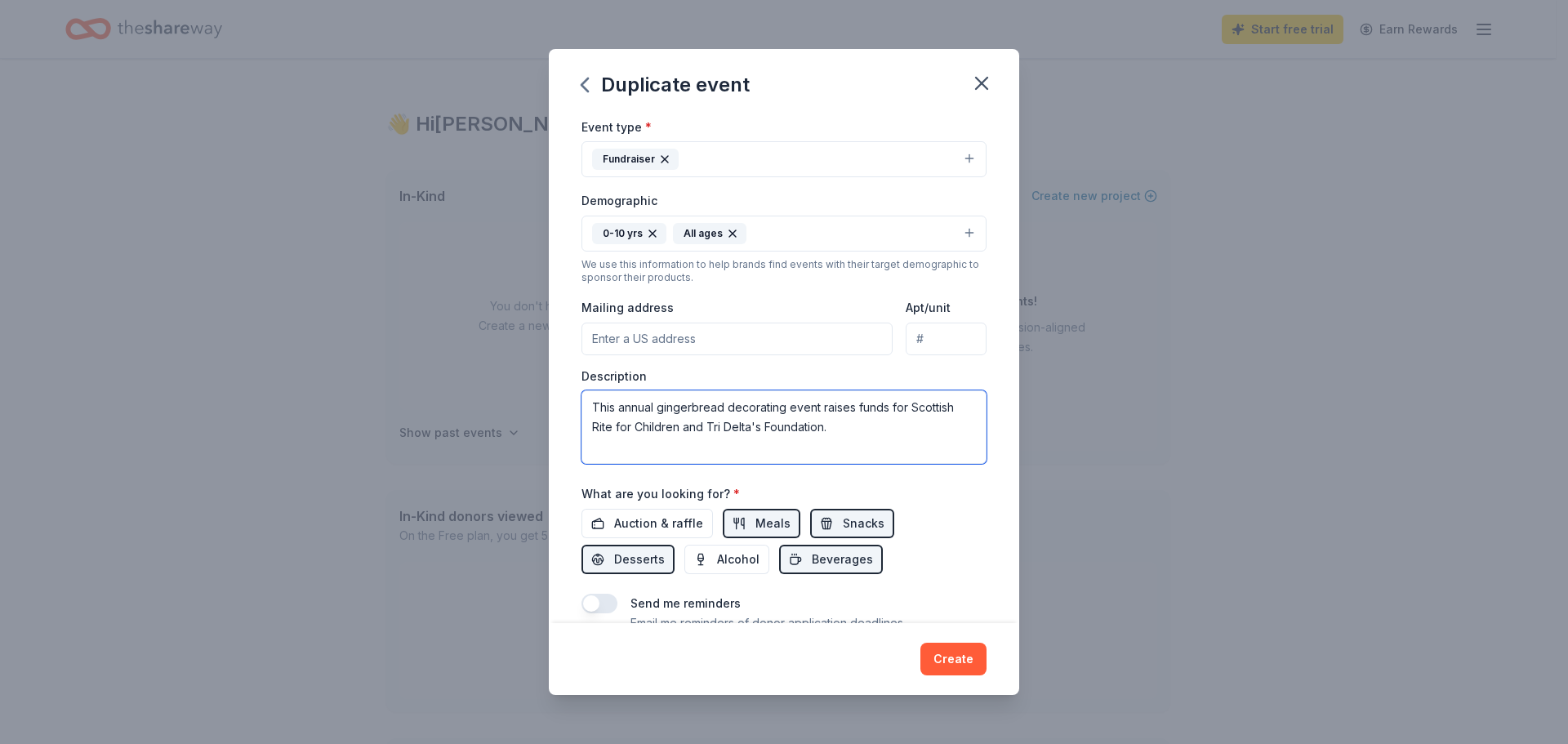
type textarea "This annual gingerbread decorating event raises funds for Scottish Rite for Chi…"
click at [662, 341] on input "Mailing address" at bounding box center [737, 338] width 311 height 32
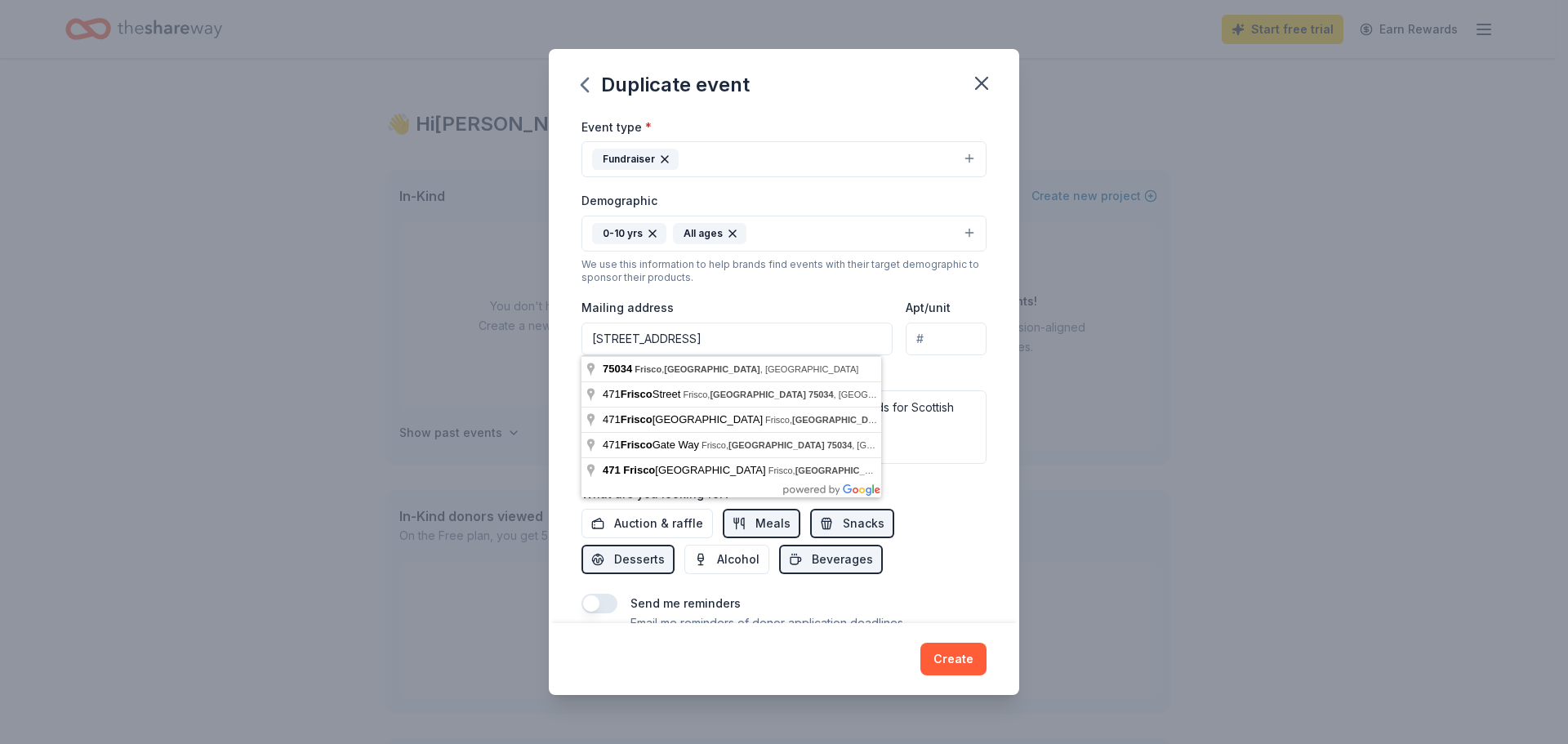
type input "PO Box 471, Frisco, TX 75034"
click at [992, 304] on div "Event name * Cookies & Castles Frisco 2025 29 /100 Event website cookiesandcast…" at bounding box center [783, 368] width 470 height 509
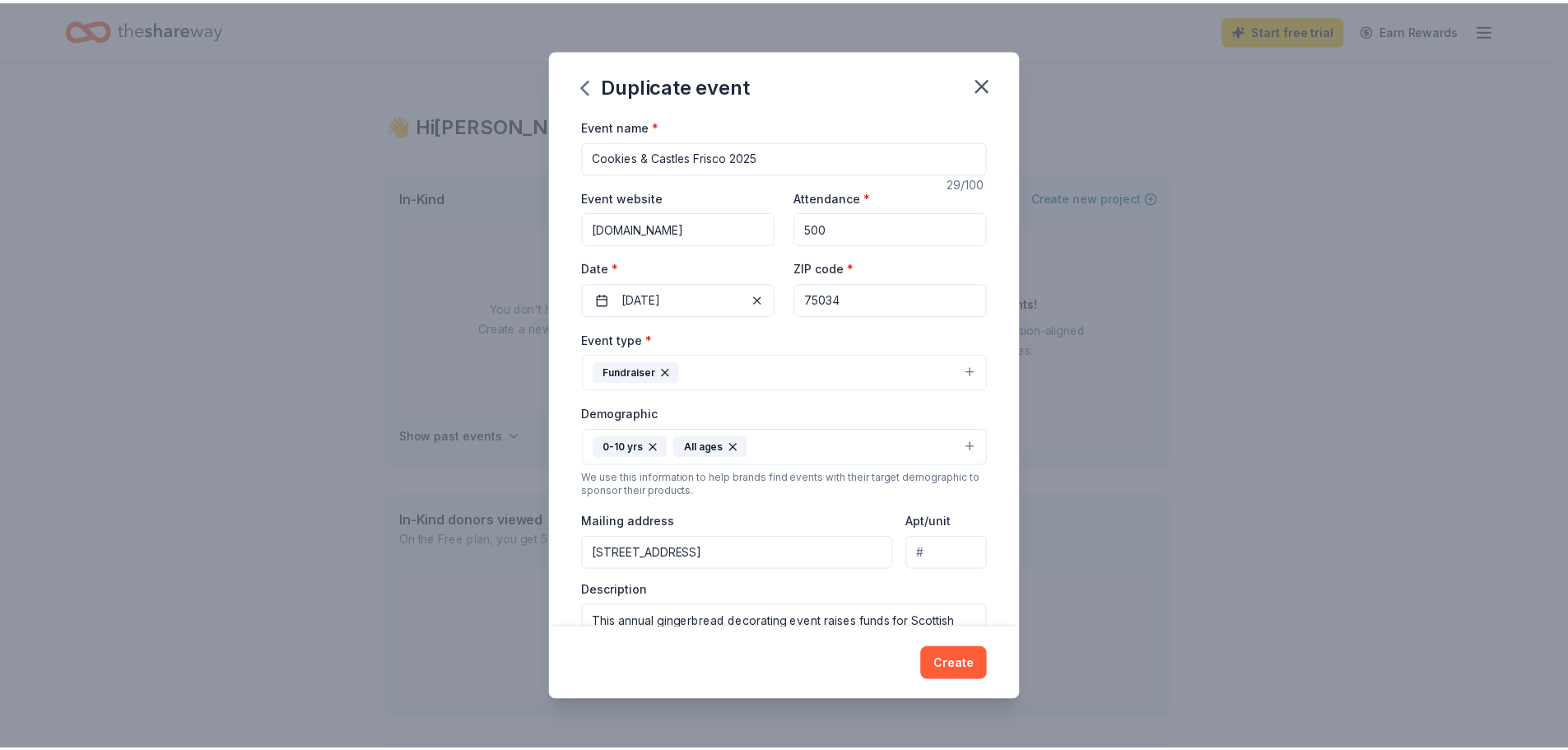
scroll to position [459, 0]
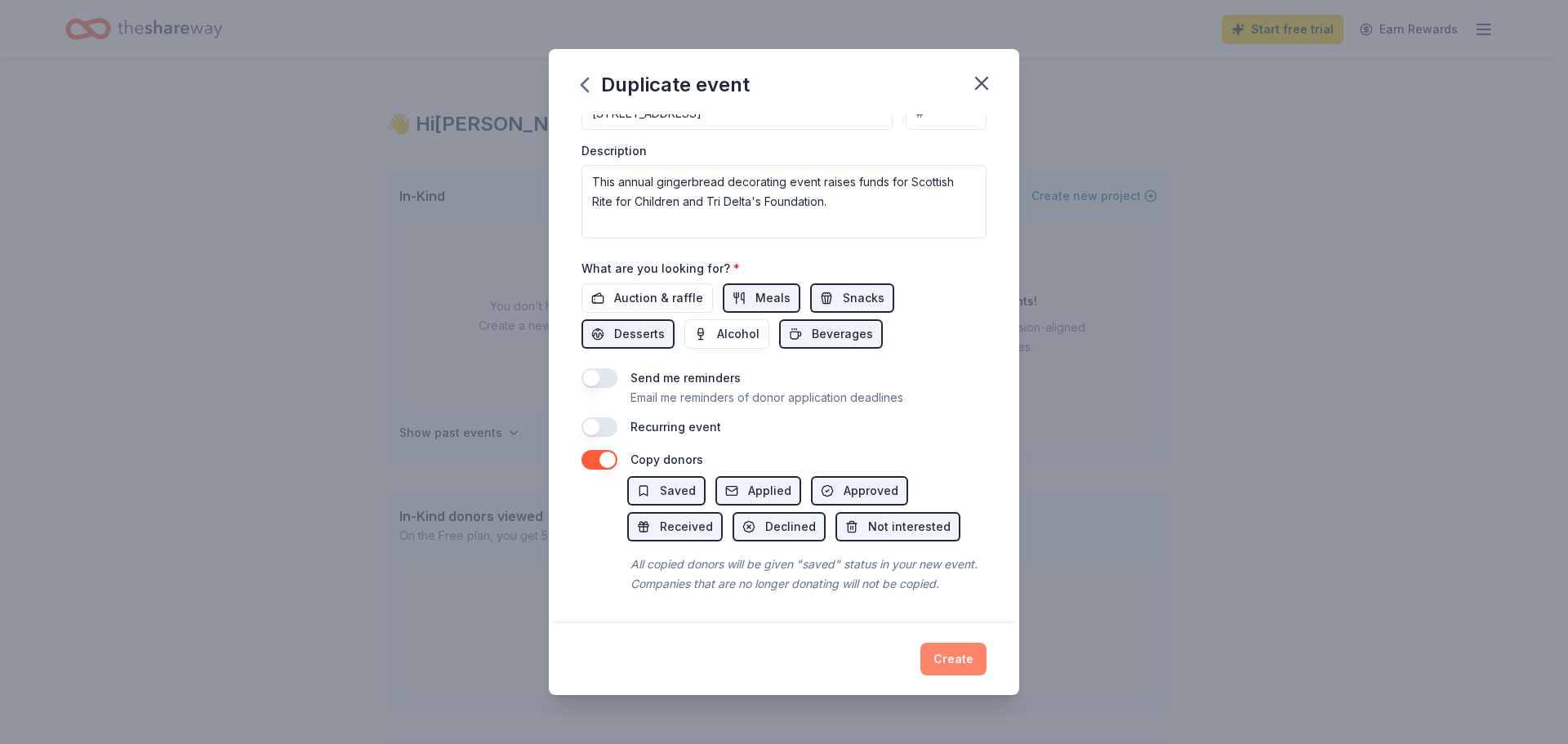
click at [940, 664] on button "Create" at bounding box center [954, 659] width 66 height 32
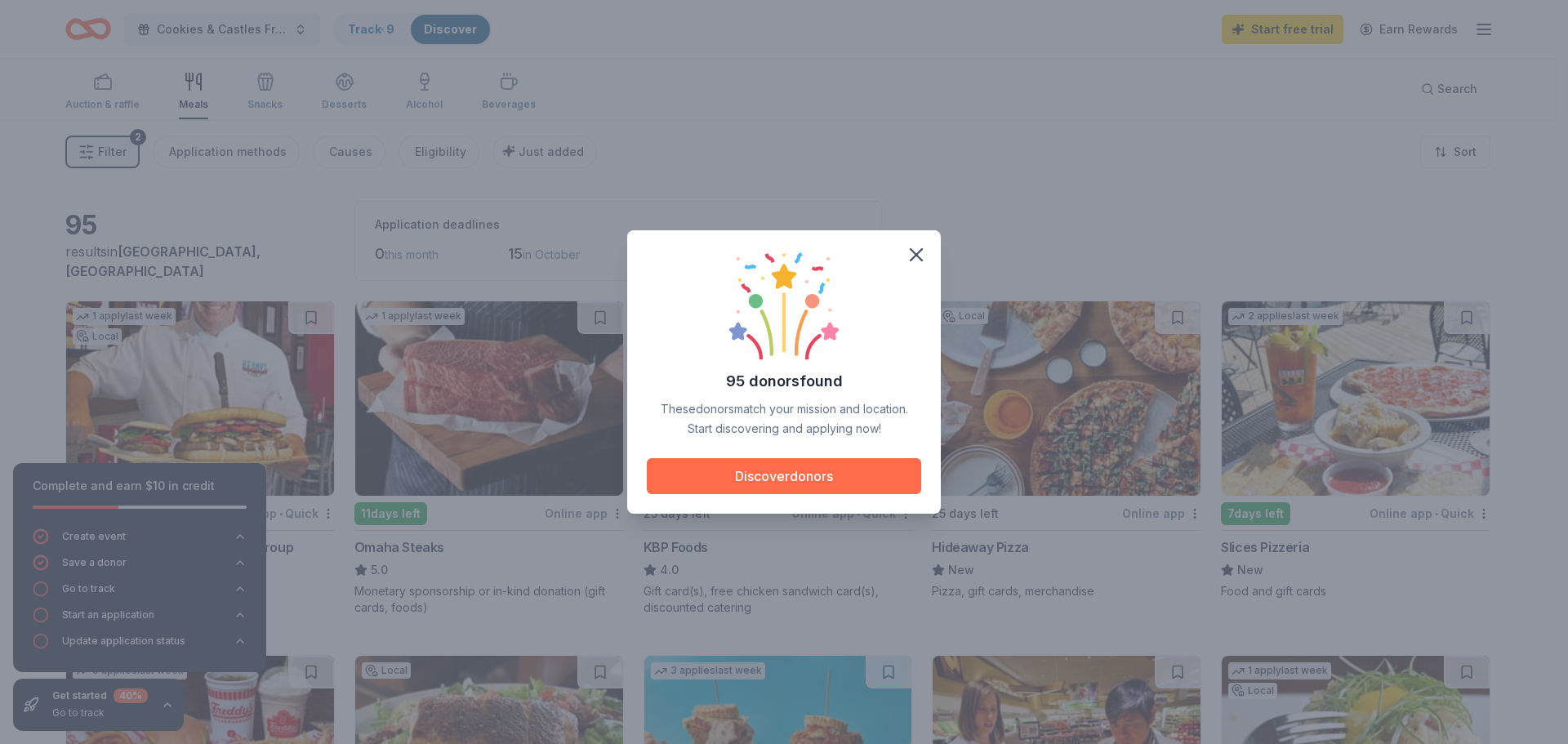
click at [805, 481] on button "Discover donors" at bounding box center [784, 475] width 275 height 36
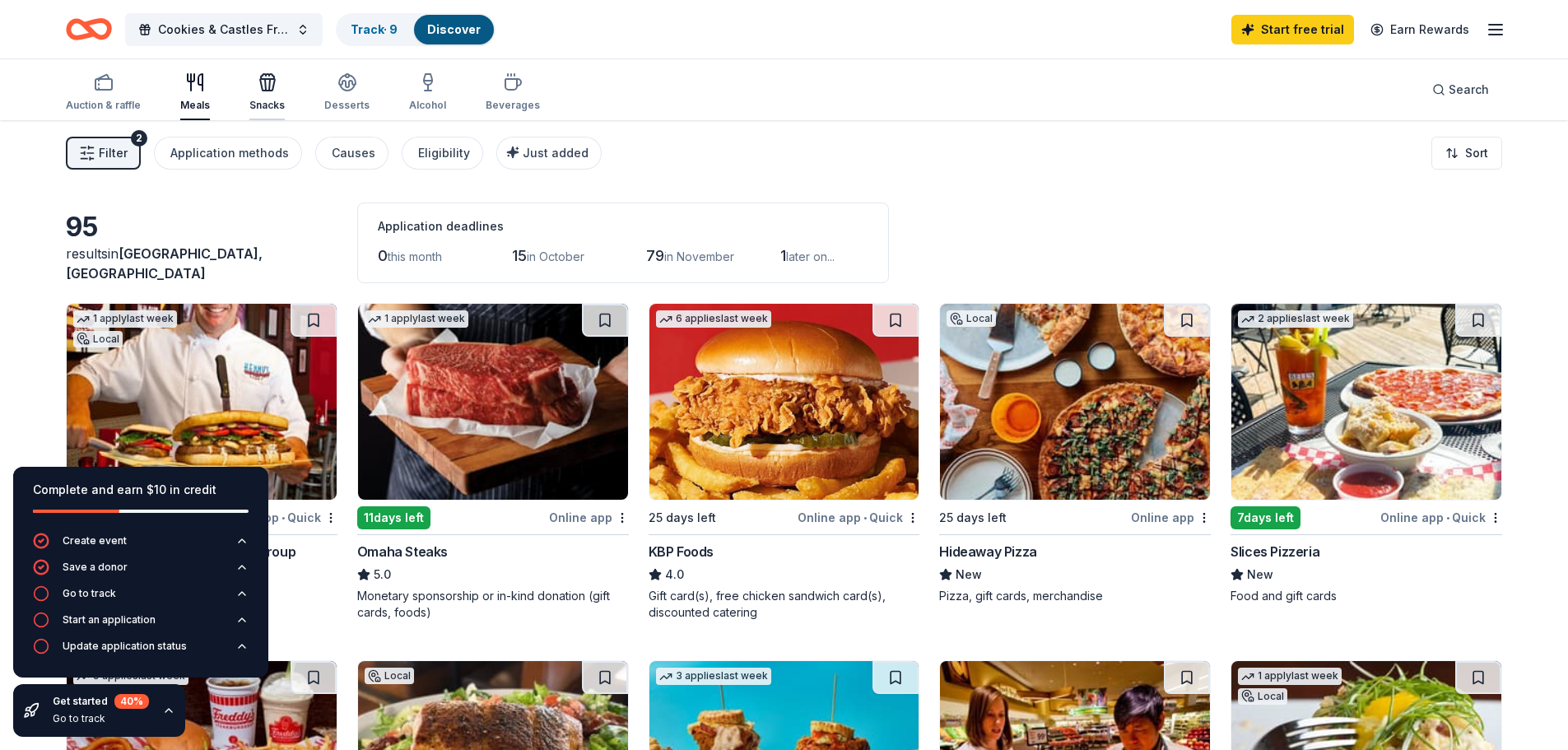
click at [260, 84] on icon "button" at bounding box center [267, 82] width 19 height 19
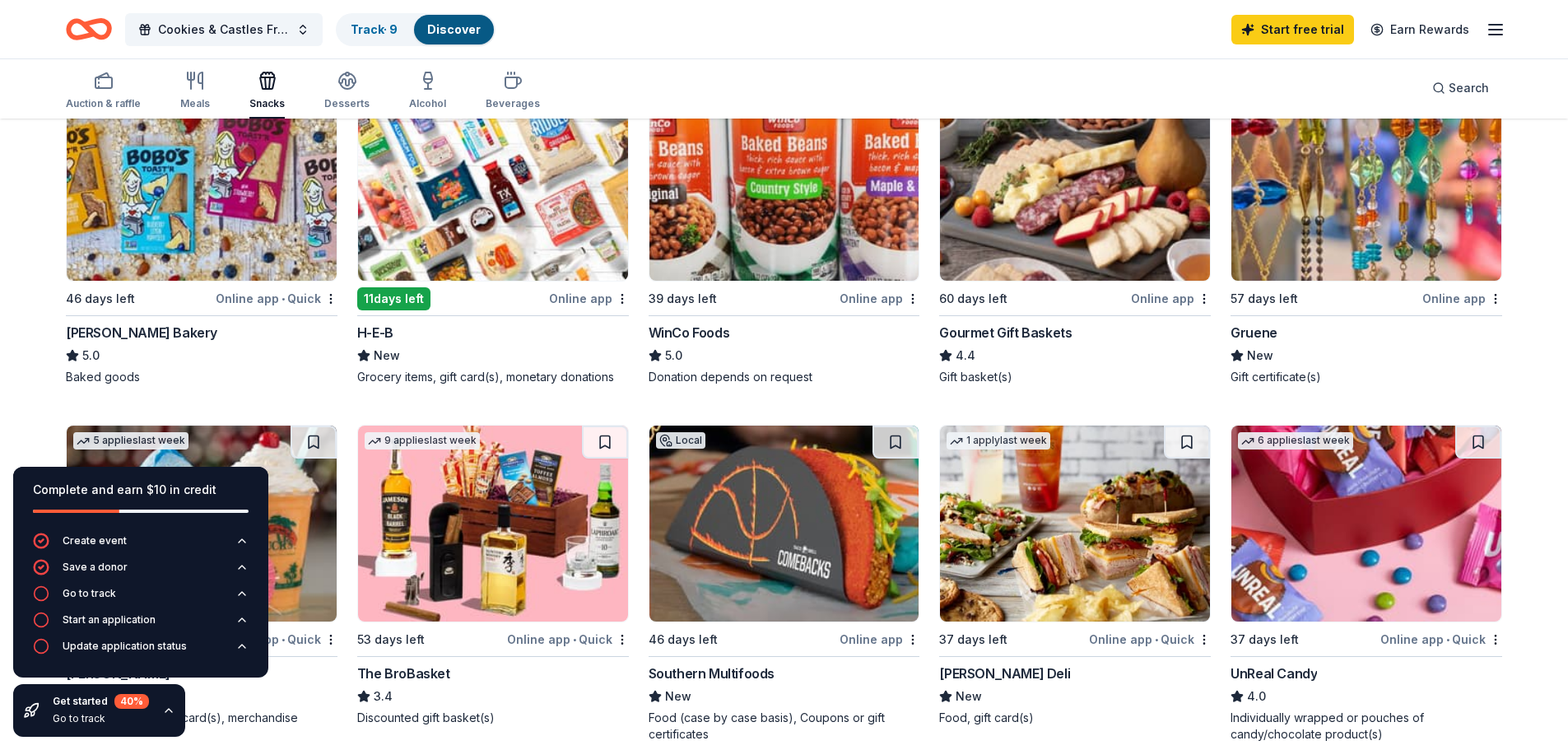
scroll to position [659, 0]
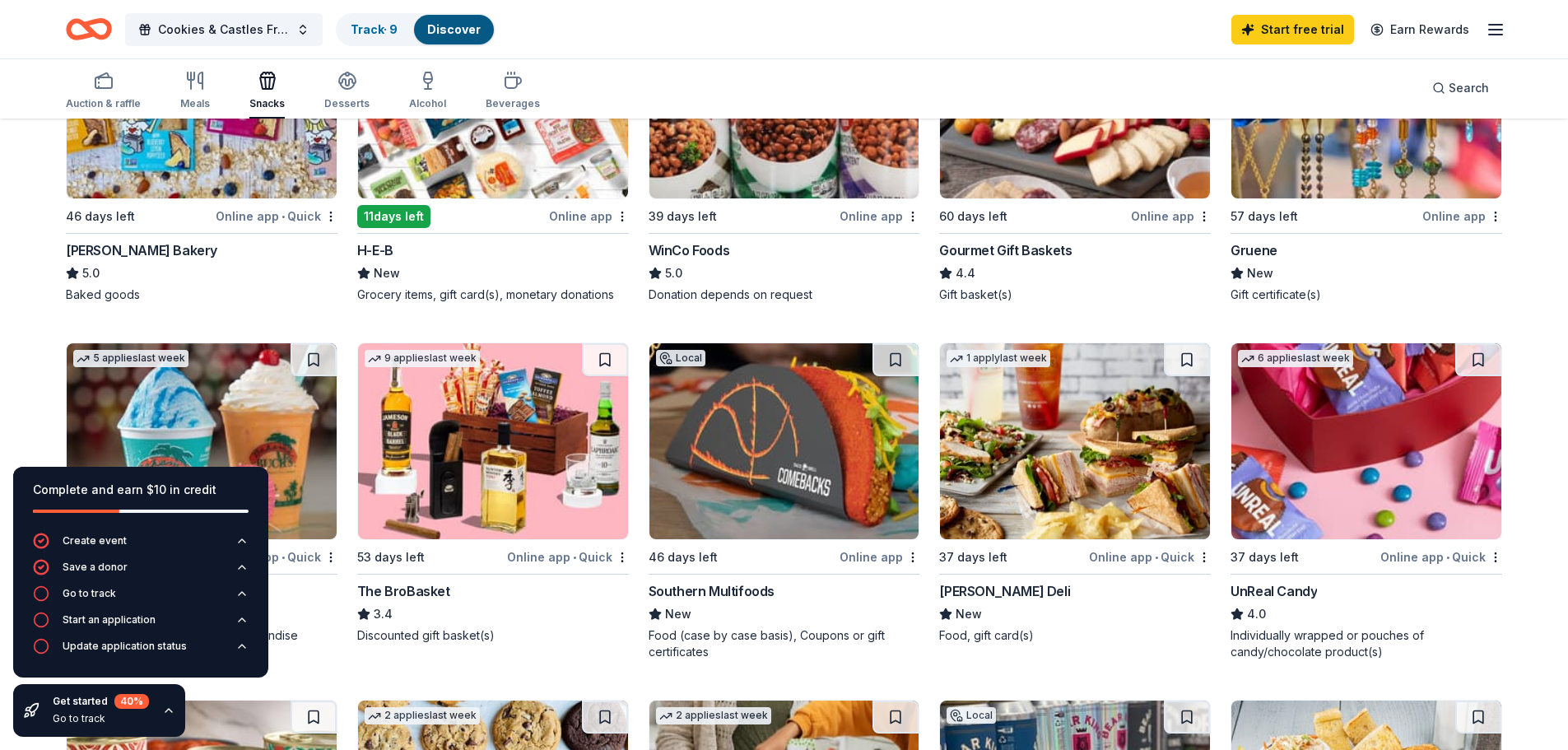
click at [1026, 466] on img at bounding box center [1075, 441] width 270 height 196
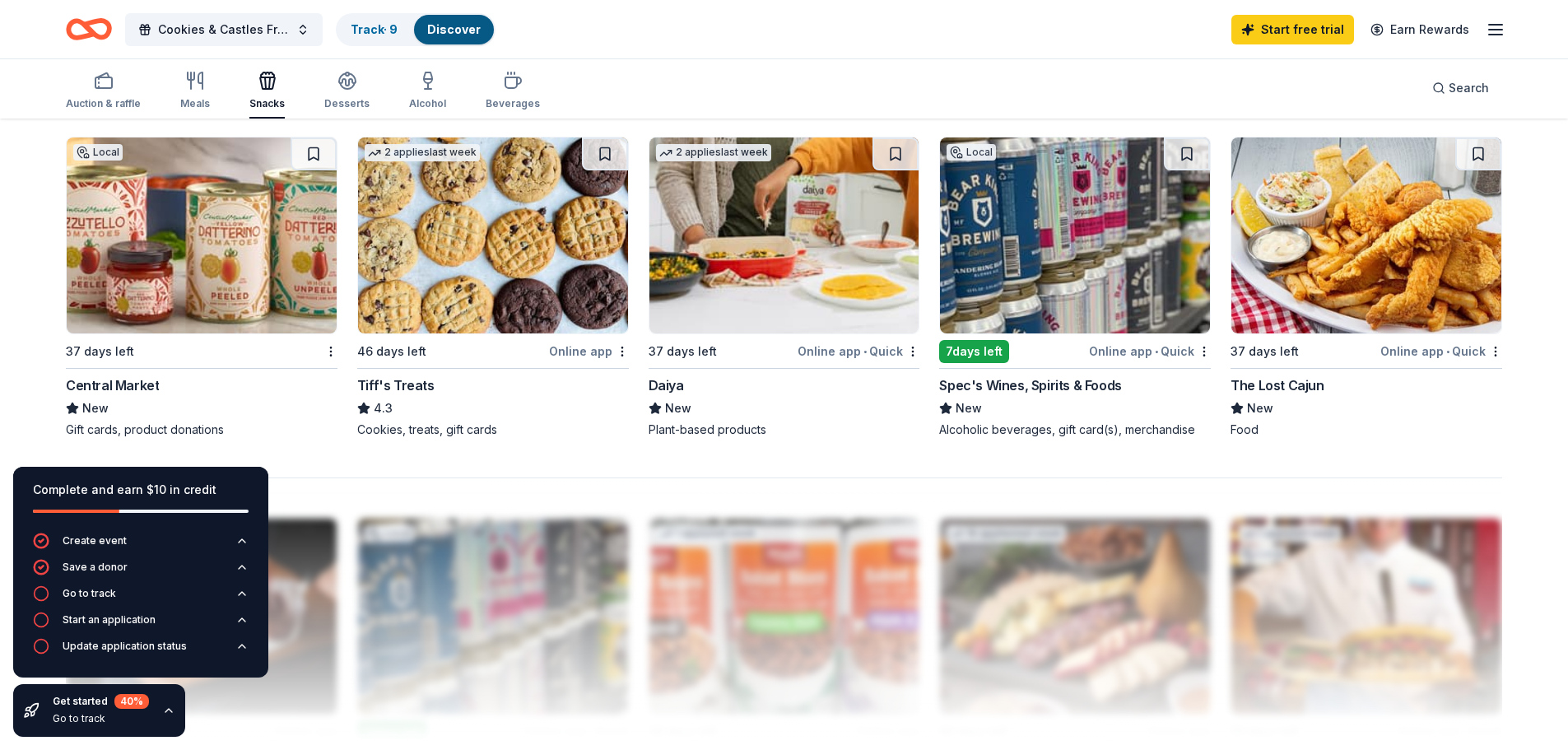
scroll to position [1235, 0]
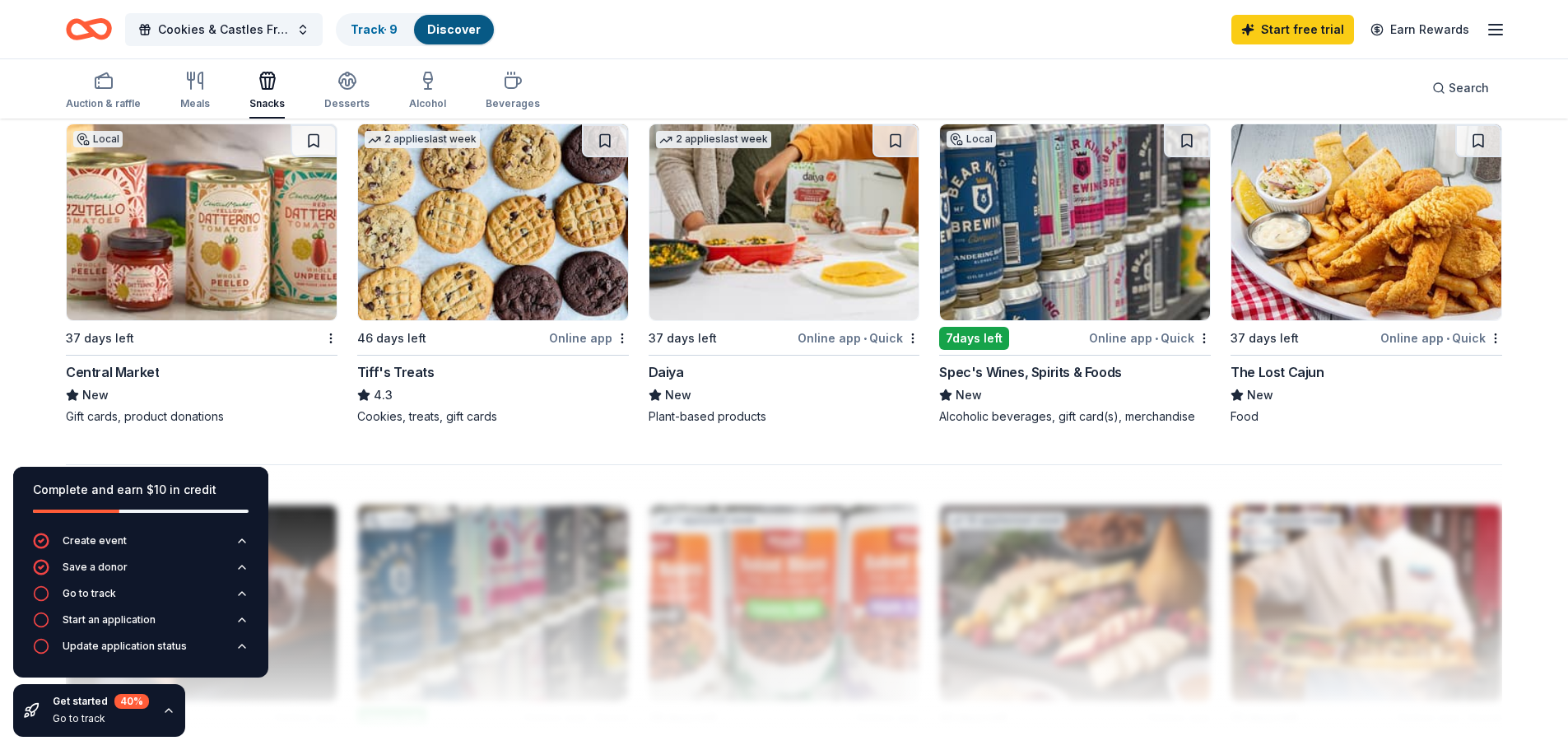
click at [552, 252] on img at bounding box center [492, 222] width 270 height 196
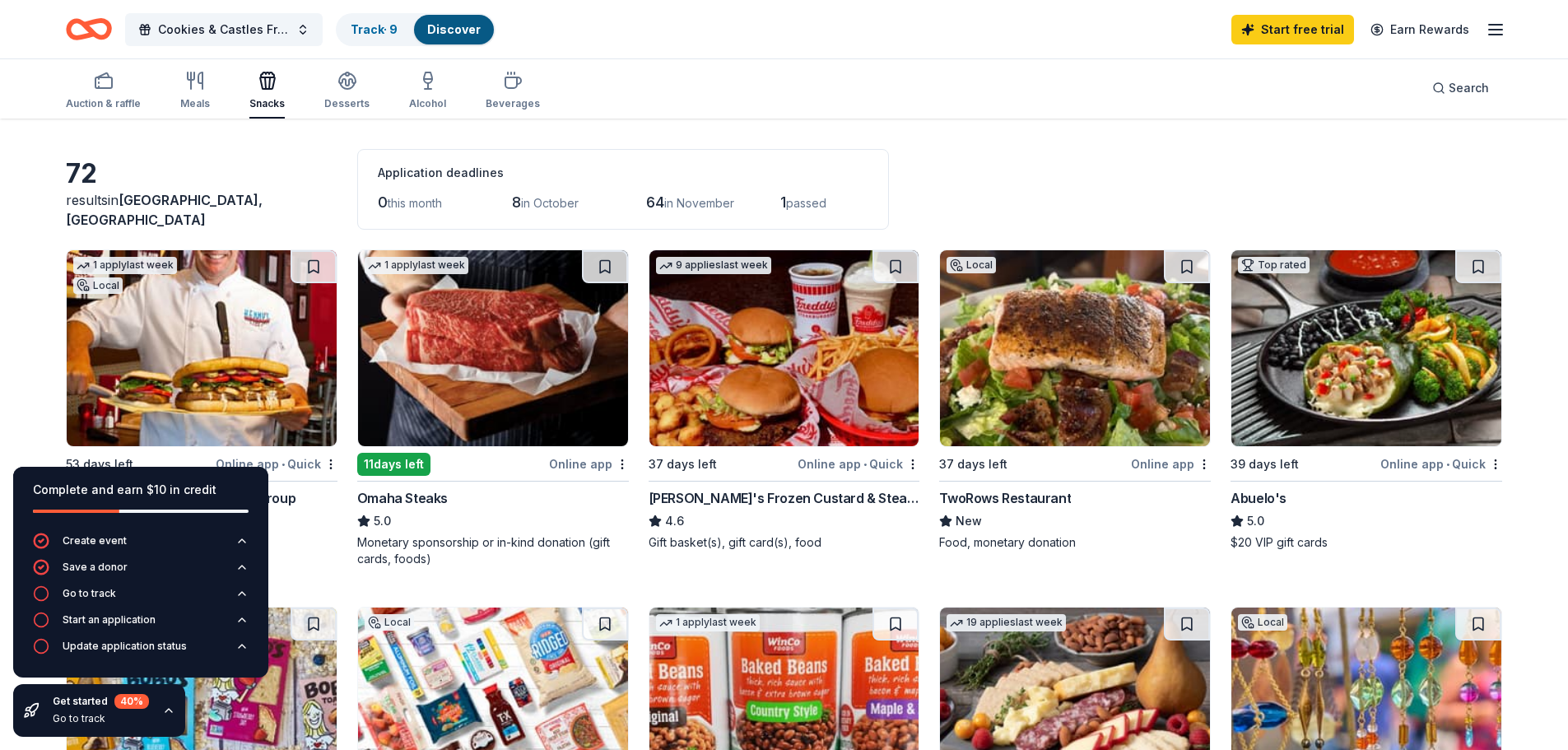
scroll to position [83, 0]
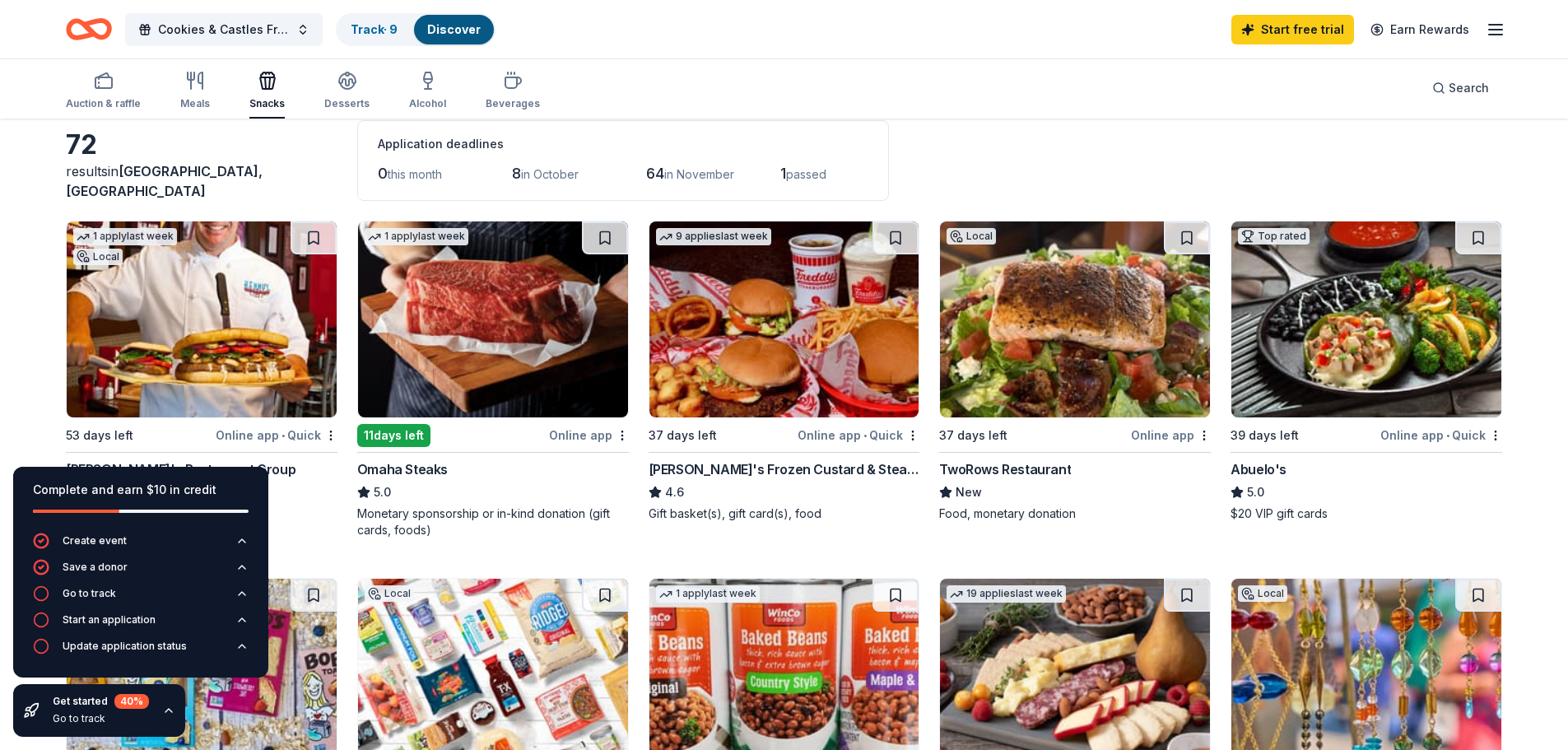
click at [1155, 335] on img at bounding box center [1075, 319] width 270 height 196
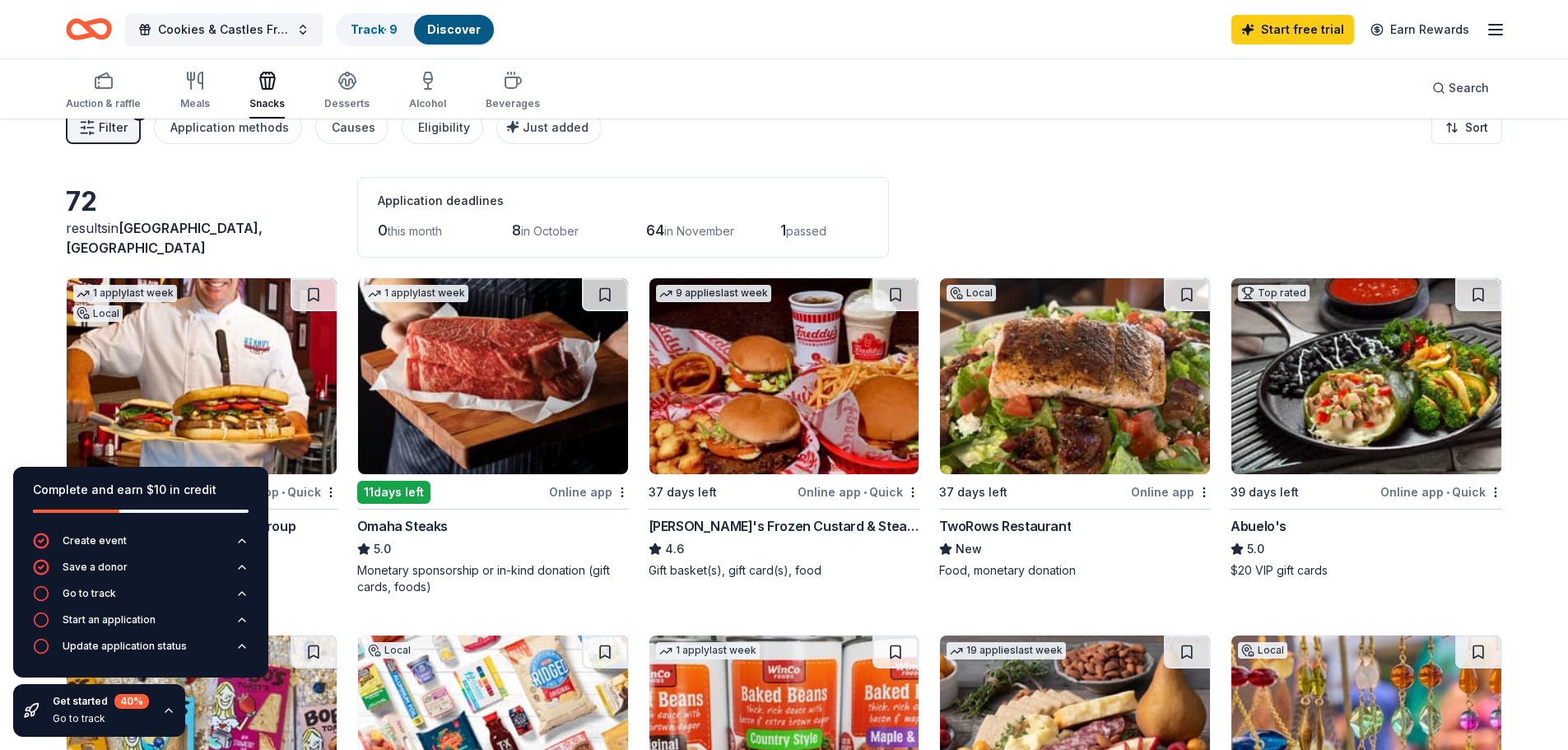
scroll to position [0, 0]
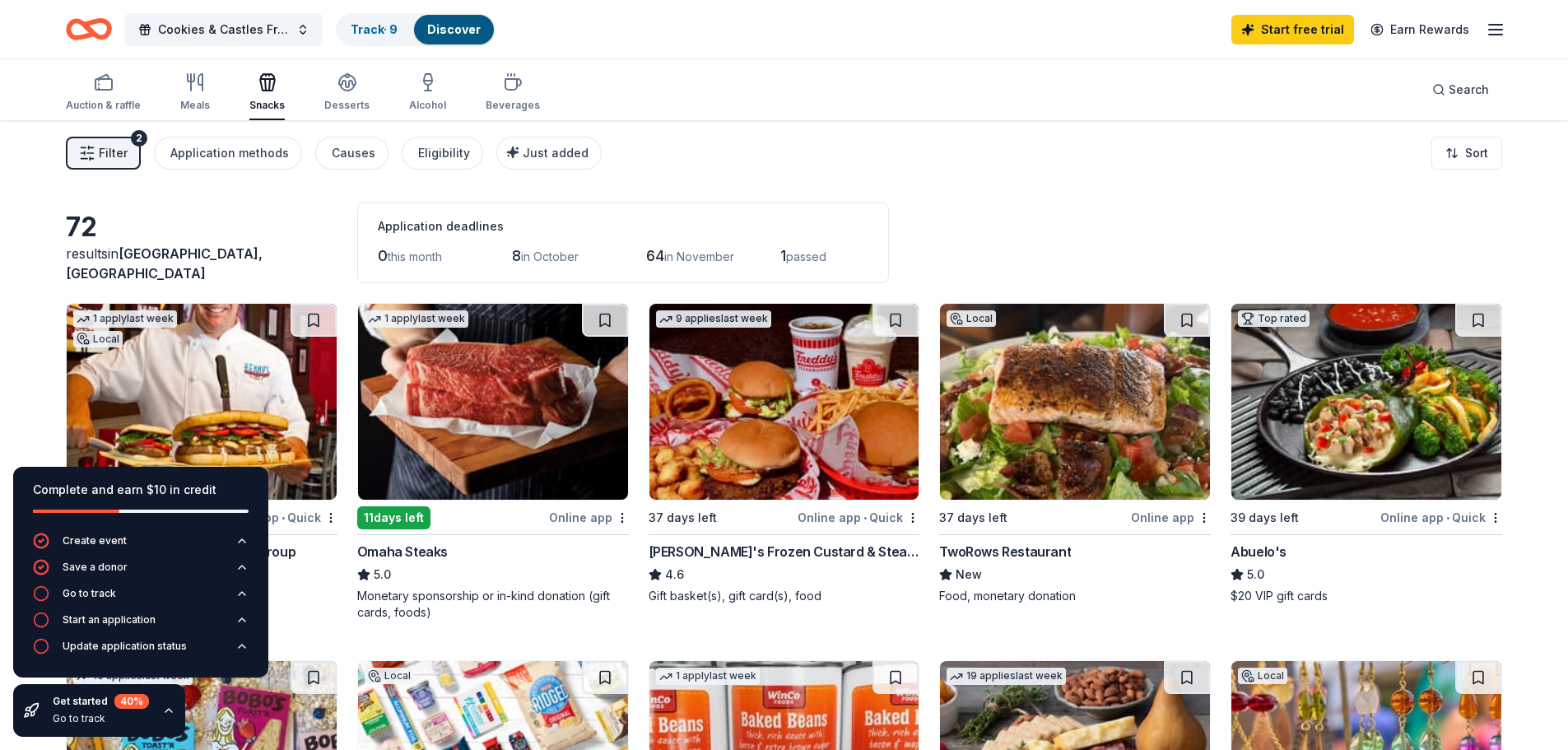
click at [537, 254] on span "in October" at bounding box center [550, 257] width 58 height 14
click at [341, 82] on icon "button" at bounding box center [347, 81] width 17 height 12
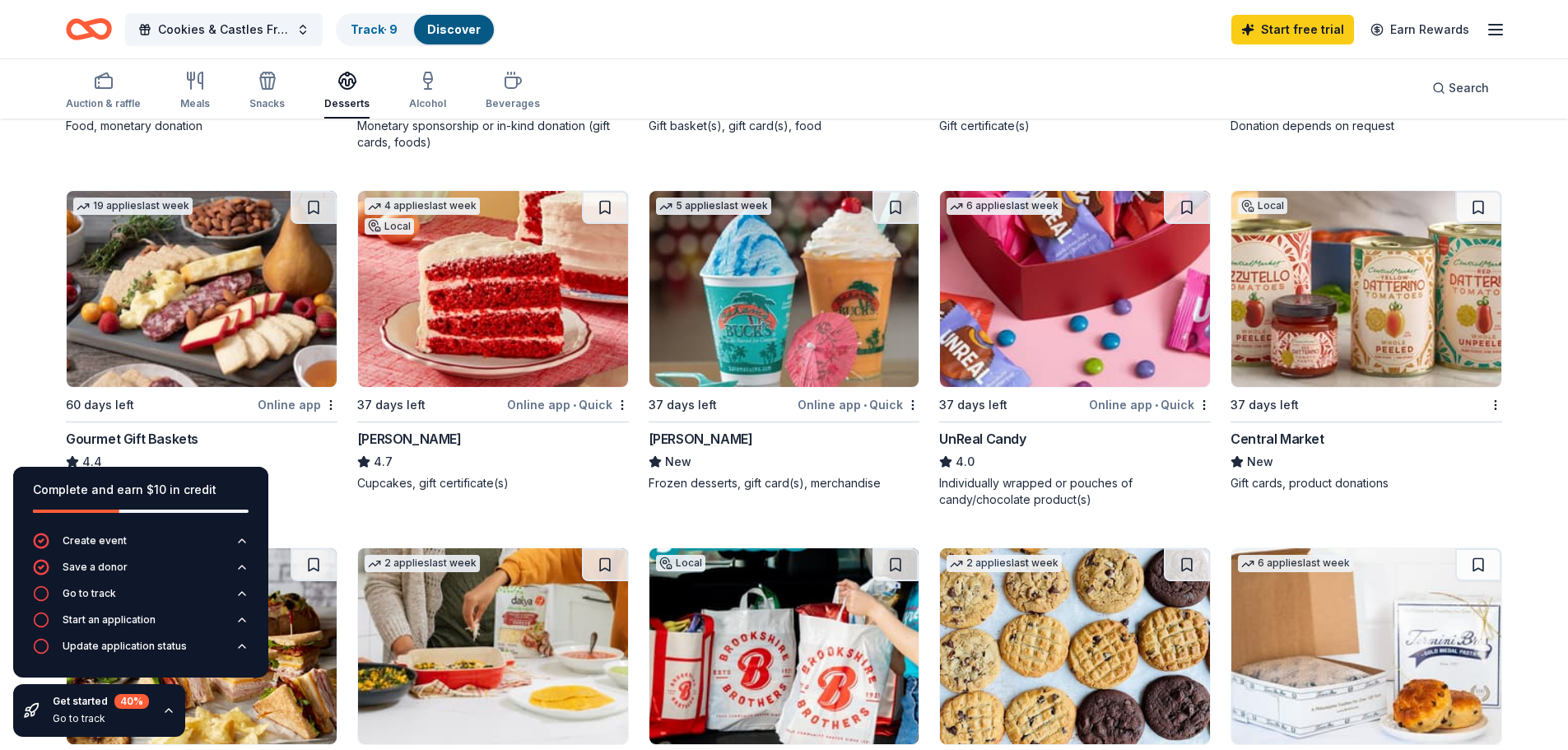
scroll to position [494, 0]
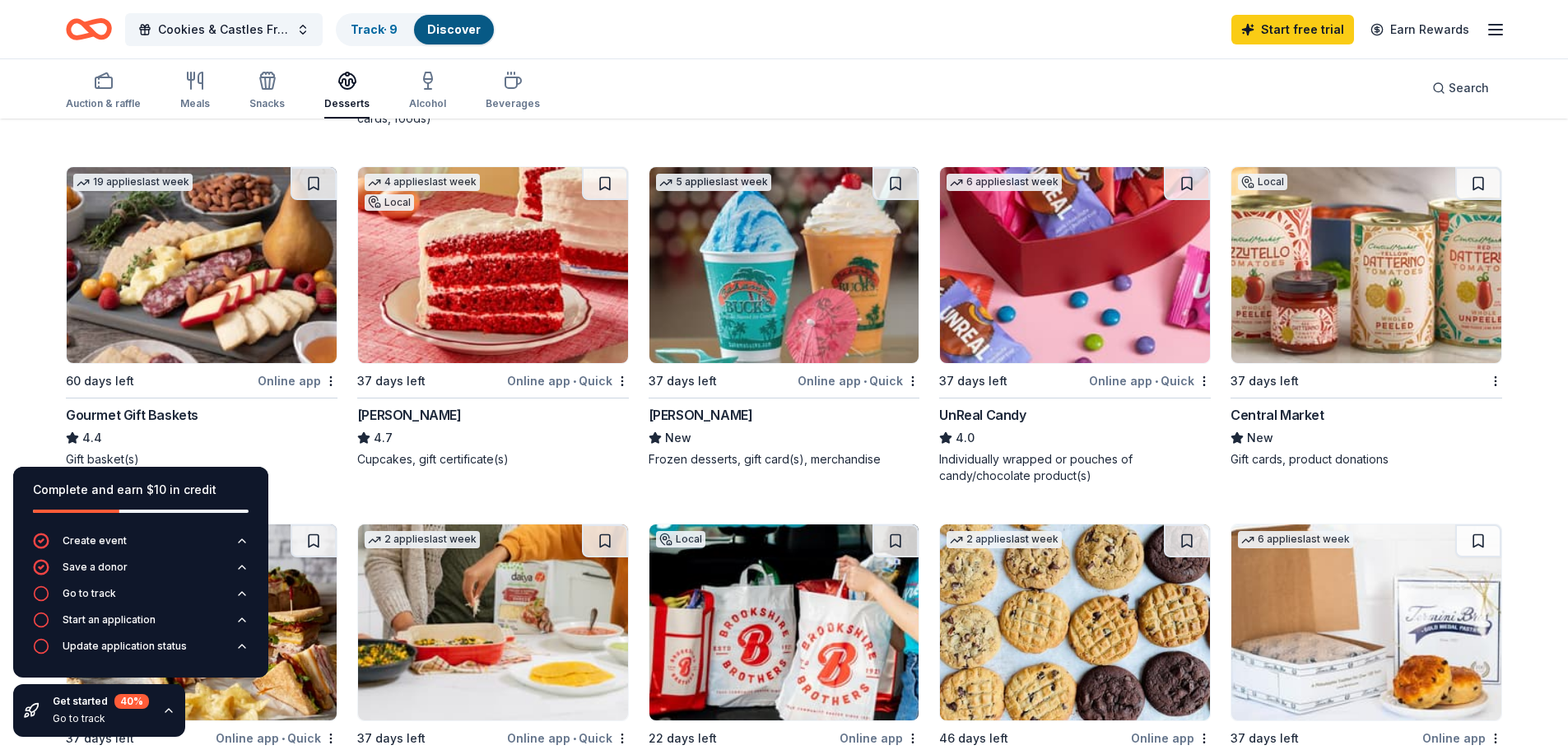
click at [498, 308] on img at bounding box center [492, 265] width 270 height 196
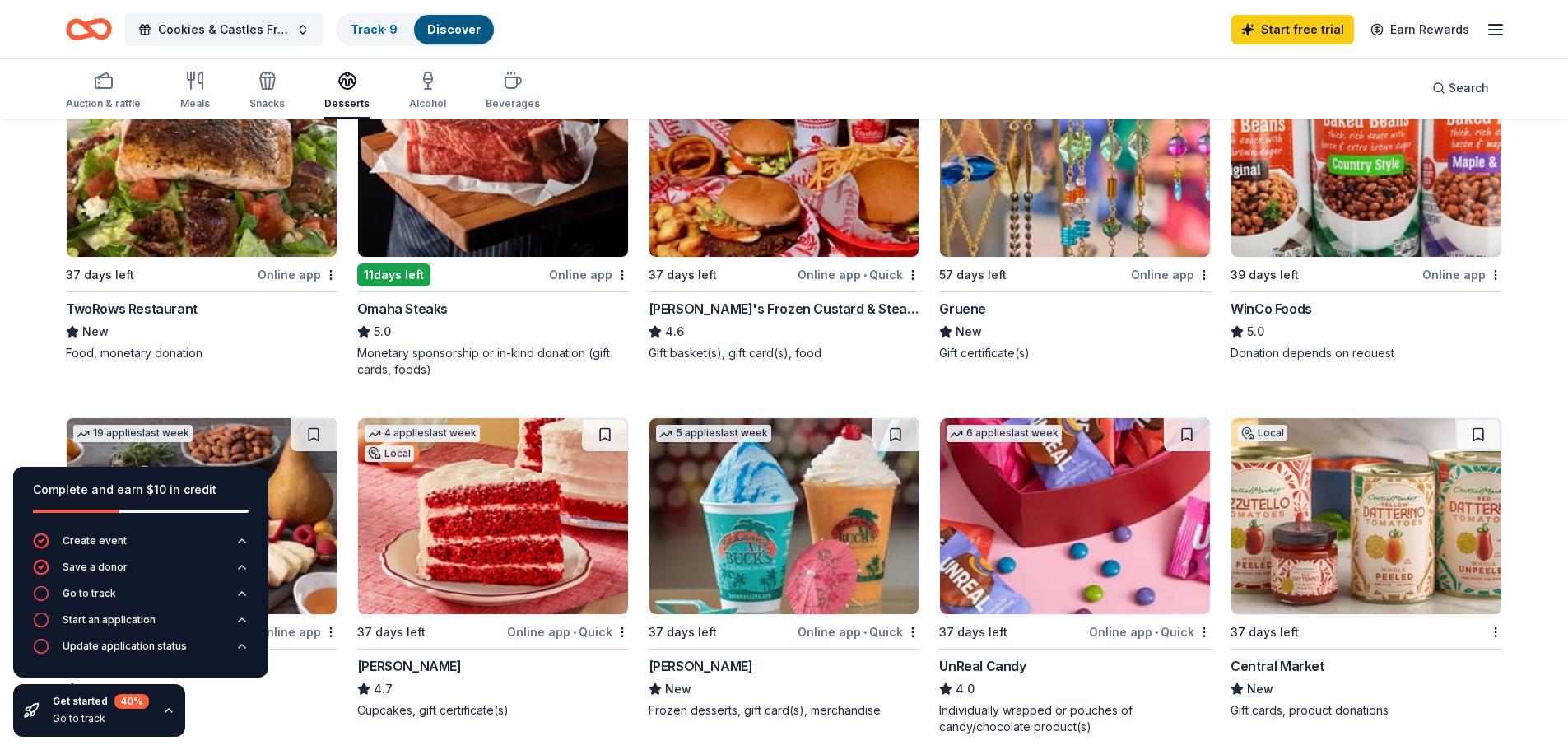
scroll to position [0, 0]
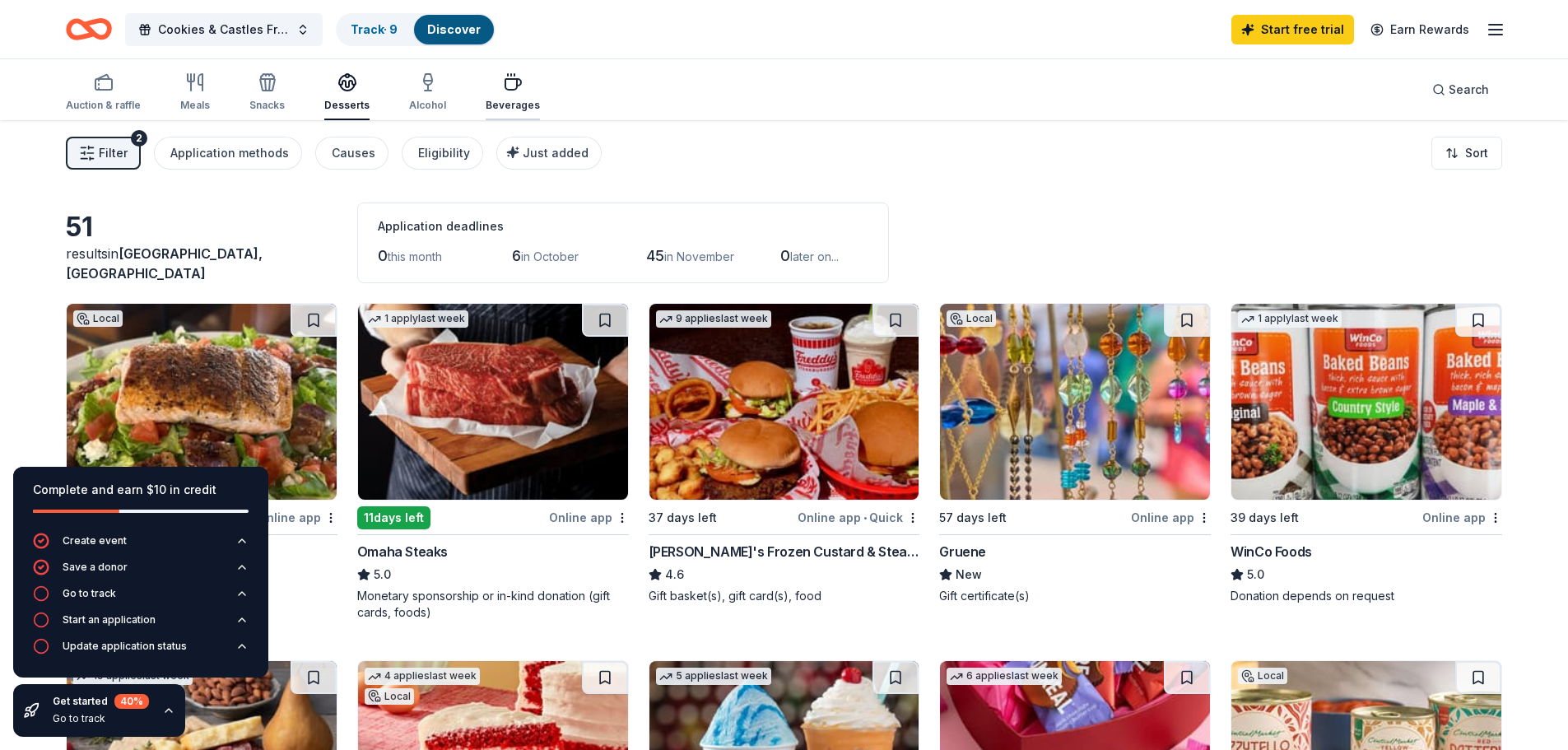
click at [507, 84] on icon "button" at bounding box center [512, 82] width 19 height 19
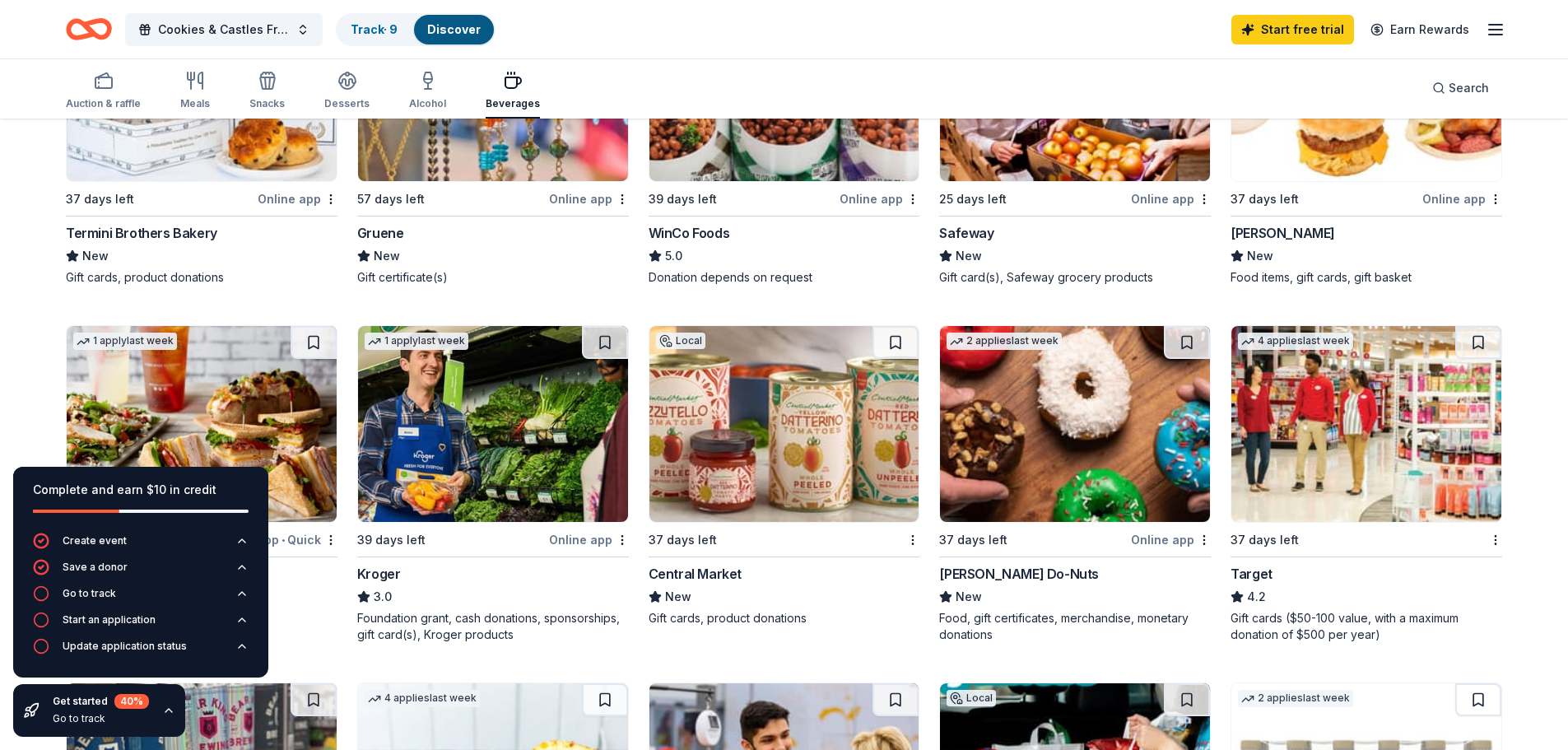
scroll to position [659, 0]
click at [221, 165] on img at bounding box center [201, 84] width 270 height 196
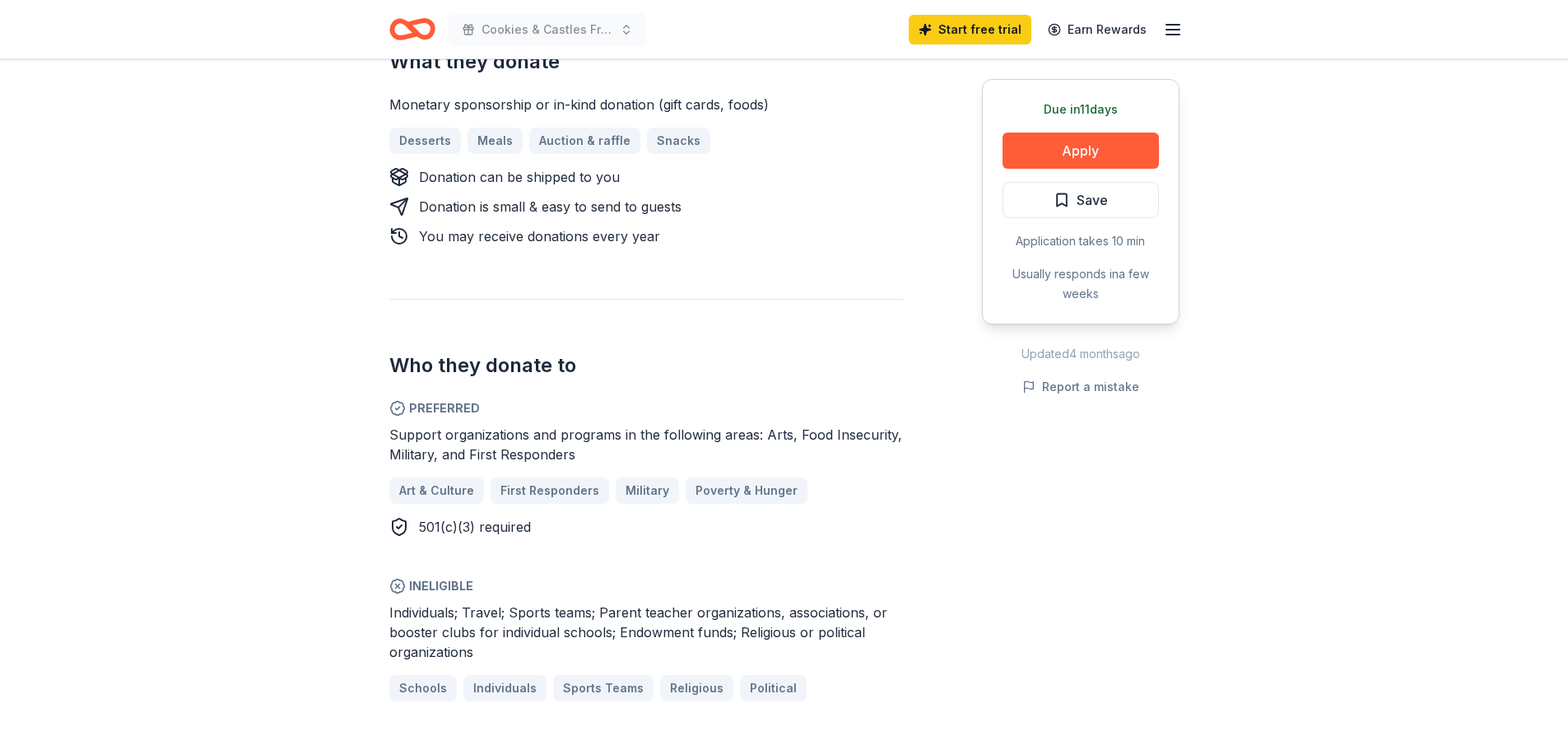
scroll to position [577, 0]
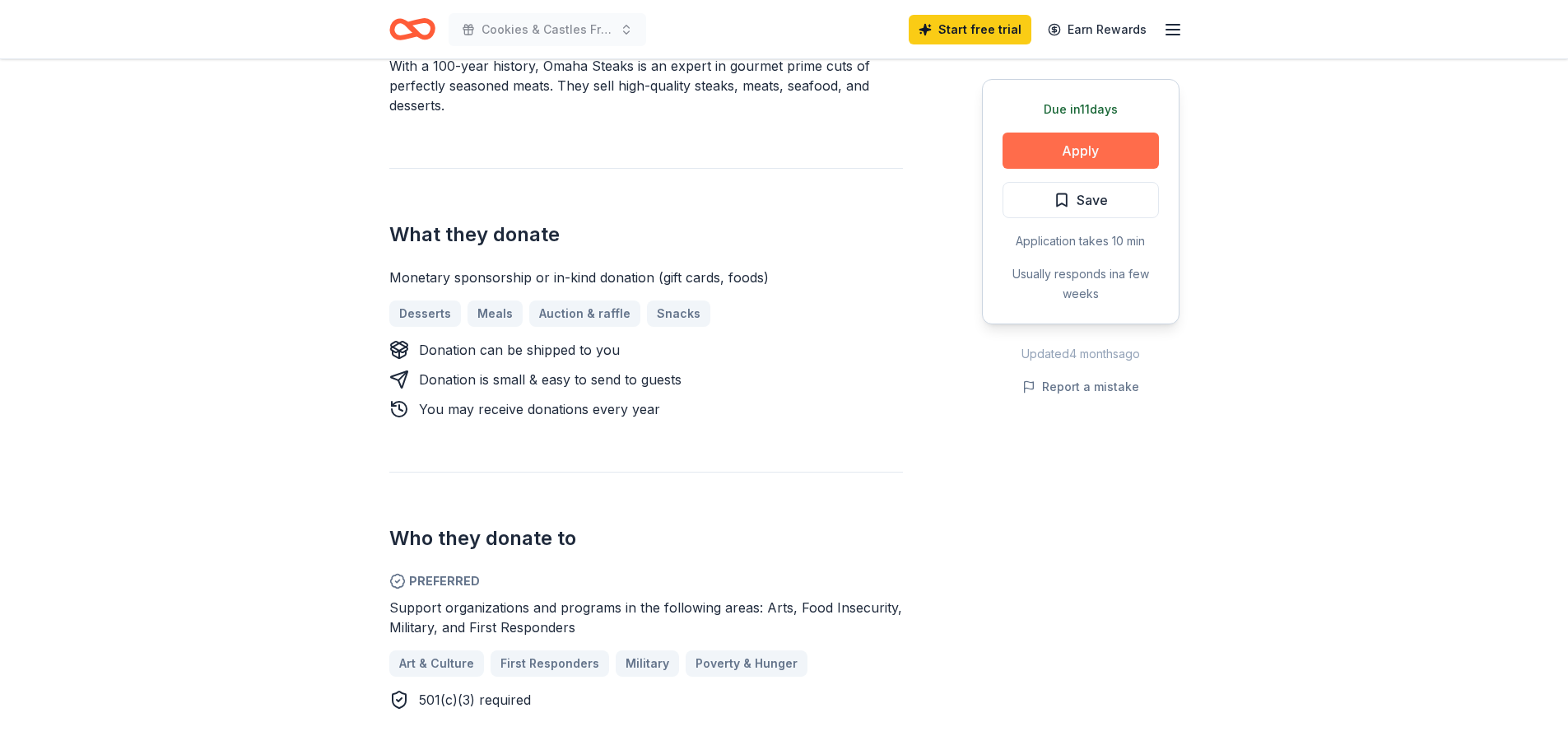
click at [1102, 151] on button "Apply" at bounding box center [1081, 150] width 156 height 36
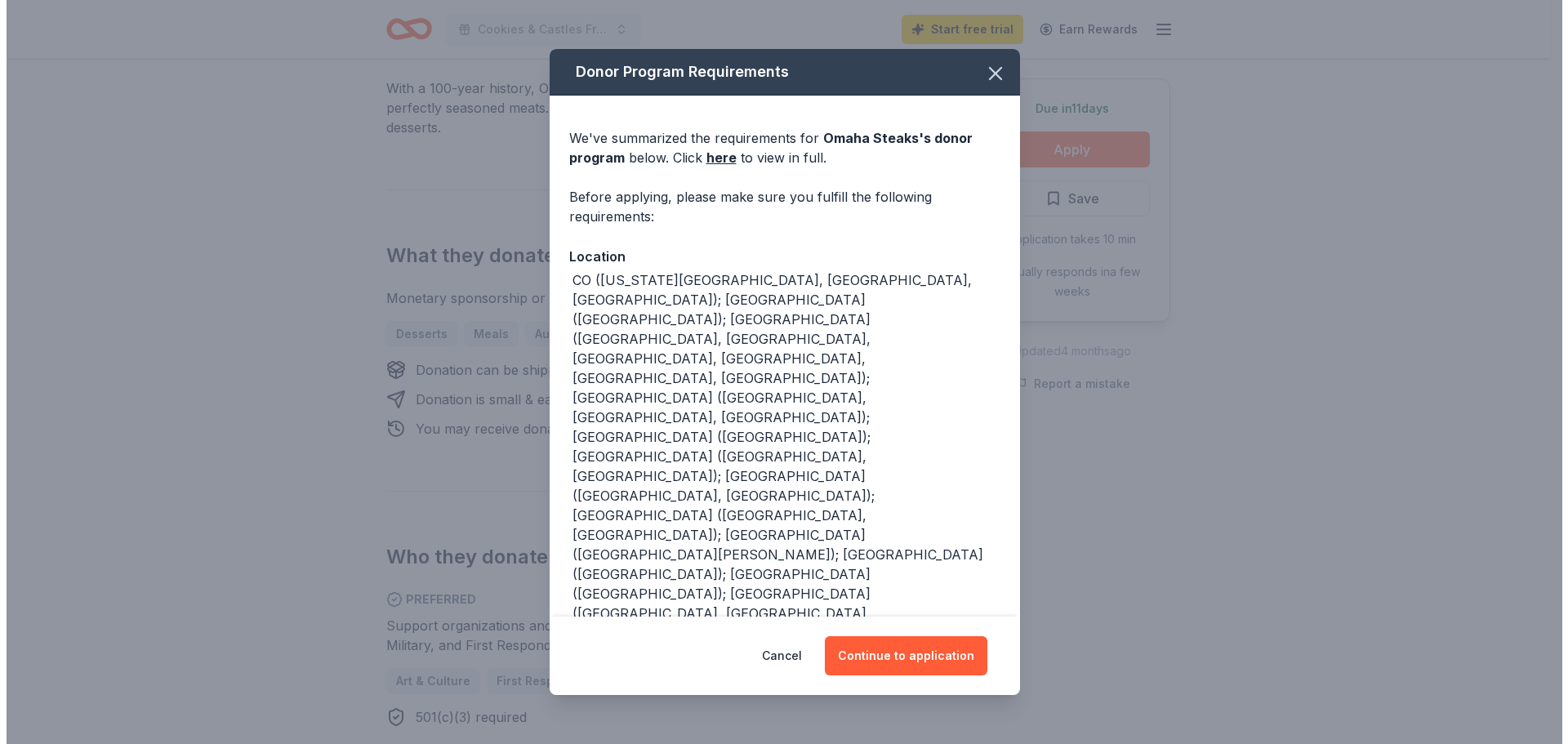
scroll to position [584, 0]
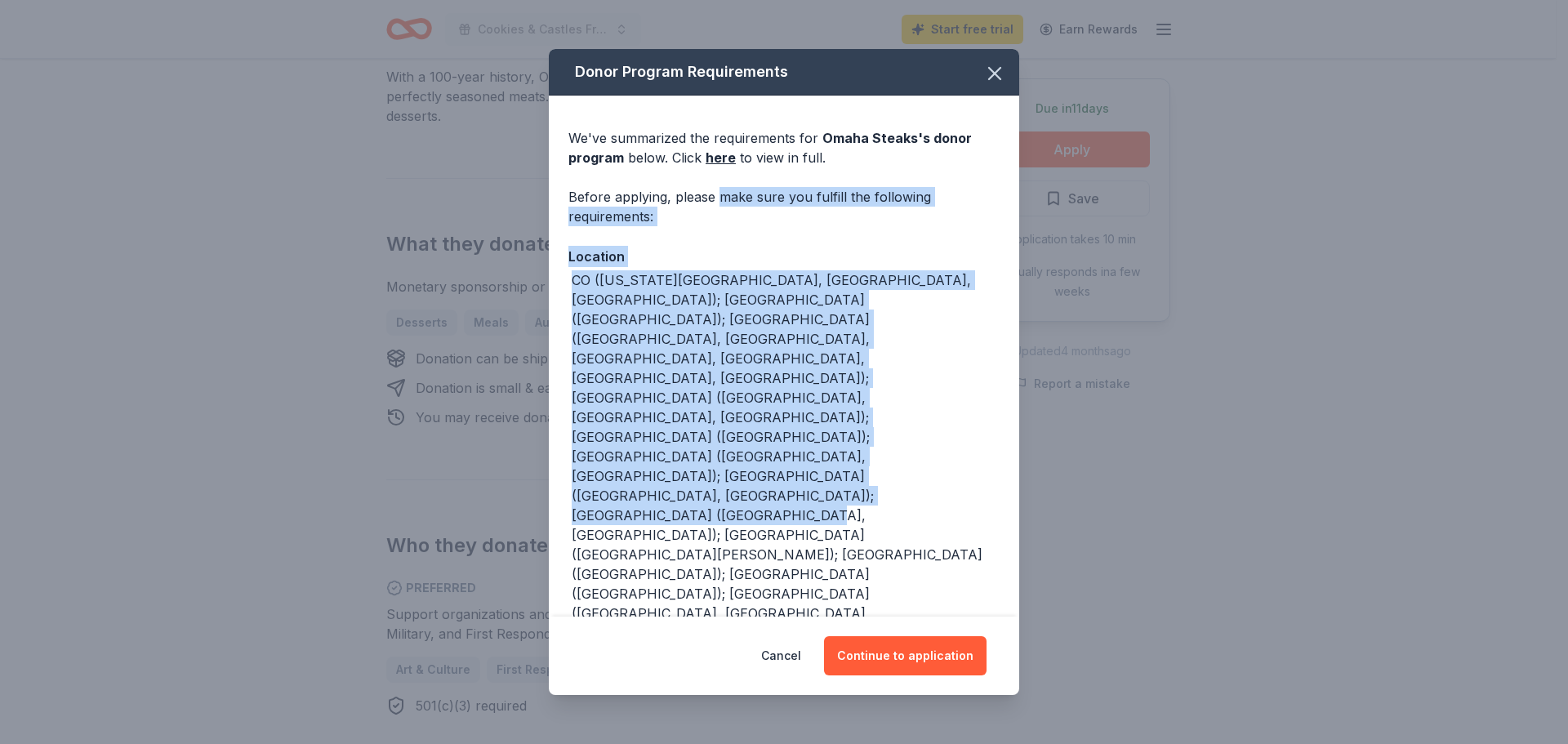
drag, startPoint x: 718, startPoint y: 193, endPoint x: 774, endPoint y: 440, distance: 253.3
click at [774, 440] on div "We've summarized the requirements for Omaha Steaks 's donor program below. Clic…" at bounding box center [783, 649] width 470 height 1106
click at [774, 440] on div "CO (Colorado Springs, Denver, Westminster); CT (South Windsor); FL (Boca Raton,…" at bounding box center [786, 535] width 428 height 529
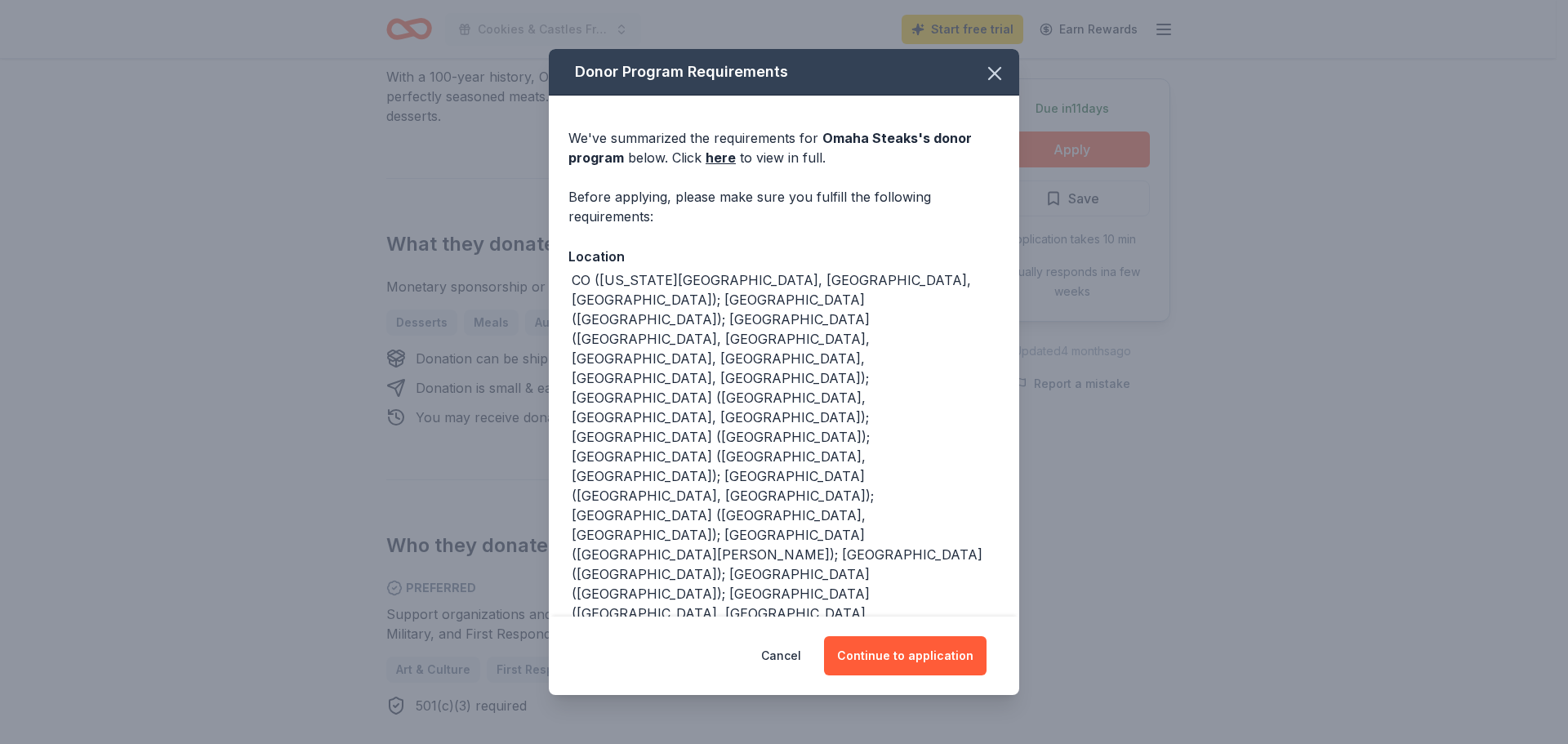
click at [818, 437] on div "CO (Colorado Springs, Denver, Westminster); CT (South Windsor); FL (Boca Raton,…" at bounding box center [786, 535] width 428 height 529
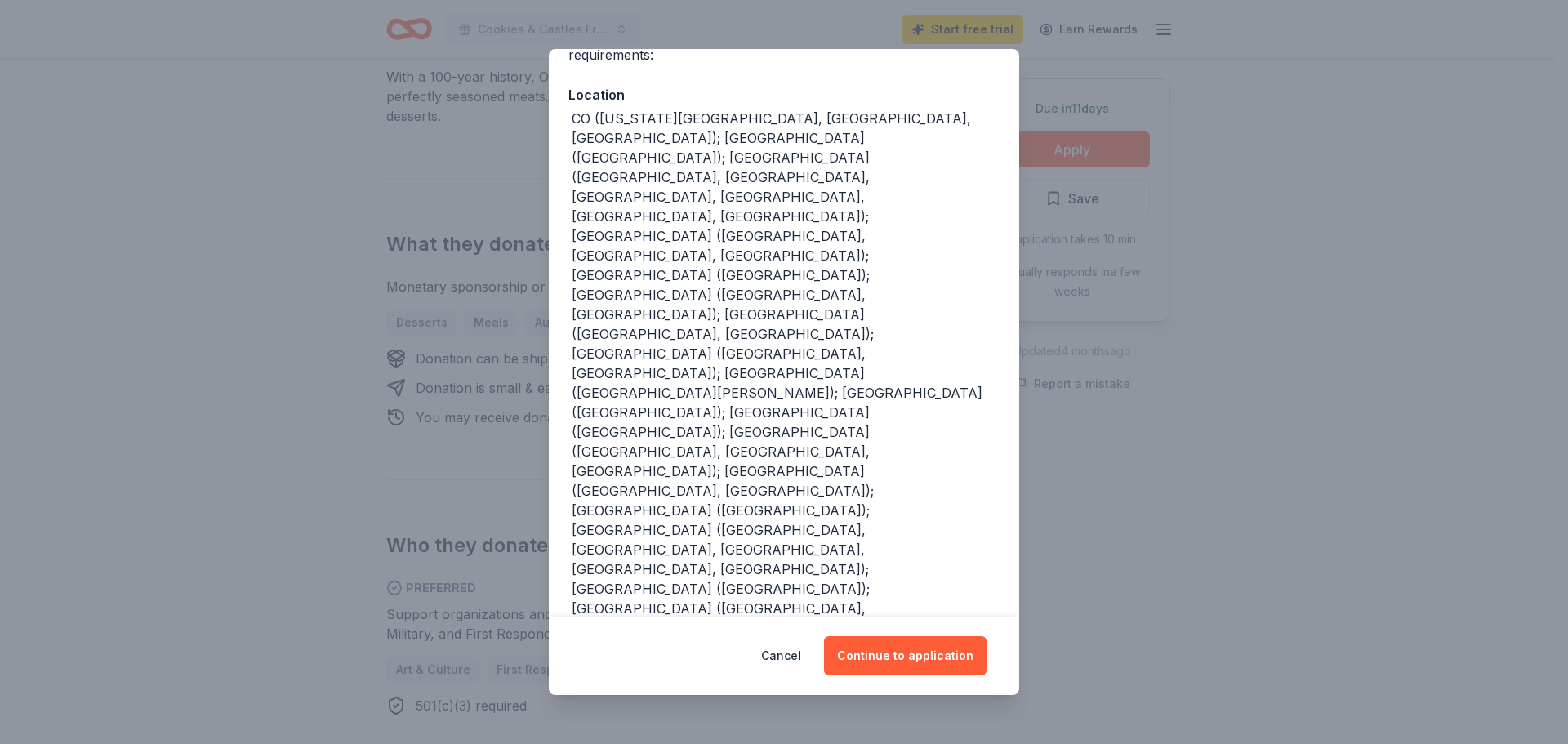
scroll to position [163, 0]
drag, startPoint x: 667, startPoint y: 419, endPoint x: 756, endPoint y: 451, distance: 94.6
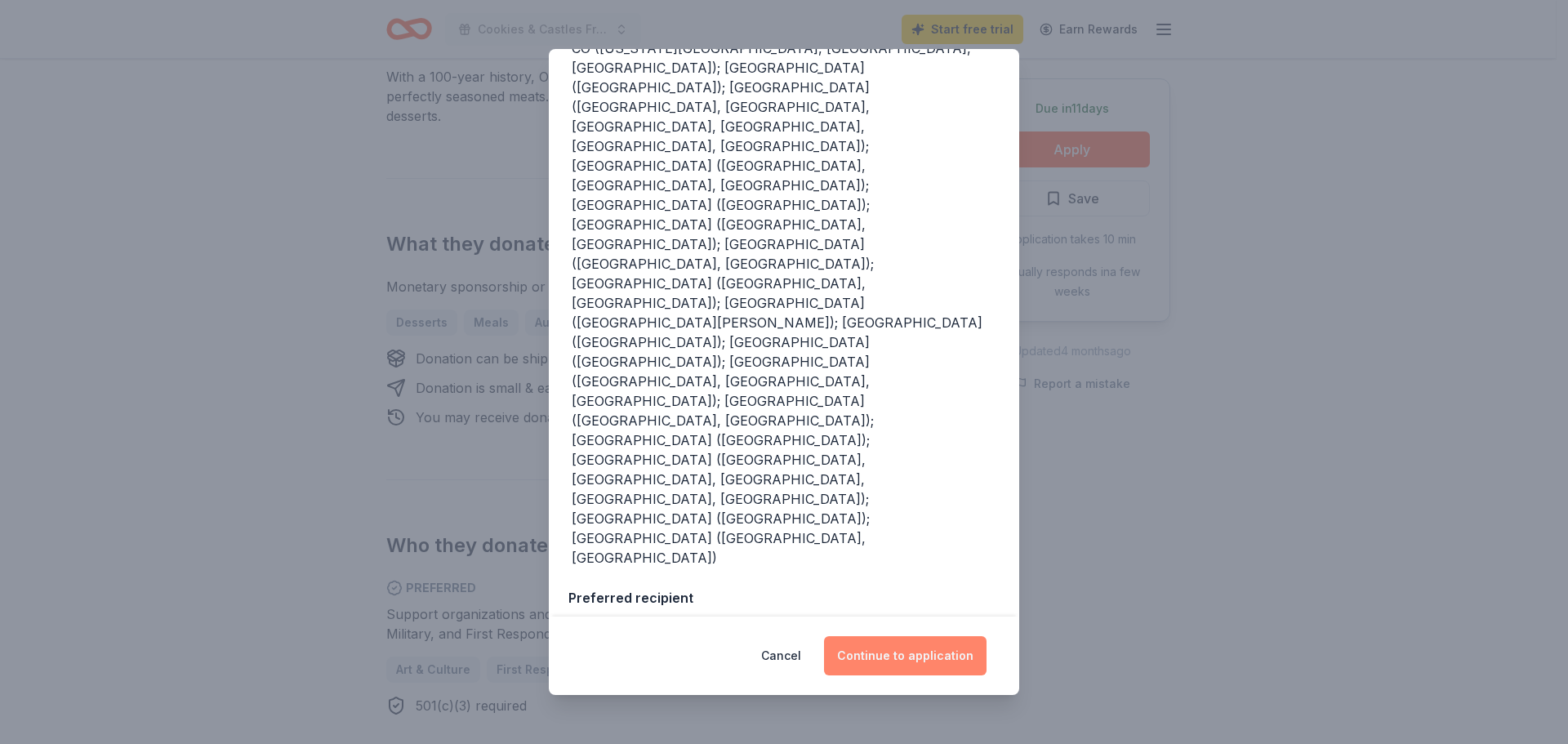
click at [884, 657] on button "Continue to application" at bounding box center [905, 656] width 162 height 39
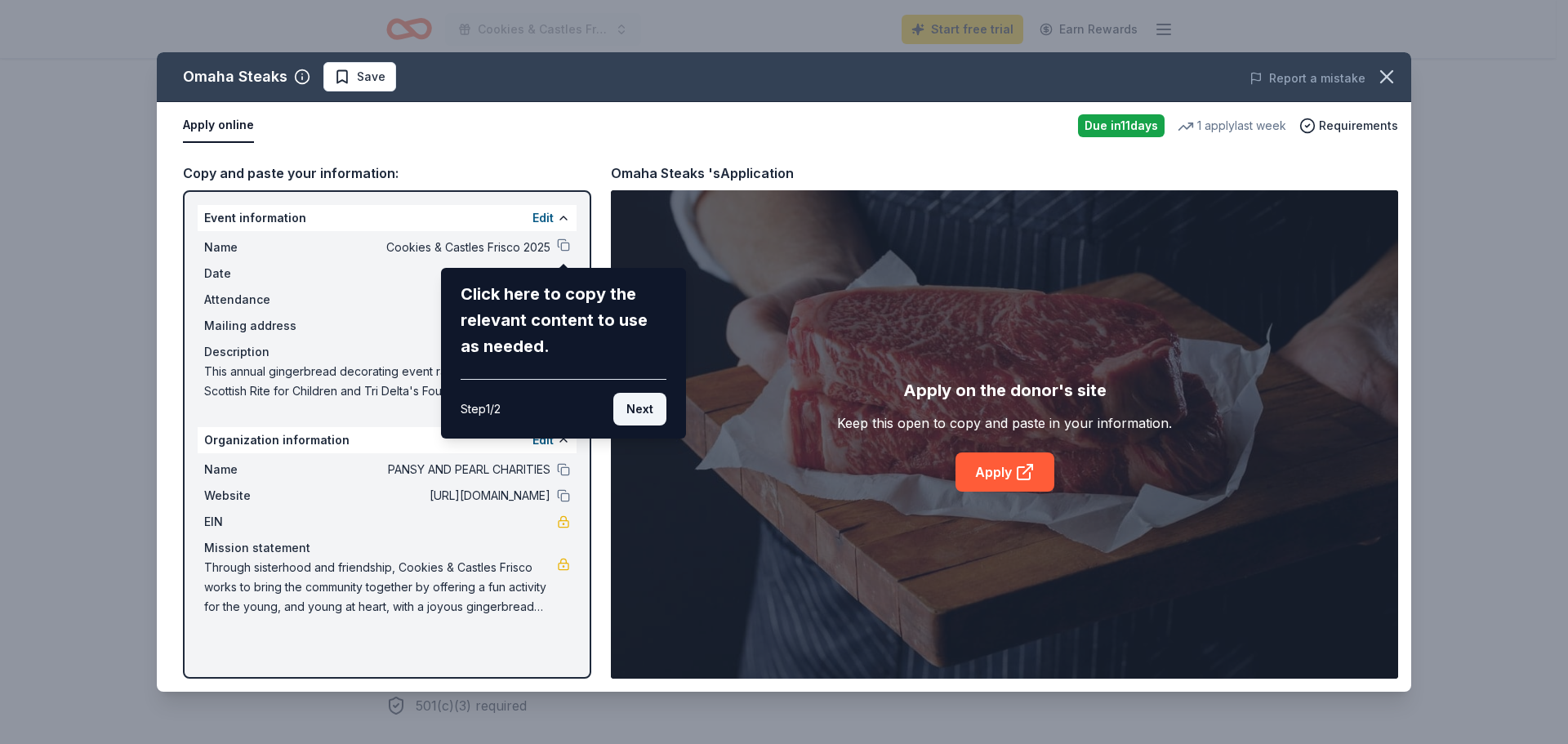
click at [647, 413] on button "Next" at bounding box center [639, 408] width 53 height 32
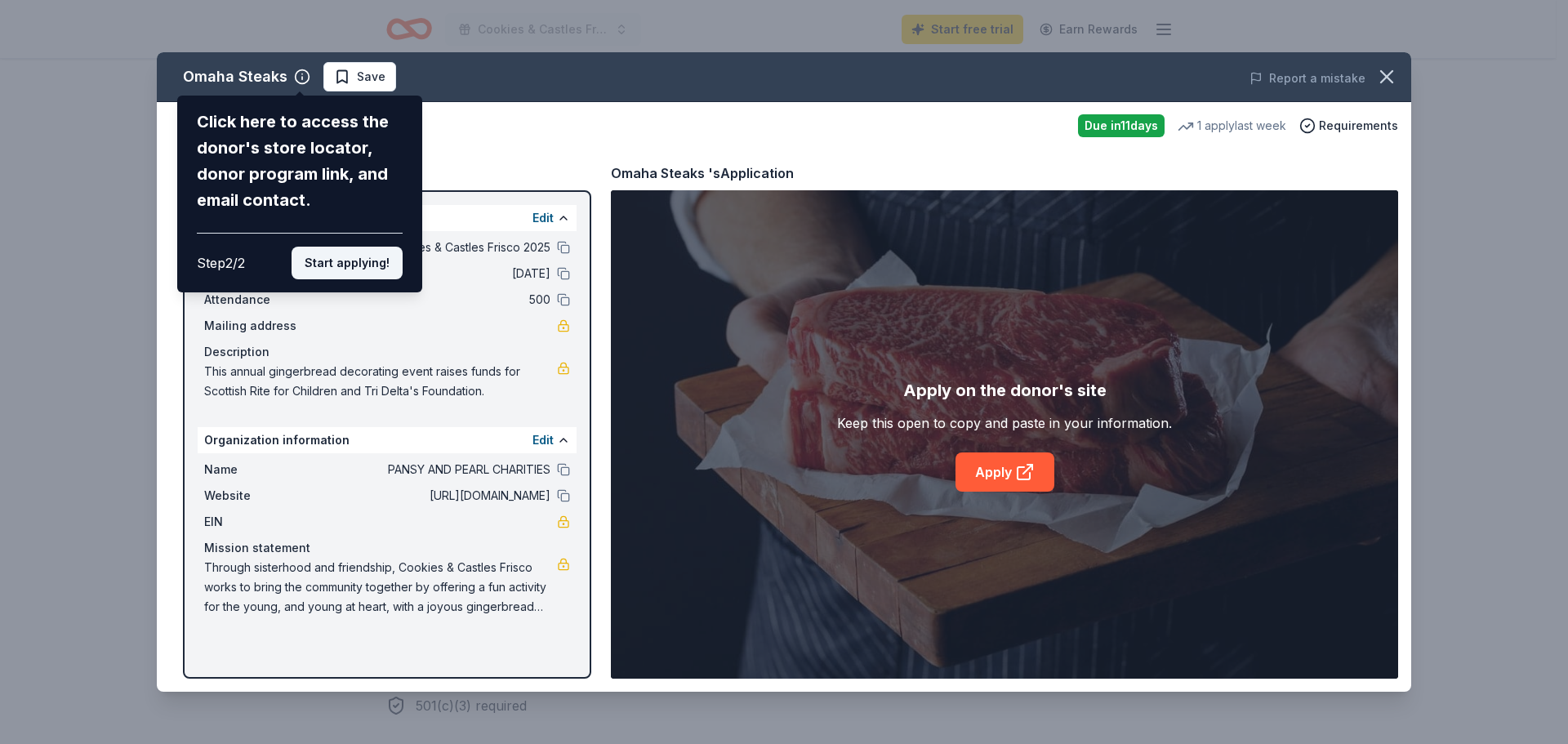
click at [341, 264] on button "Start applying!" at bounding box center [346, 263] width 111 height 32
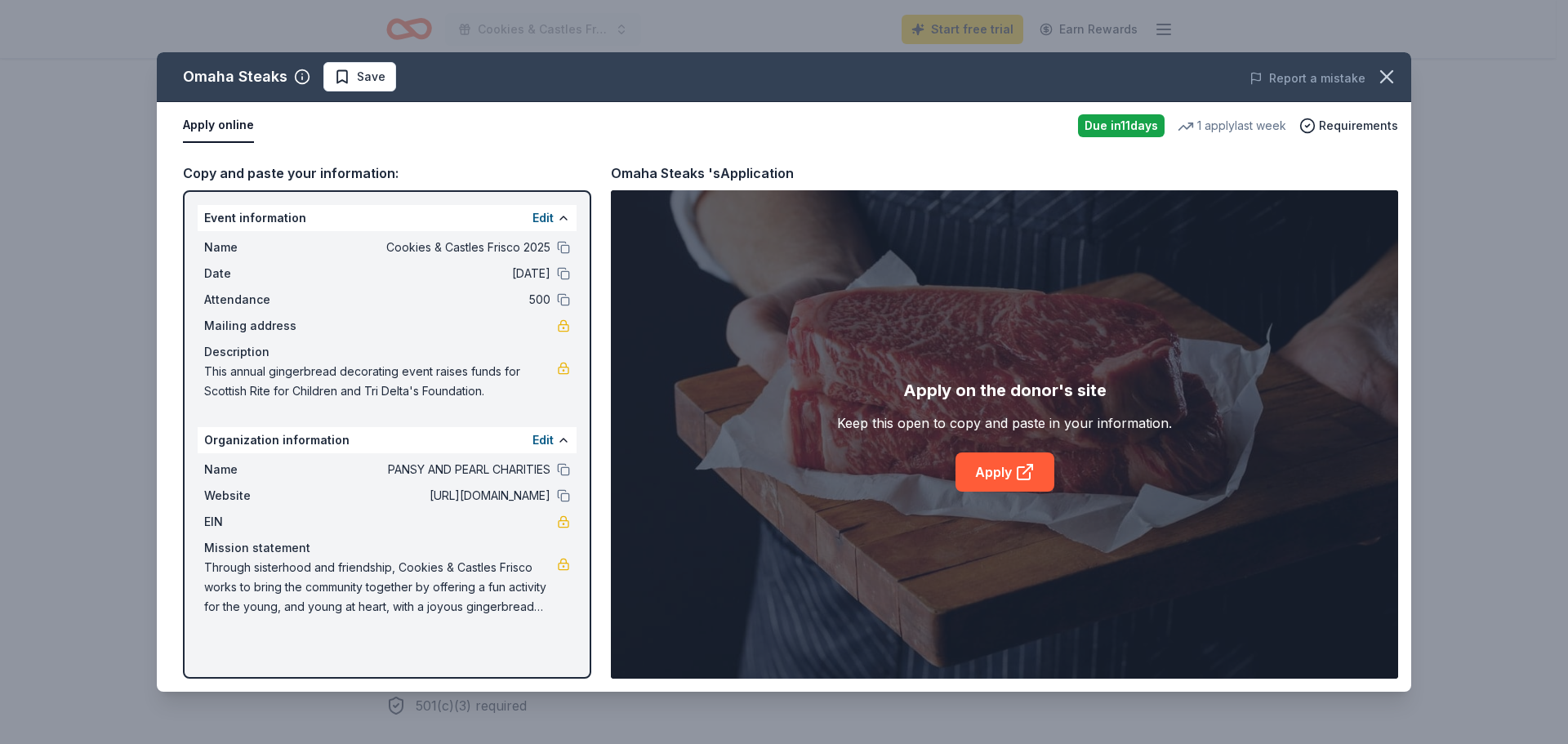
click at [495, 329] on div "Mailing address" at bounding box center [387, 325] width 366 height 19
click at [548, 220] on button "Edit" at bounding box center [543, 218] width 21 height 19
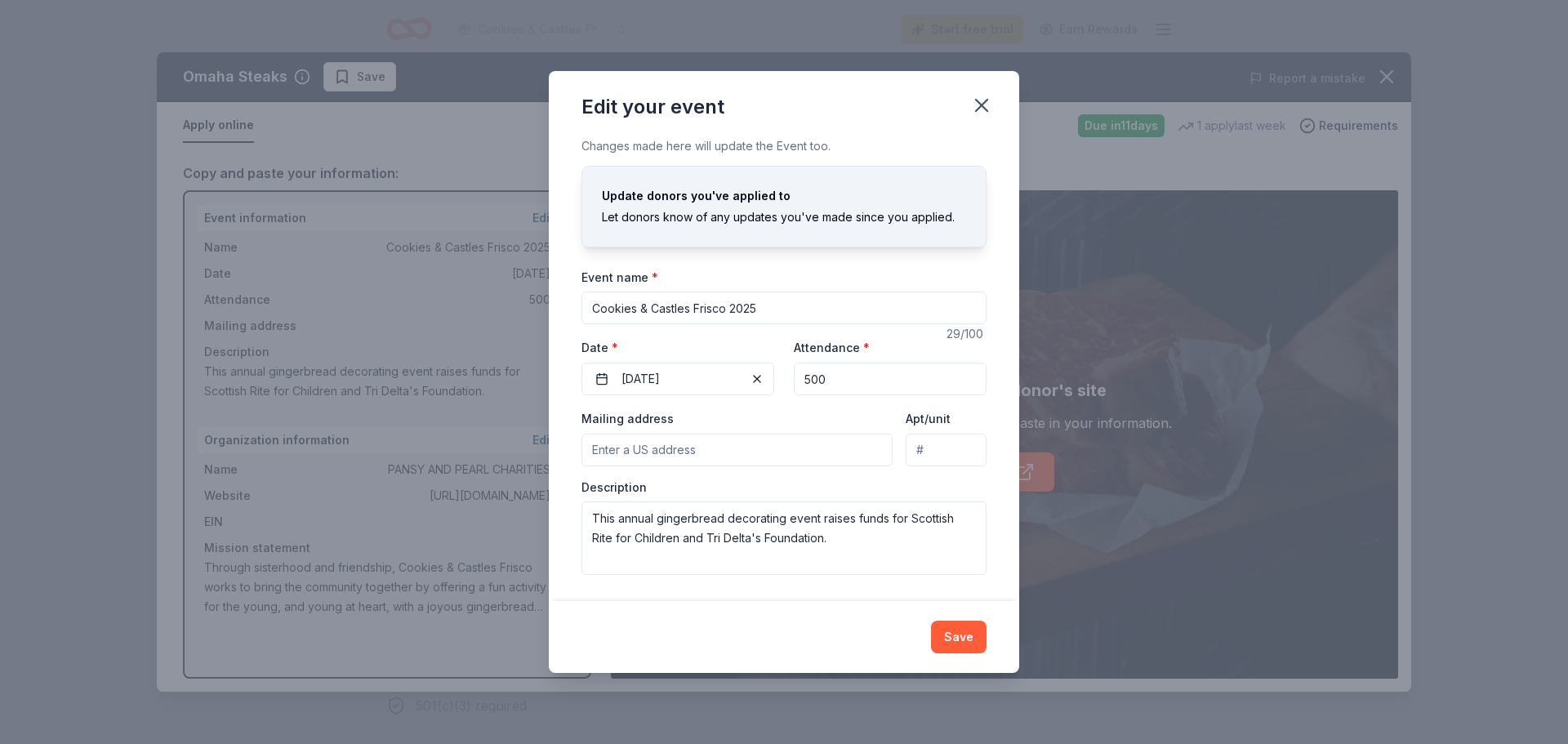
click at [742, 449] on input "Mailing address" at bounding box center [737, 449] width 311 height 32
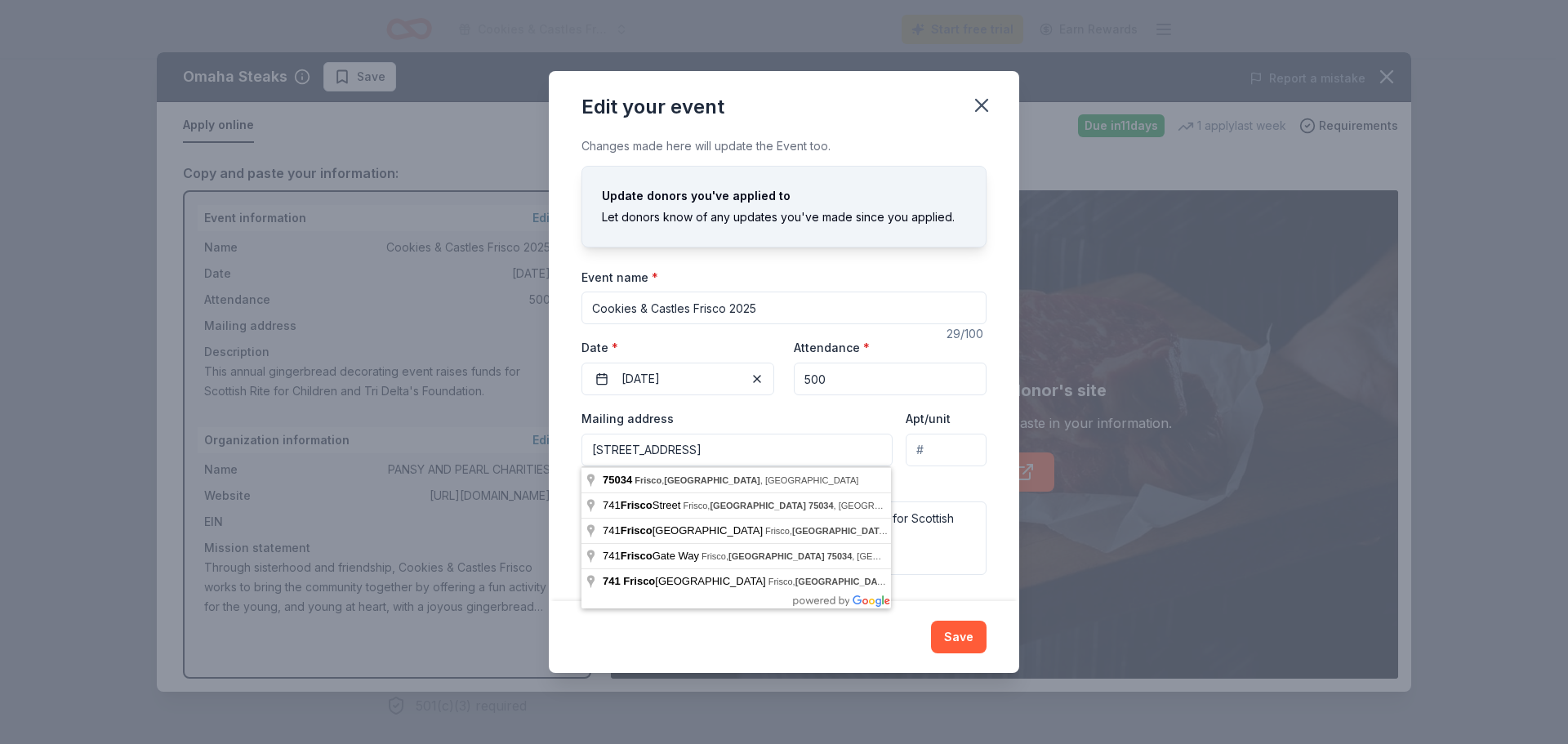
type input "PO Box 741, Frisco, TX 75034"
click at [819, 414] on div "Mailing address PO Box 741, Frisco, TX 75034" at bounding box center [737, 437] width 311 height 58
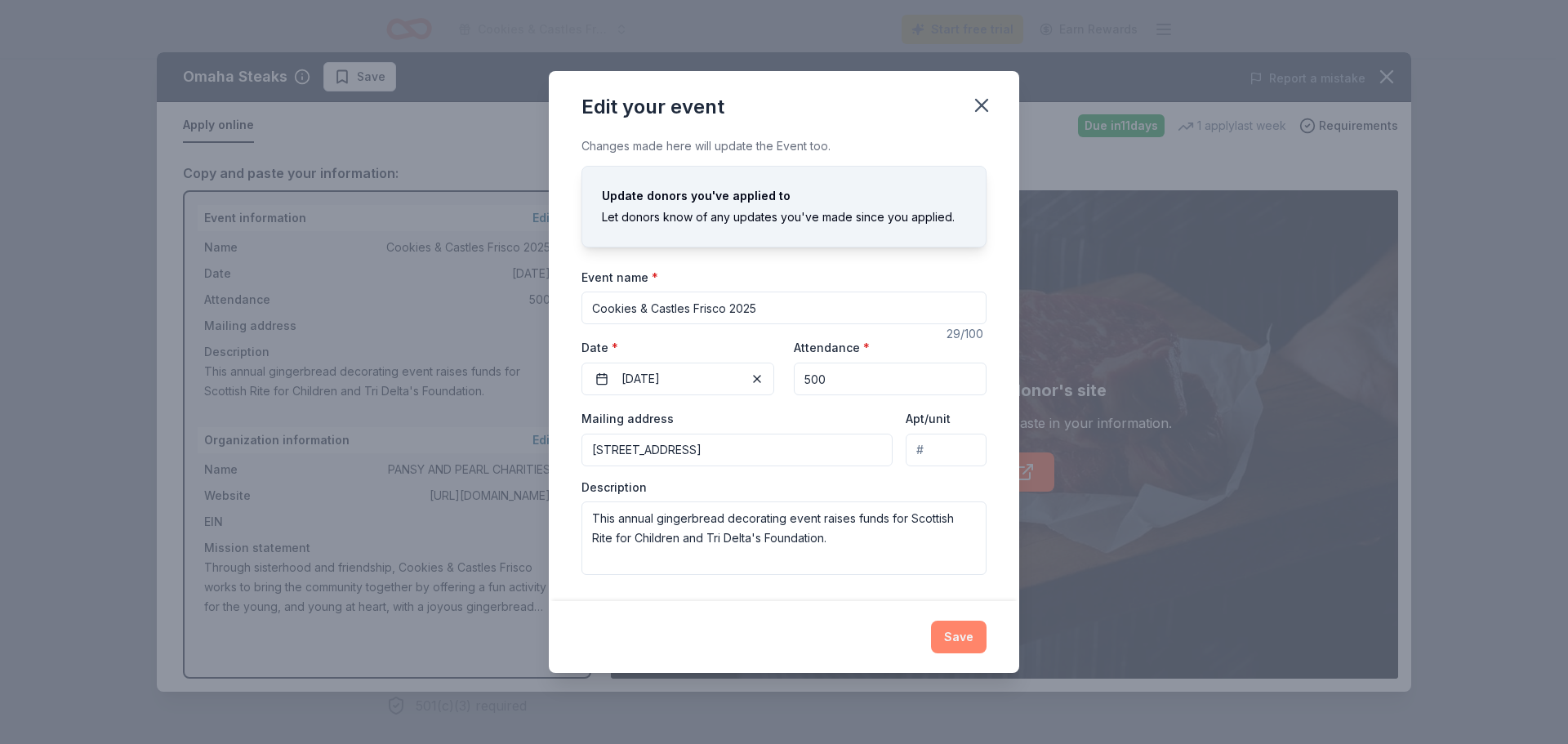
click at [964, 641] on button "Save" at bounding box center [959, 637] width 56 height 32
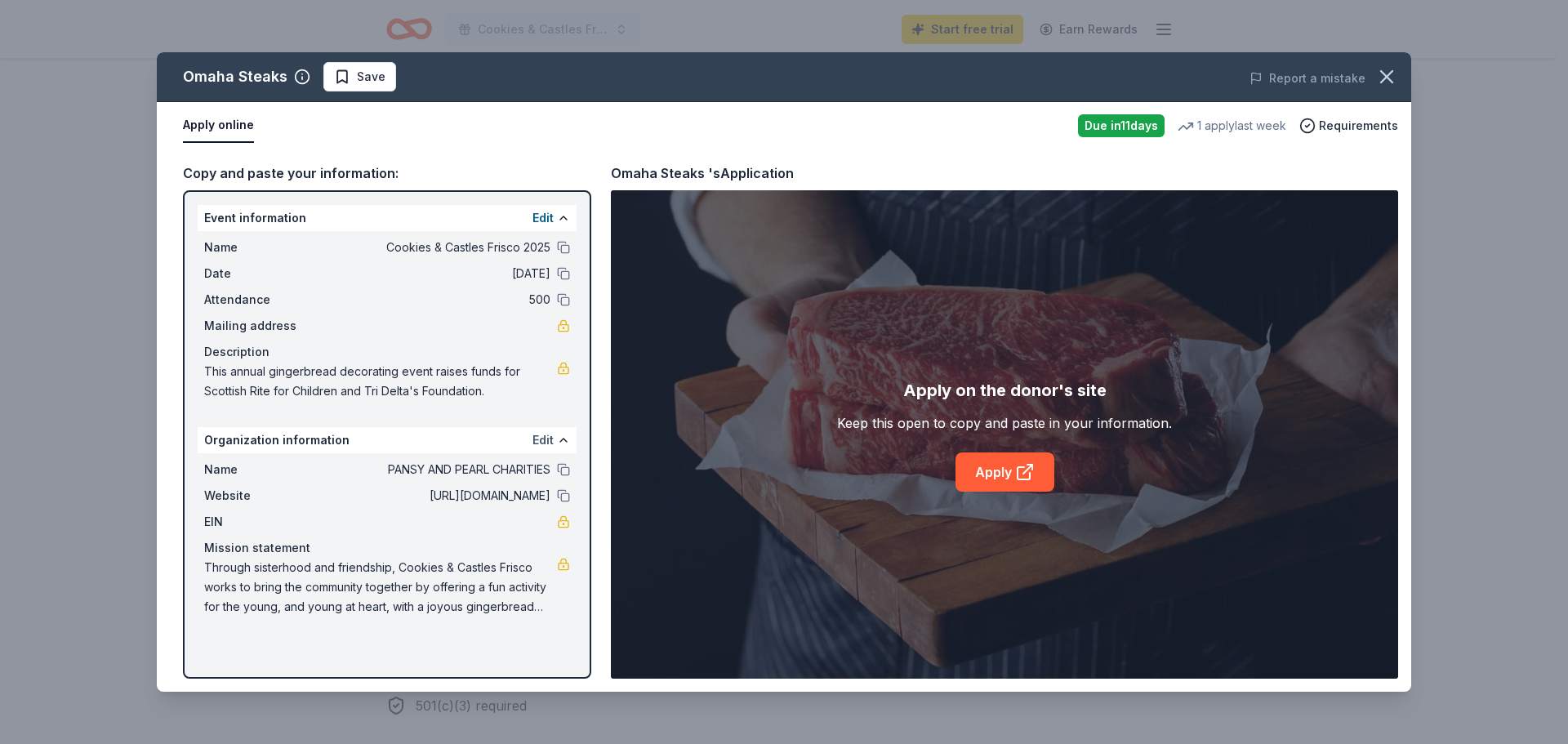
click at [546, 440] on button "Edit" at bounding box center [543, 440] width 21 height 19
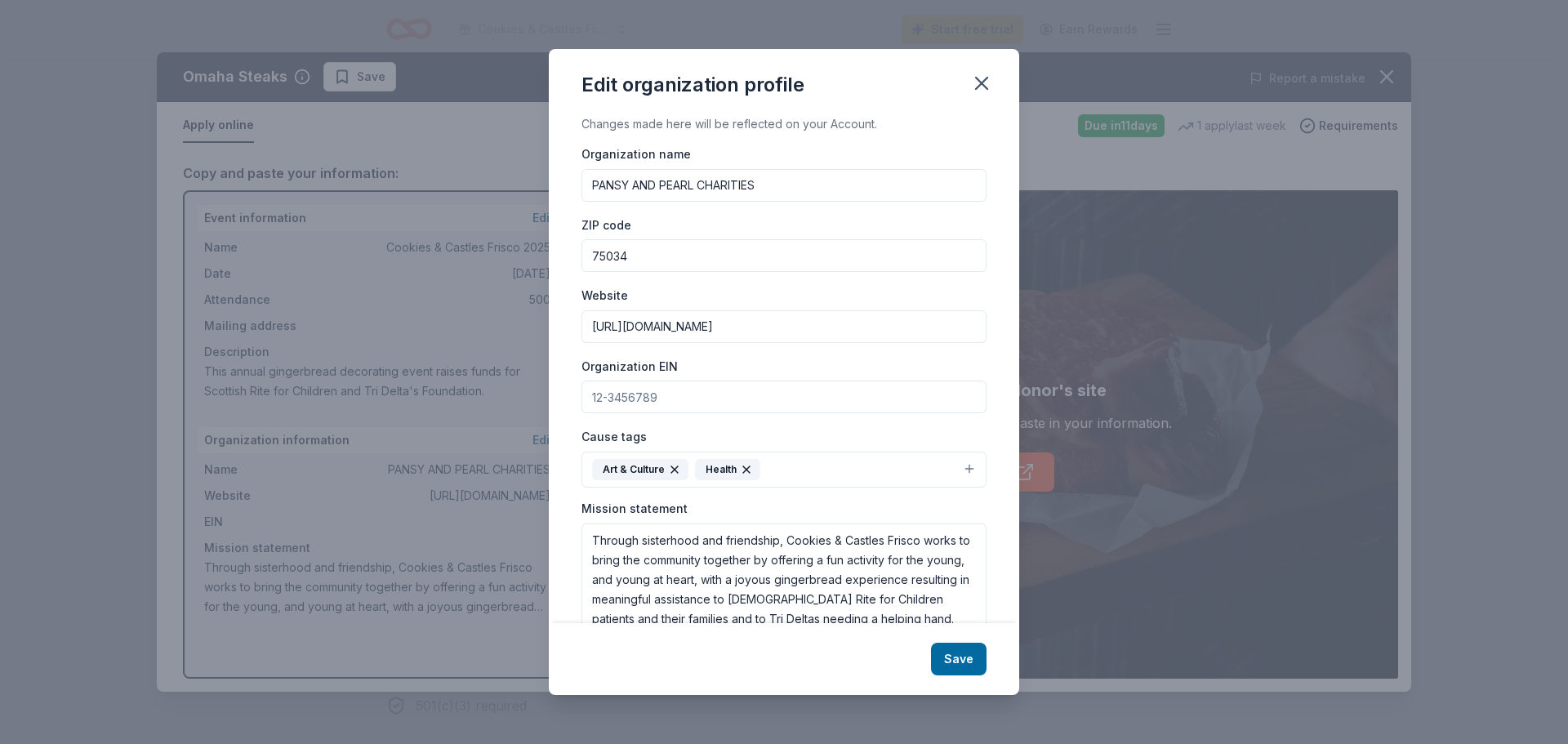
click at [725, 392] on input "Organization EIN" at bounding box center [784, 396] width 406 height 32
paste input "[US_EMPLOYER_IDENTIFICATION_NUMBER]"
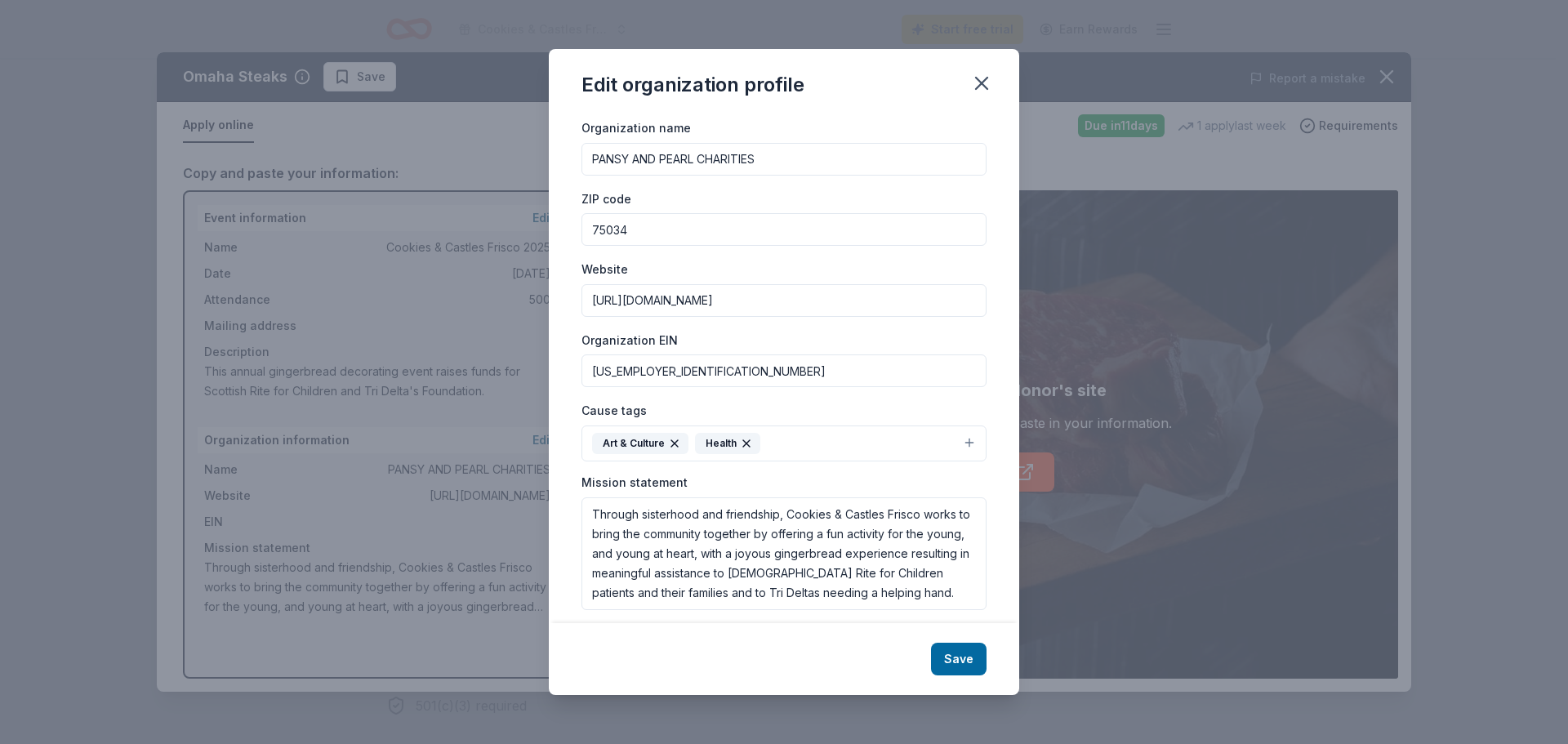
scroll to position [39, 0]
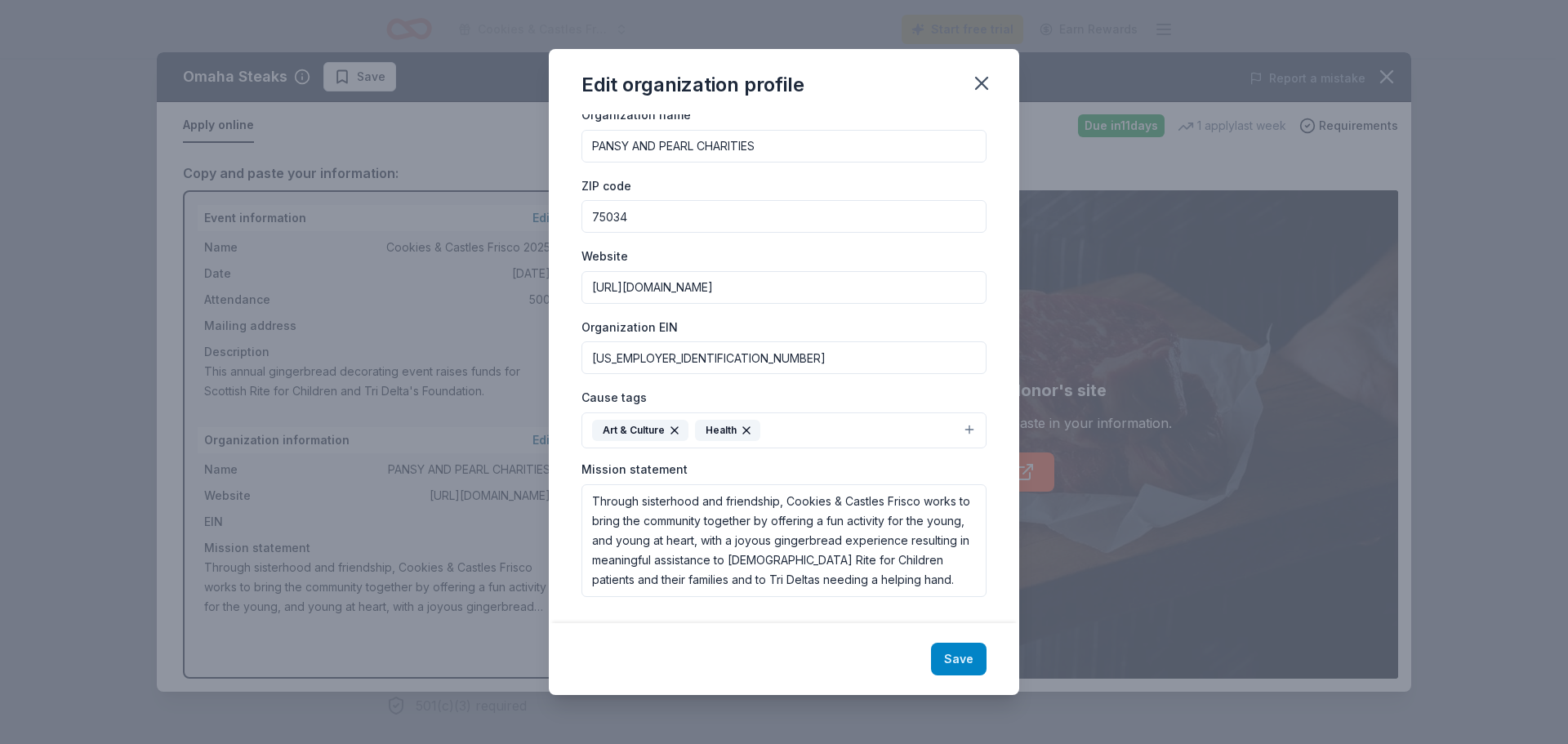
type input "[US_EMPLOYER_IDENTIFICATION_NUMBER]"
click at [961, 660] on button "Save" at bounding box center [959, 659] width 56 height 32
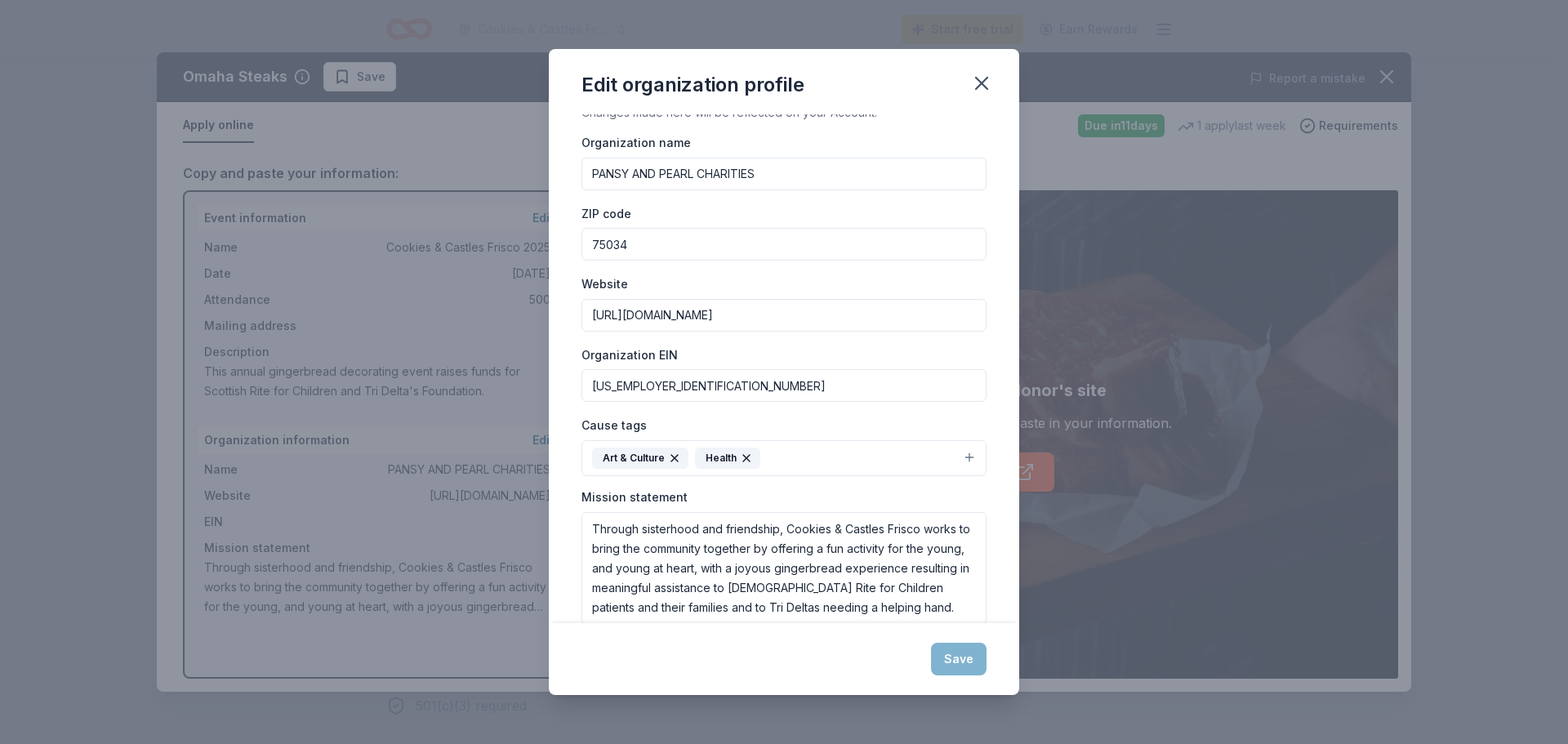
scroll to position [0, 0]
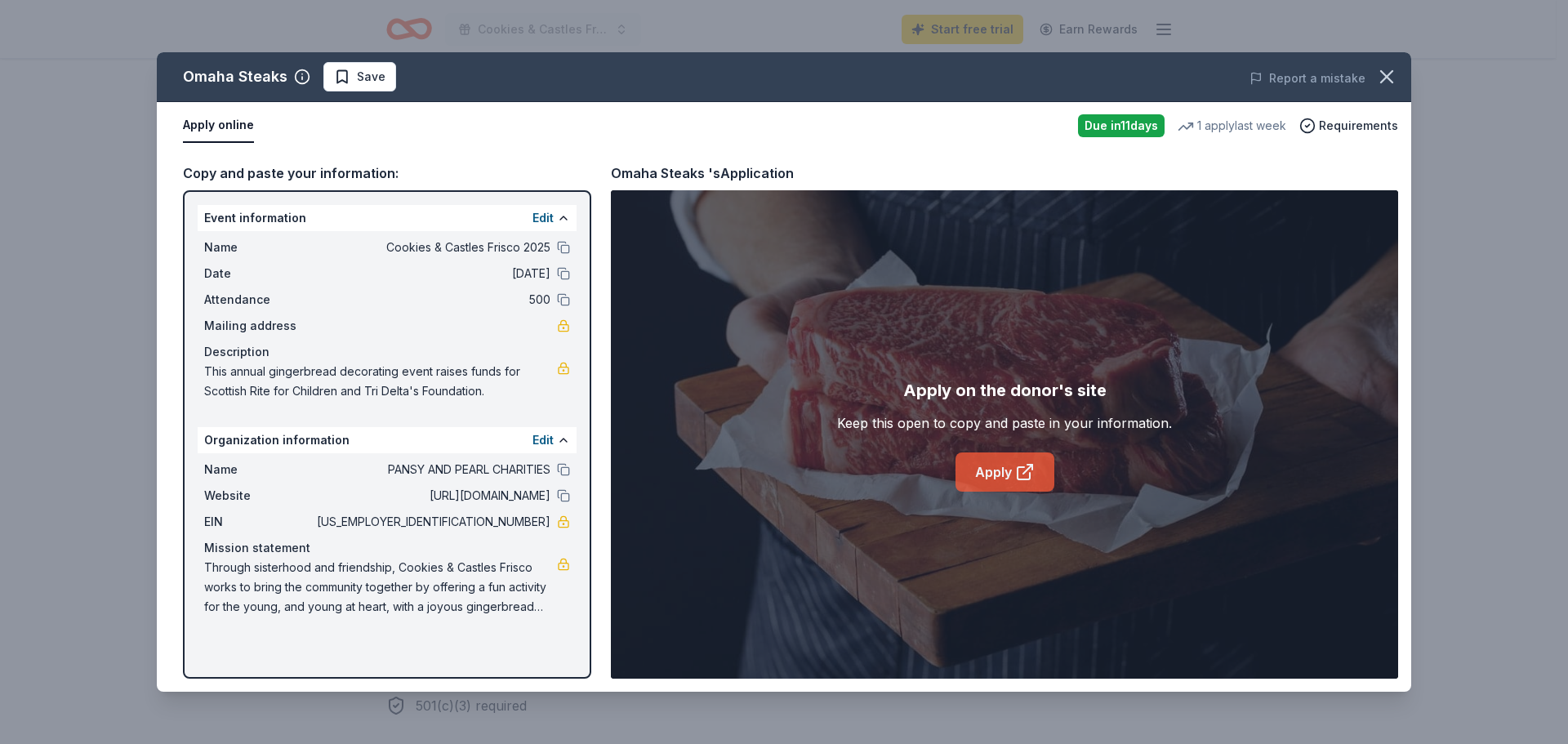
click at [1003, 473] on link "Apply" at bounding box center [1005, 472] width 99 height 39
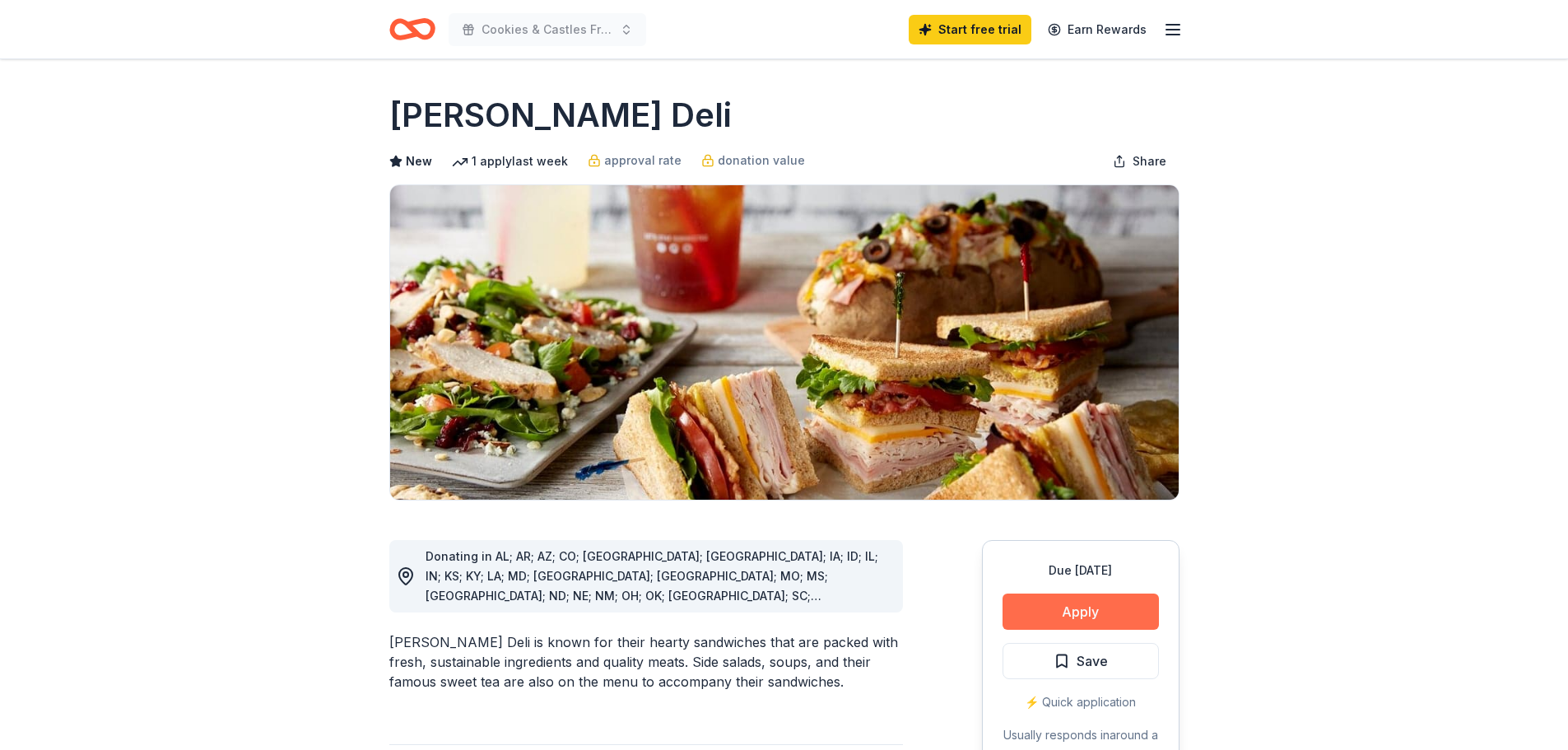
click at [1091, 608] on button "Apply" at bounding box center [1081, 611] width 156 height 36
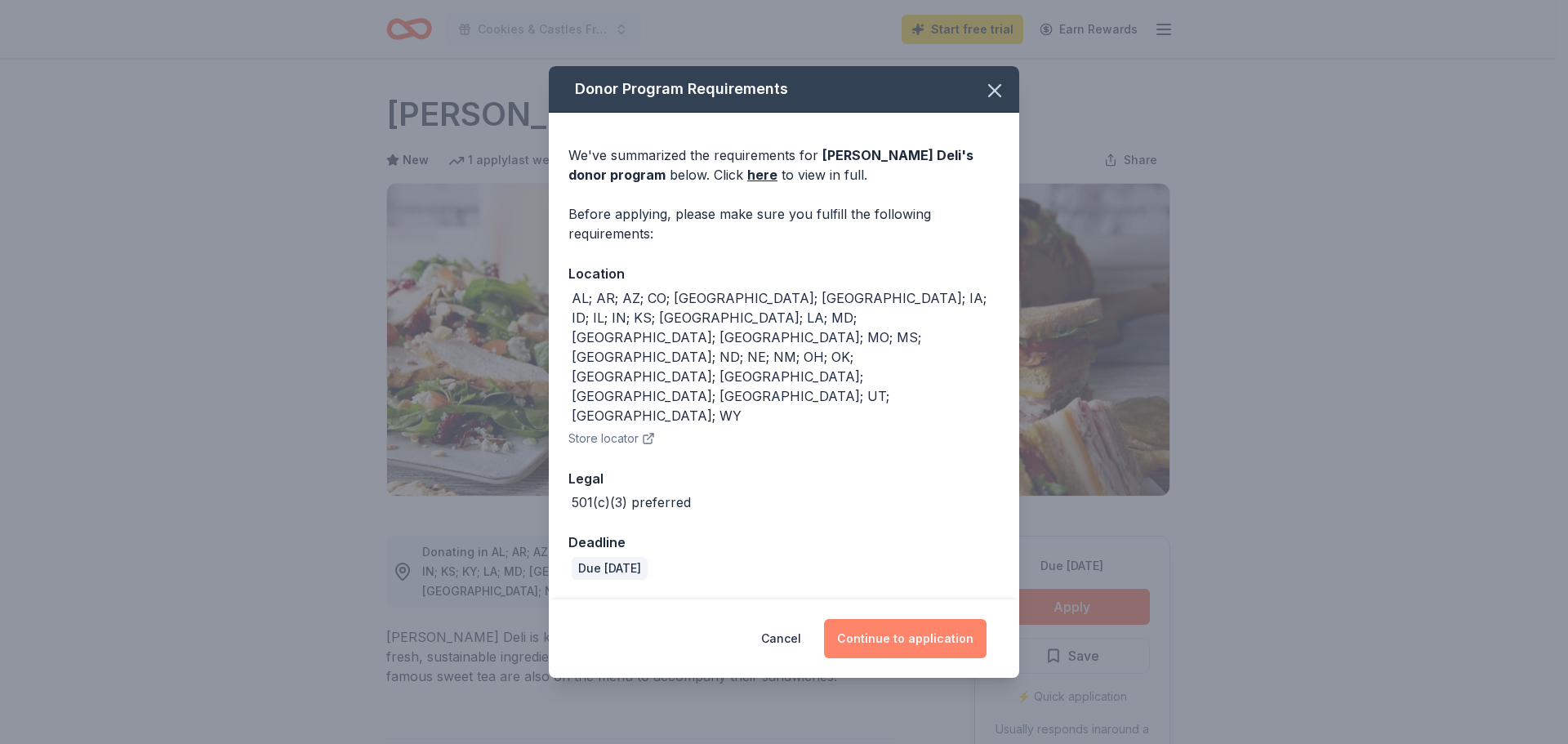
click at [942, 619] on button "Continue to application" at bounding box center [905, 638] width 162 height 39
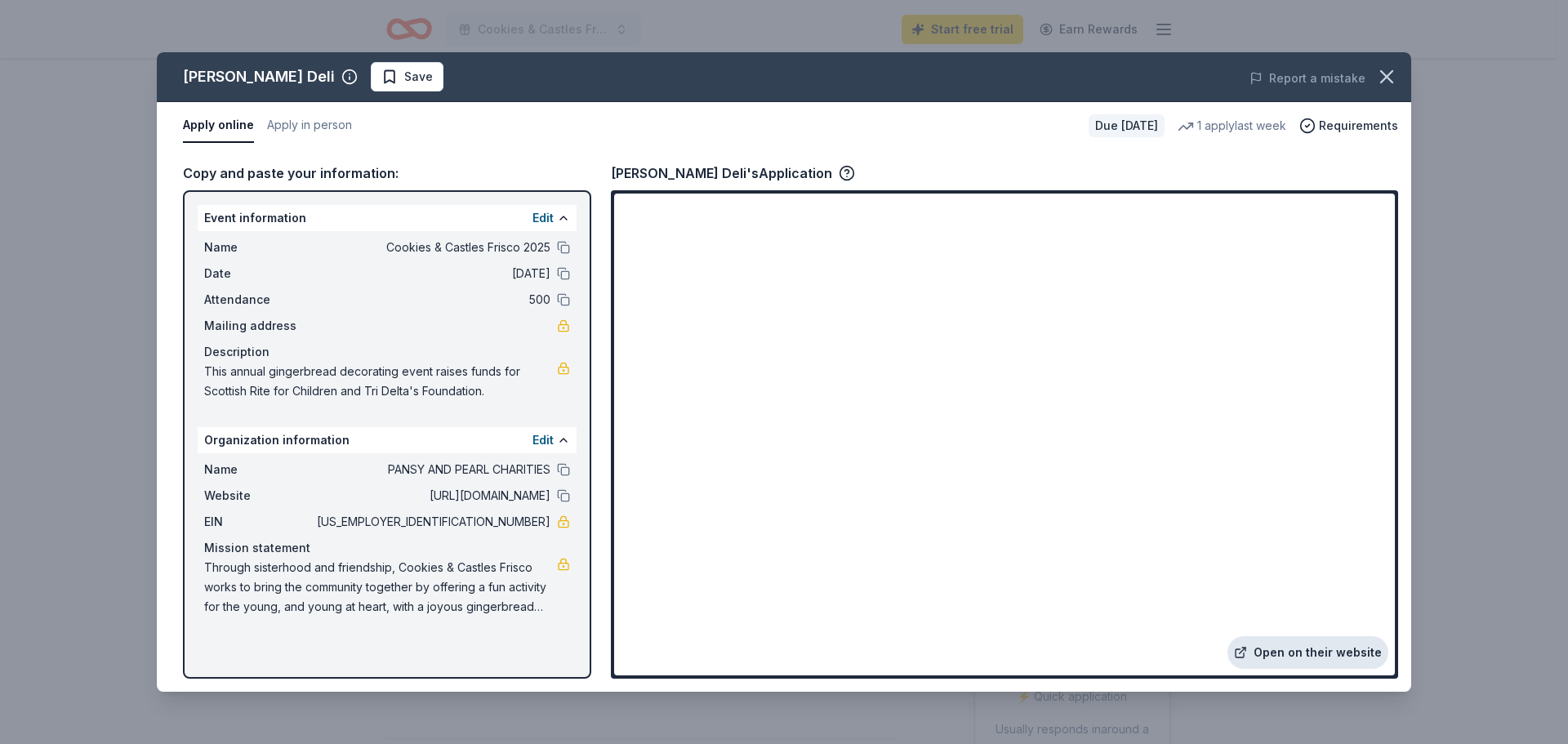
click at [1333, 659] on link "Open on their website" at bounding box center [1308, 652] width 161 height 32
click at [1385, 71] on icon "button" at bounding box center [1387, 77] width 23 height 23
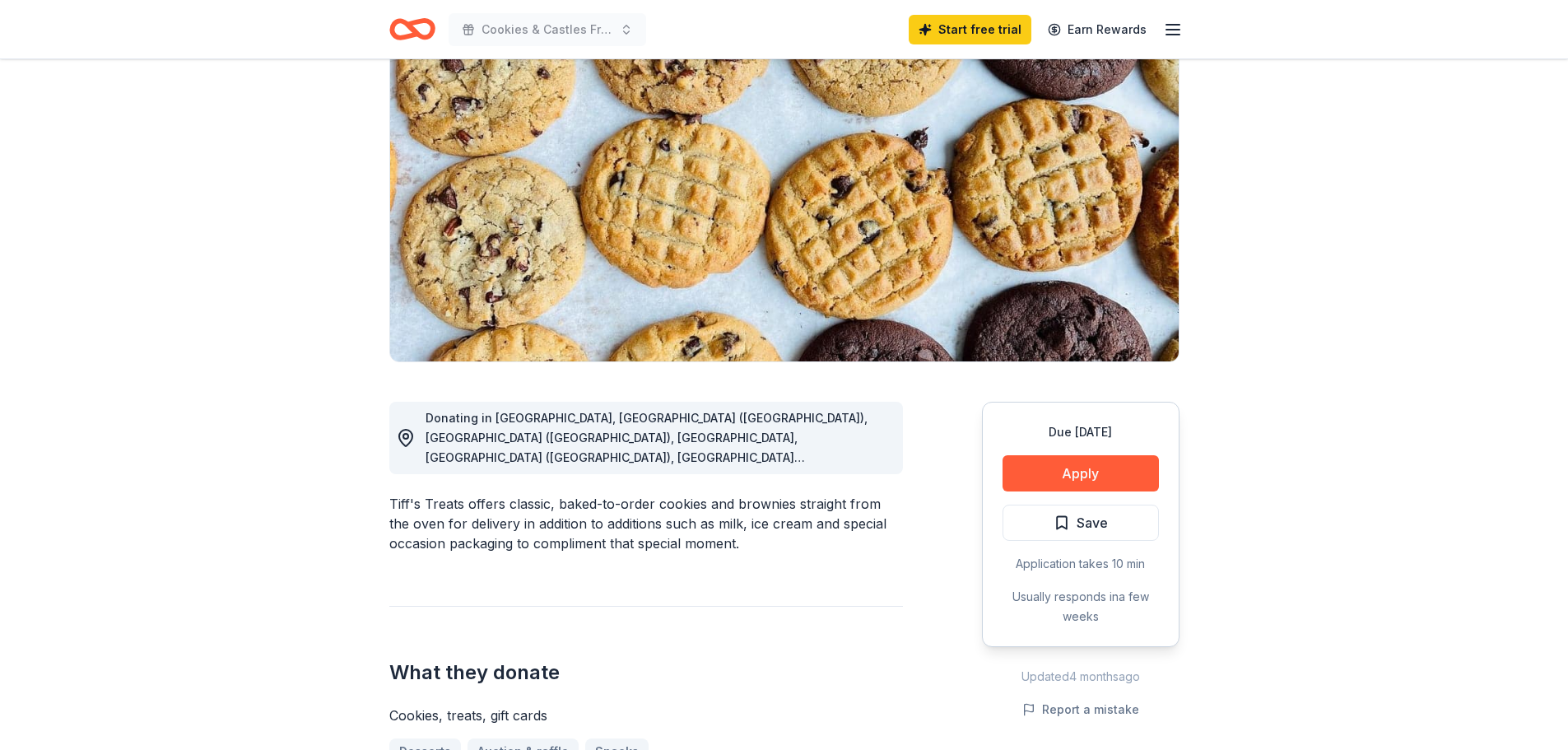
scroll to position [164, 0]
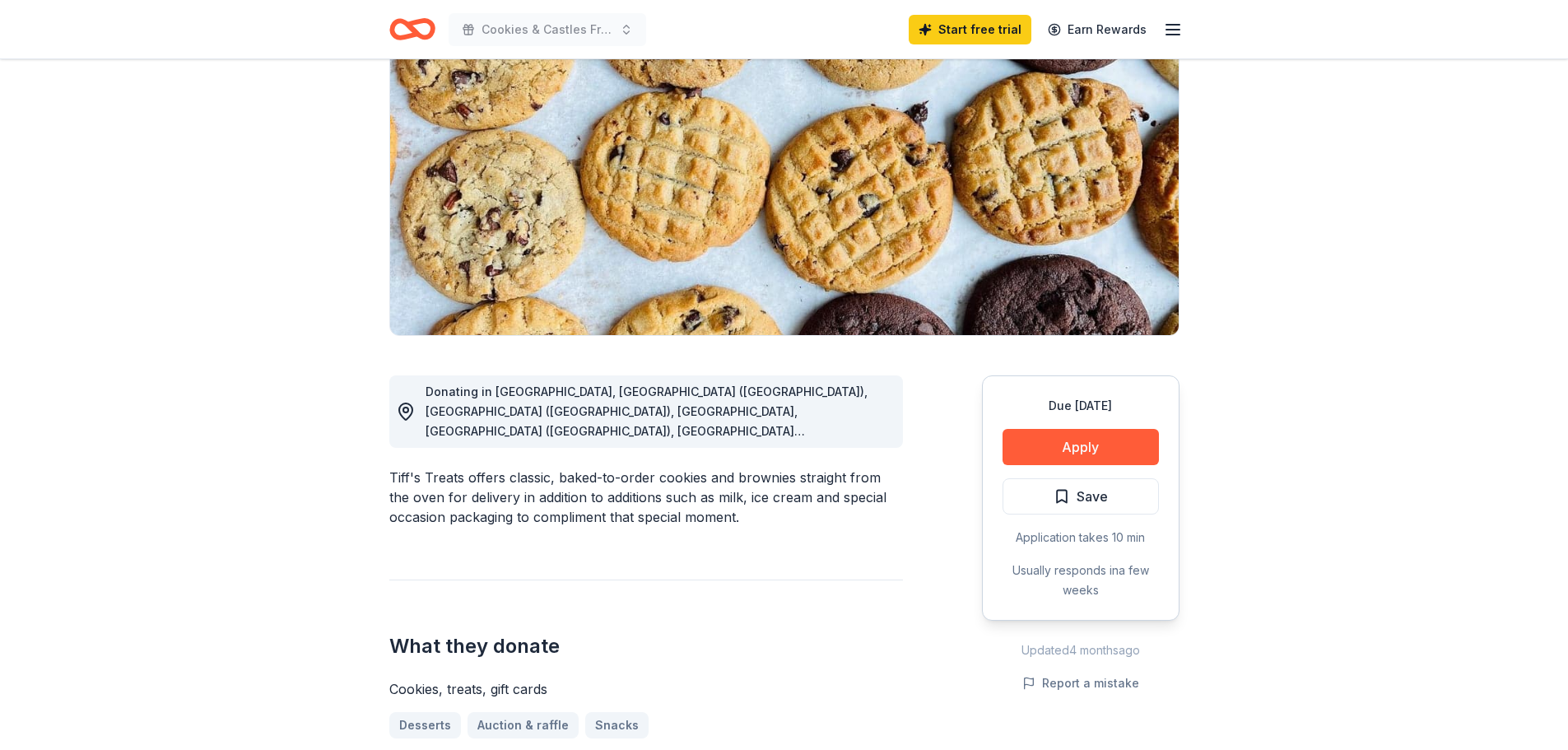
drag, startPoint x: 512, startPoint y: 458, endPoint x: 625, endPoint y: 495, distance: 118.9
click at [625, 495] on div "Tiff's Treats offers classic, baked-to-order cookies and brownies straight from…" at bounding box center [646, 497] width 513 height 59
click at [1122, 443] on button "Apply" at bounding box center [1081, 447] width 156 height 36
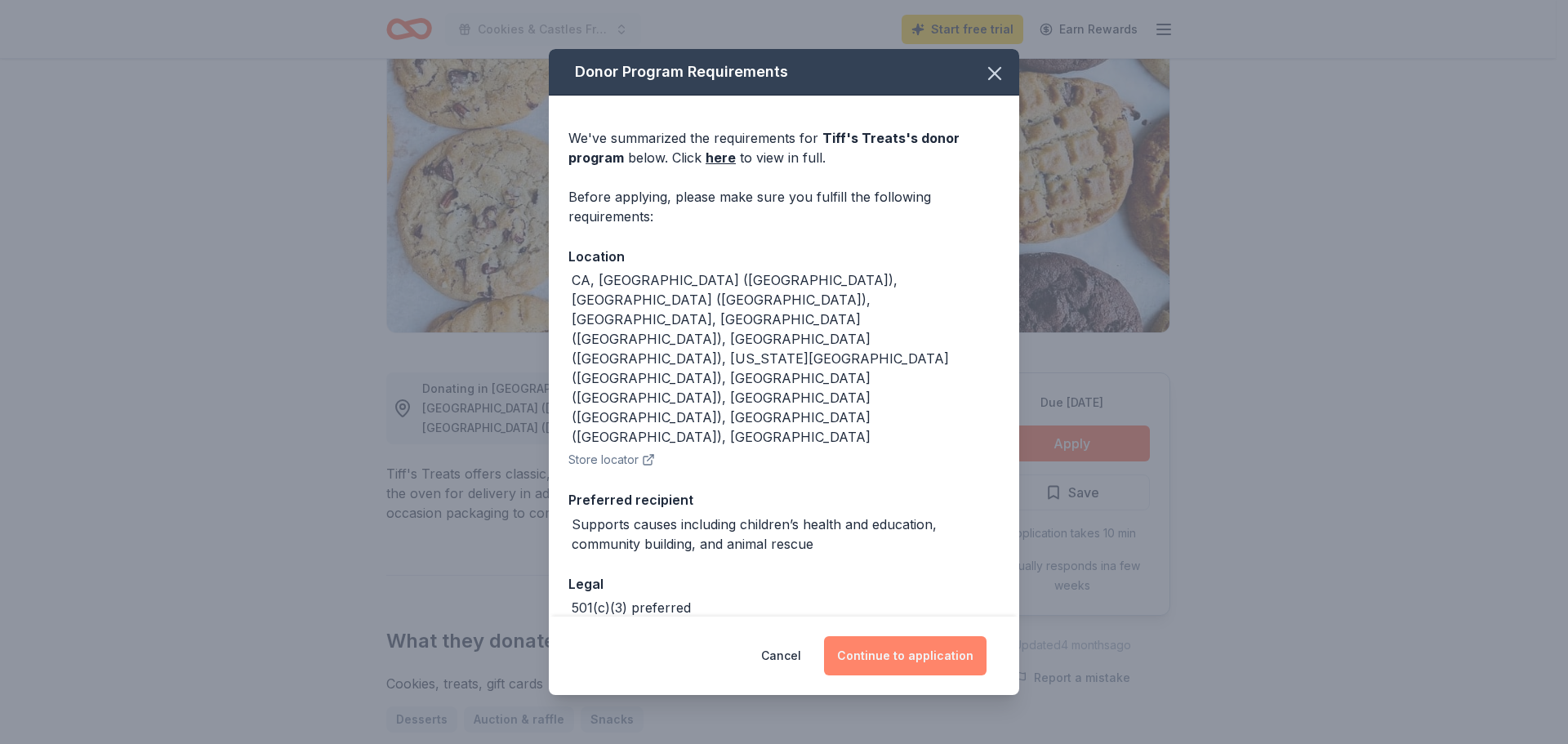
click at [925, 649] on button "Continue to application" at bounding box center [905, 656] width 162 height 39
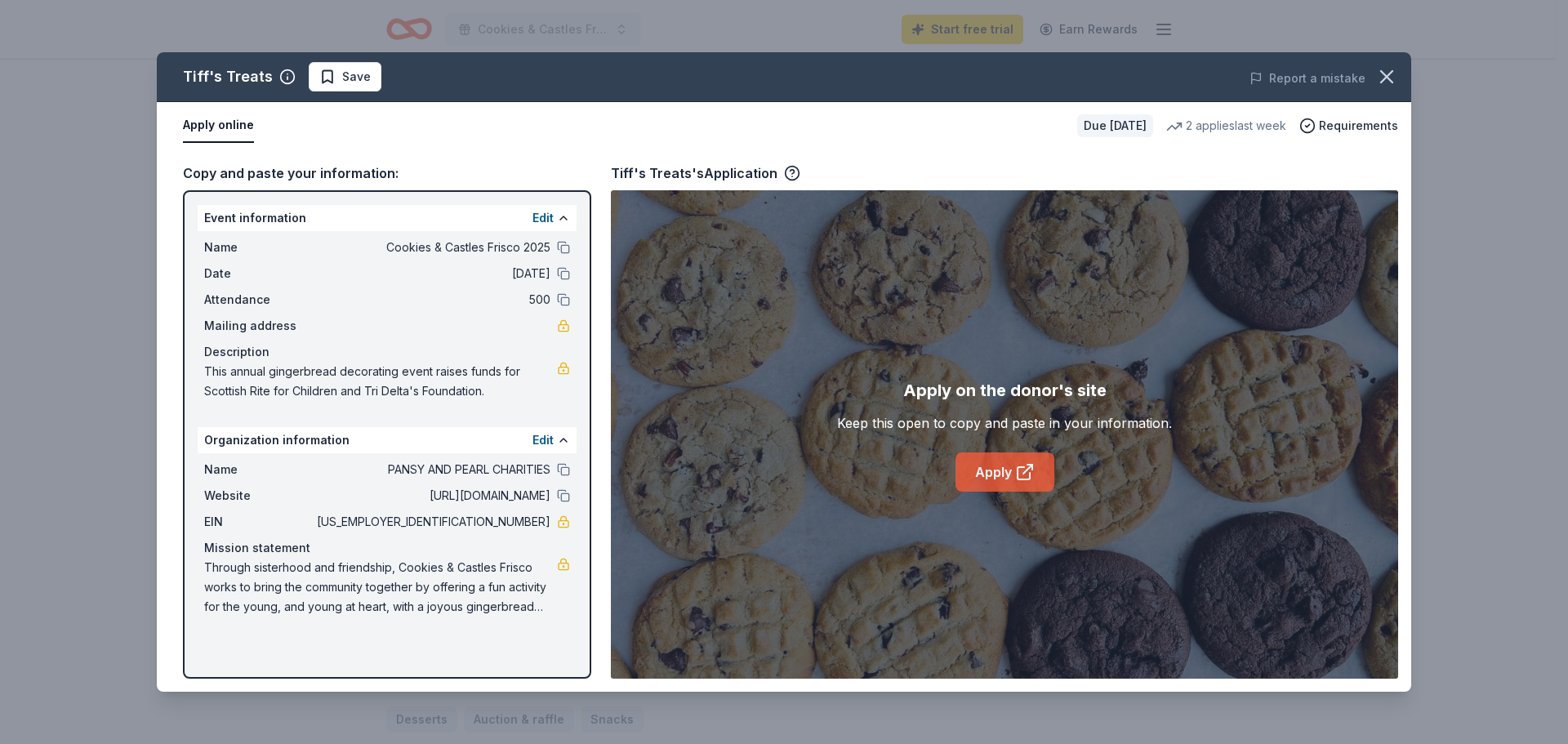
click at [1008, 474] on link "Apply" at bounding box center [1005, 472] width 99 height 39
click at [1394, 78] on icon "button" at bounding box center [1387, 77] width 23 height 23
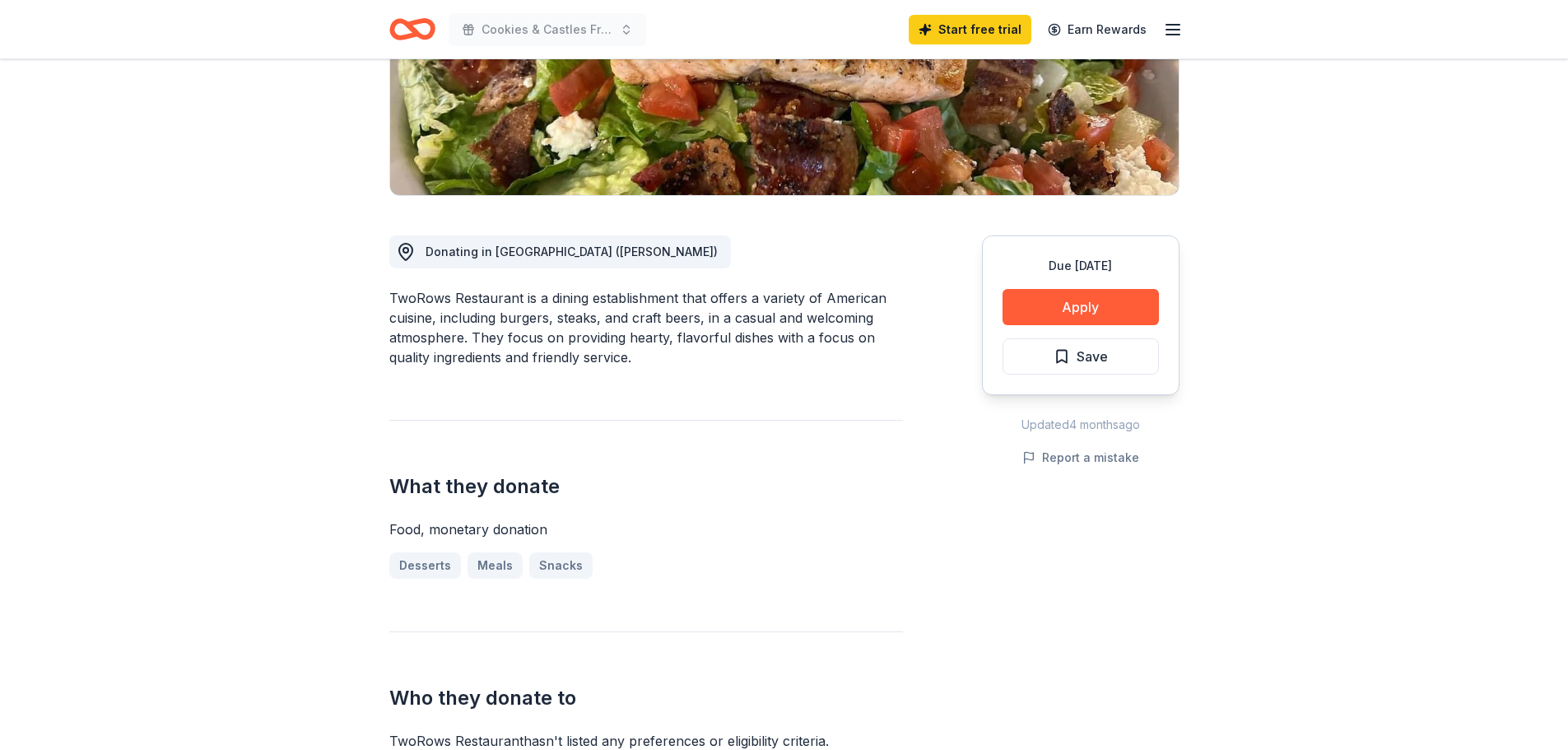
scroll to position [330, 0]
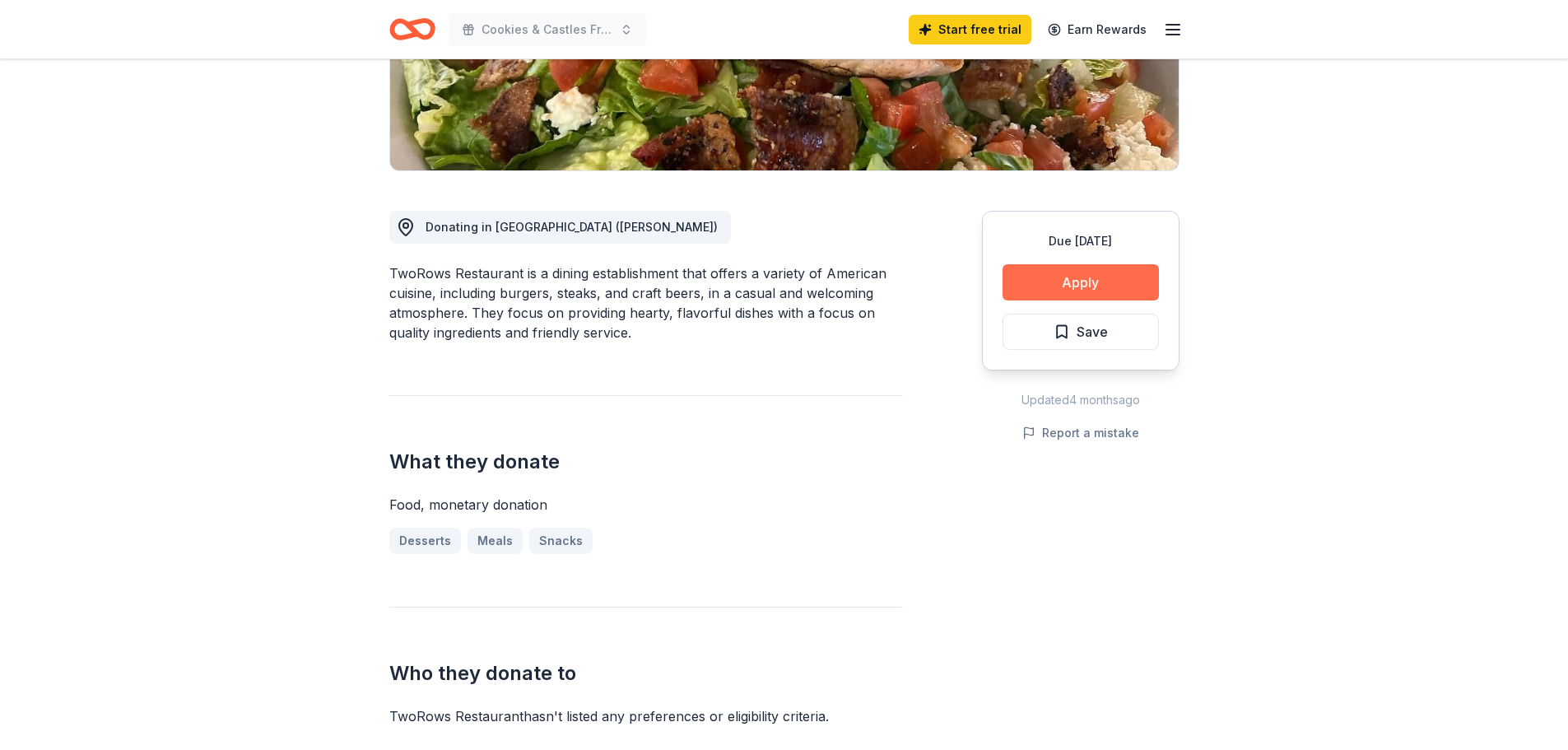
click at [1115, 284] on button "Apply" at bounding box center [1081, 282] width 156 height 36
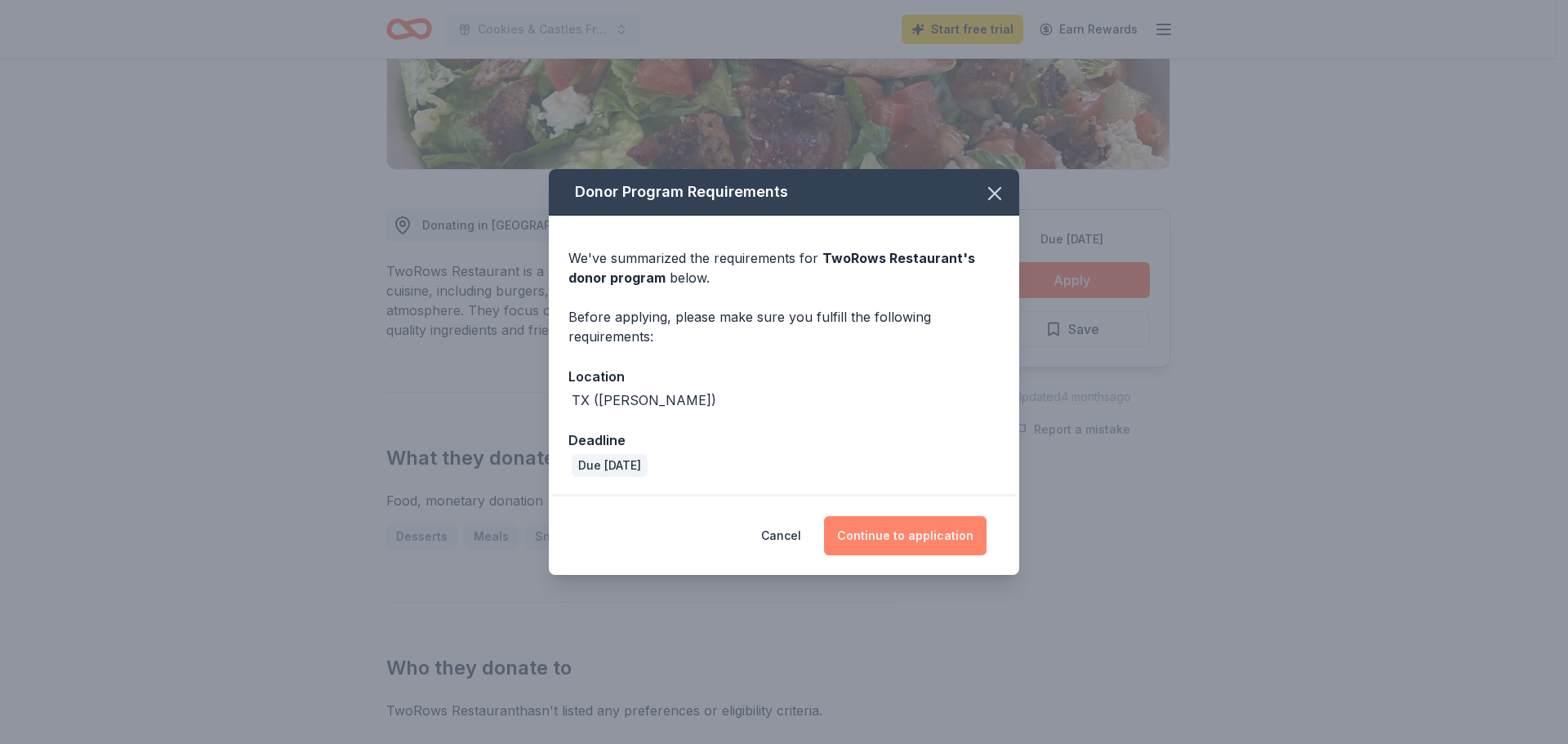
click at [882, 542] on button "Continue to application" at bounding box center [905, 536] width 162 height 39
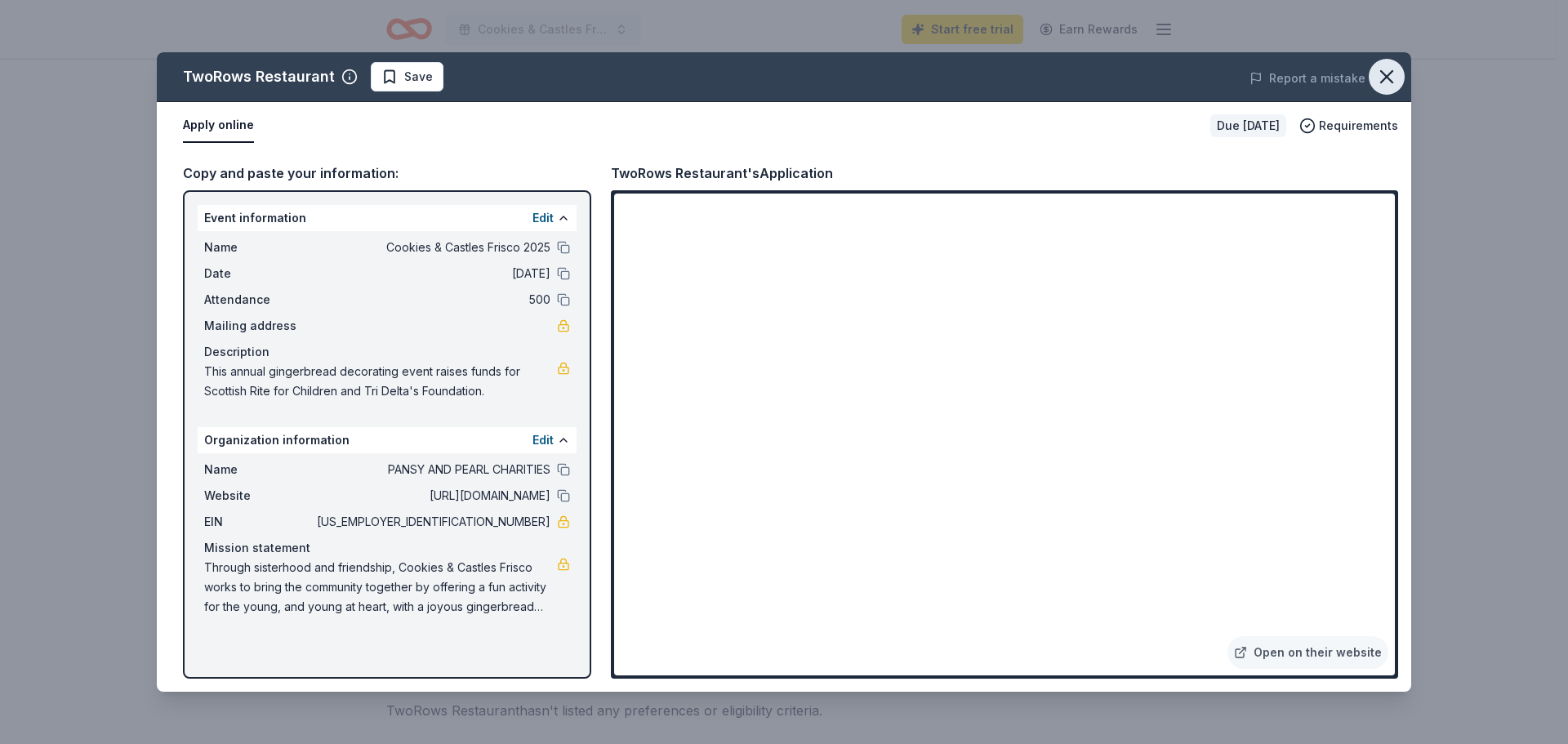
click at [1390, 80] on icon "button" at bounding box center [1387, 76] width 11 height 11
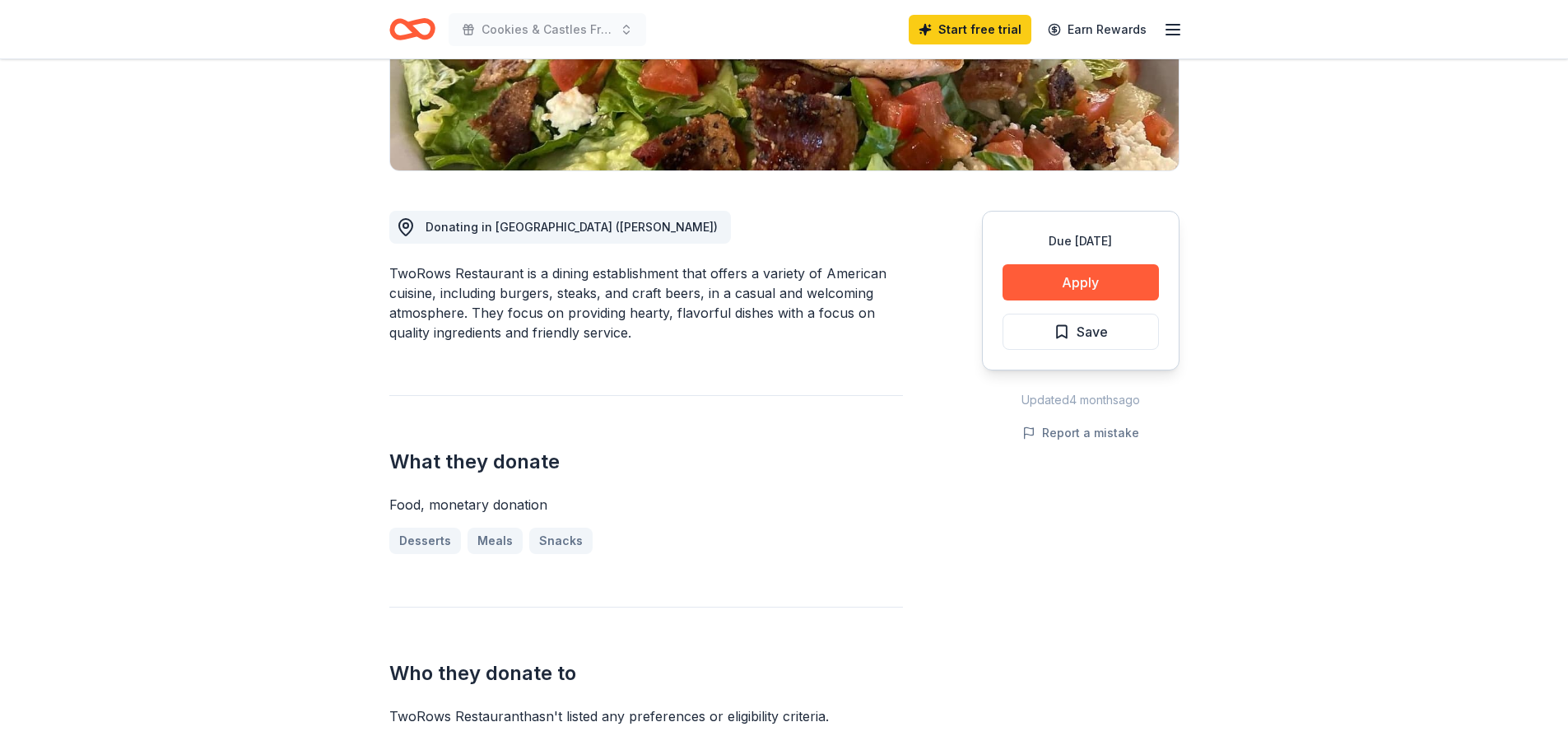
scroll to position [0, 0]
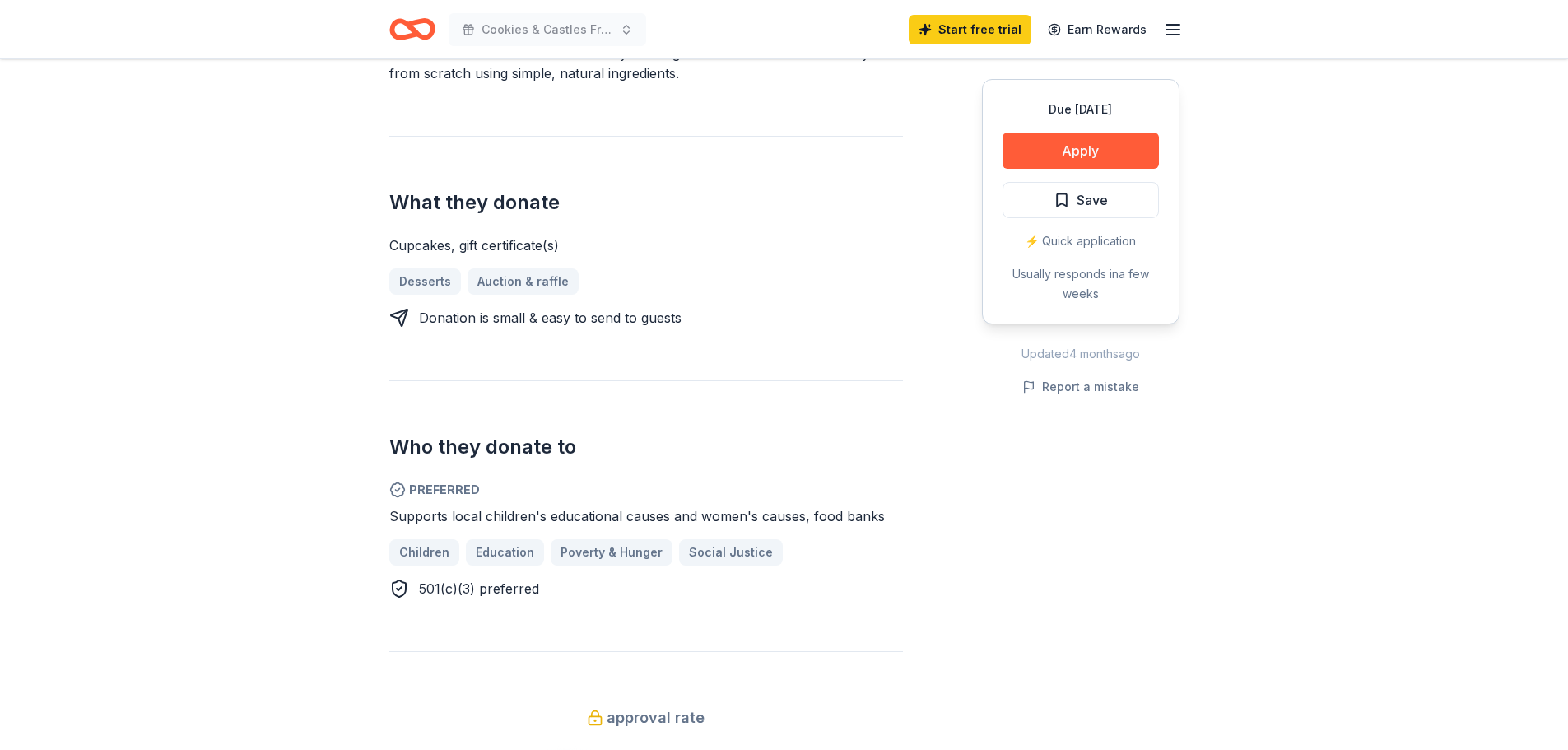
scroll to position [247, 0]
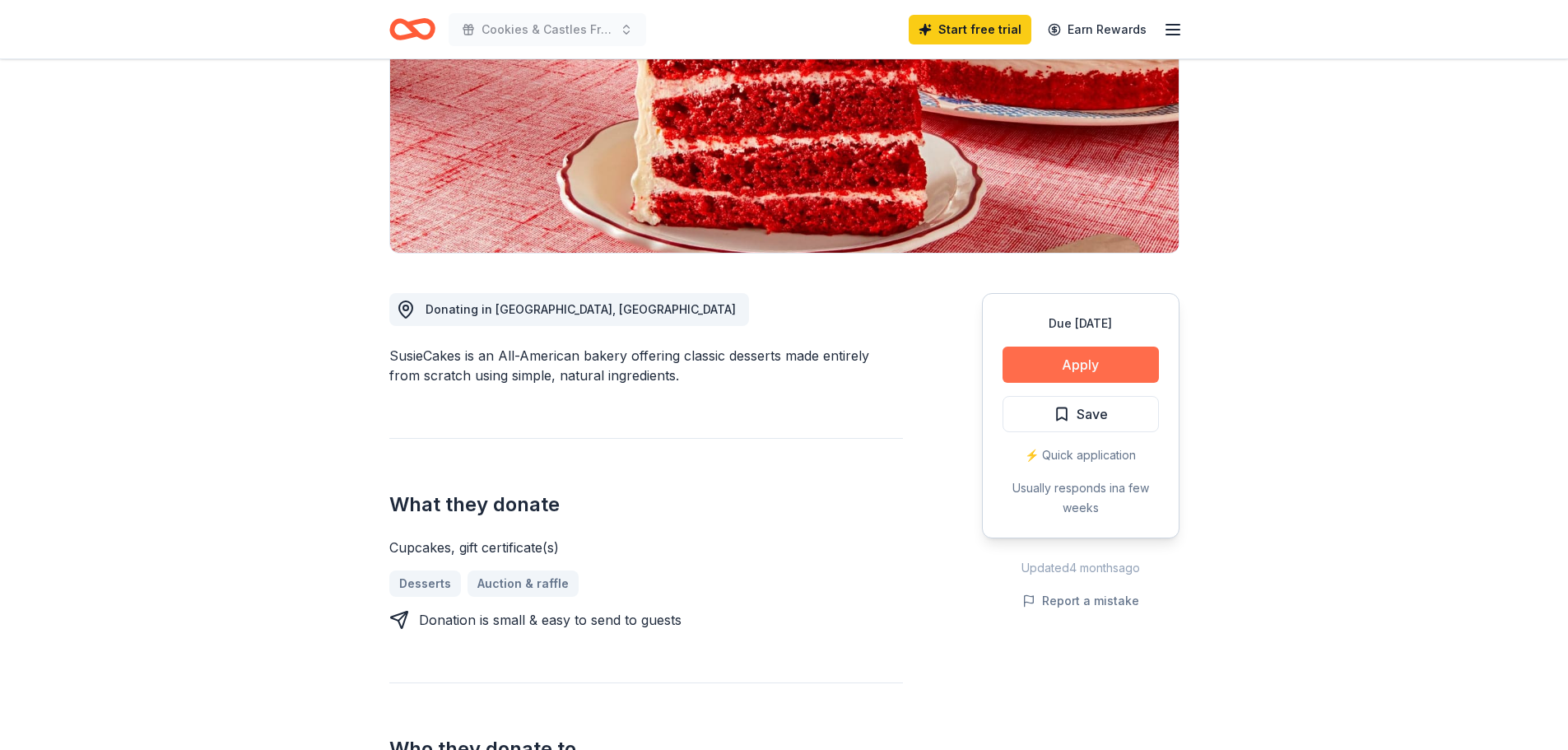
click at [1100, 360] on button "Apply" at bounding box center [1081, 364] width 156 height 36
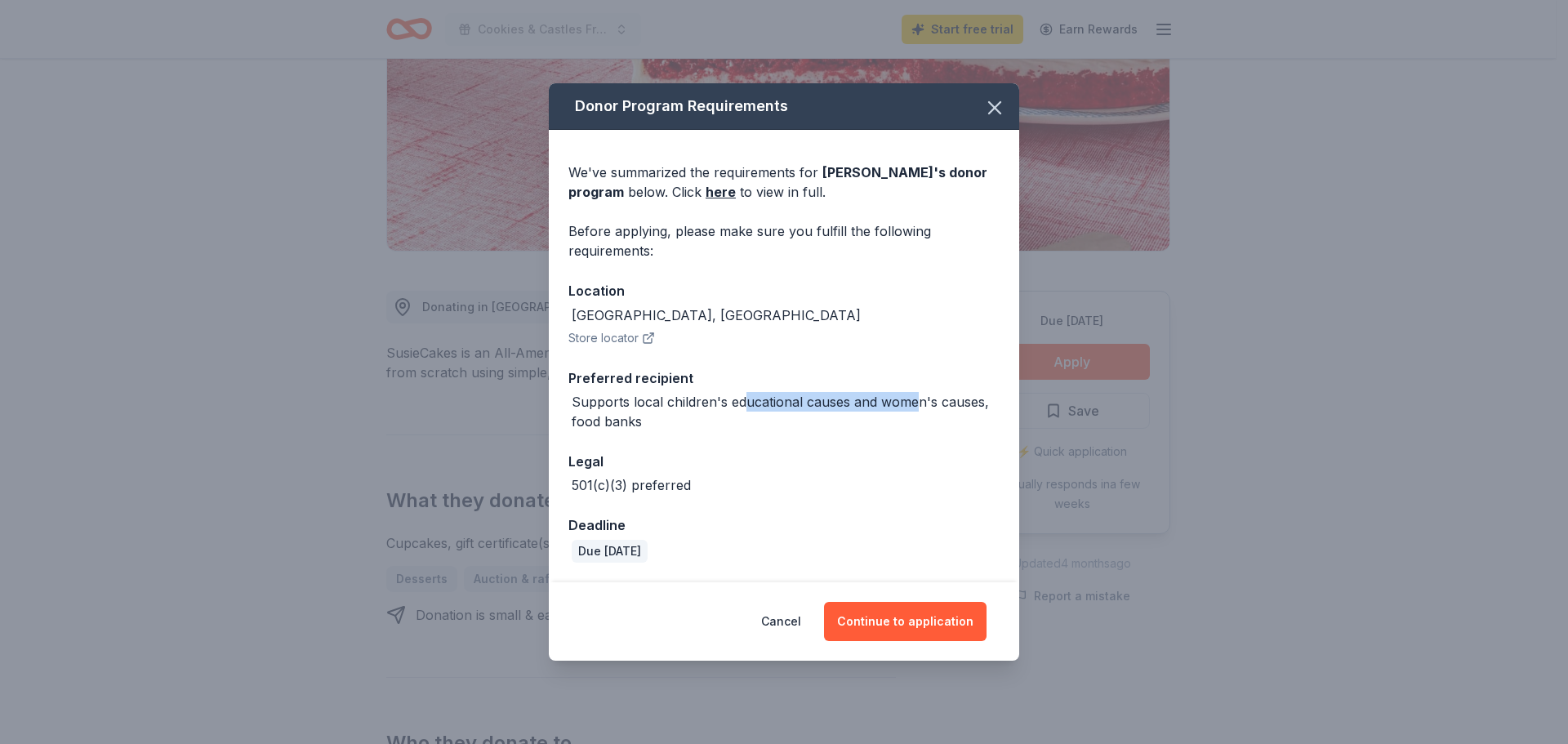
drag, startPoint x: 786, startPoint y: 406, endPoint x: 913, endPoint y: 403, distance: 127.0
click at [913, 403] on div "Supports local children's educational causes and women's causes, food banks" at bounding box center [786, 412] width 428 height 39
click at [914, 403] on div "Supports local children's educational causes and women's causes, food banks" at bounding box center [786, 412] width 428 height 39
click at [931, 618] on button "Continue to application" at bounding box center [905, 621] width 162 height 39
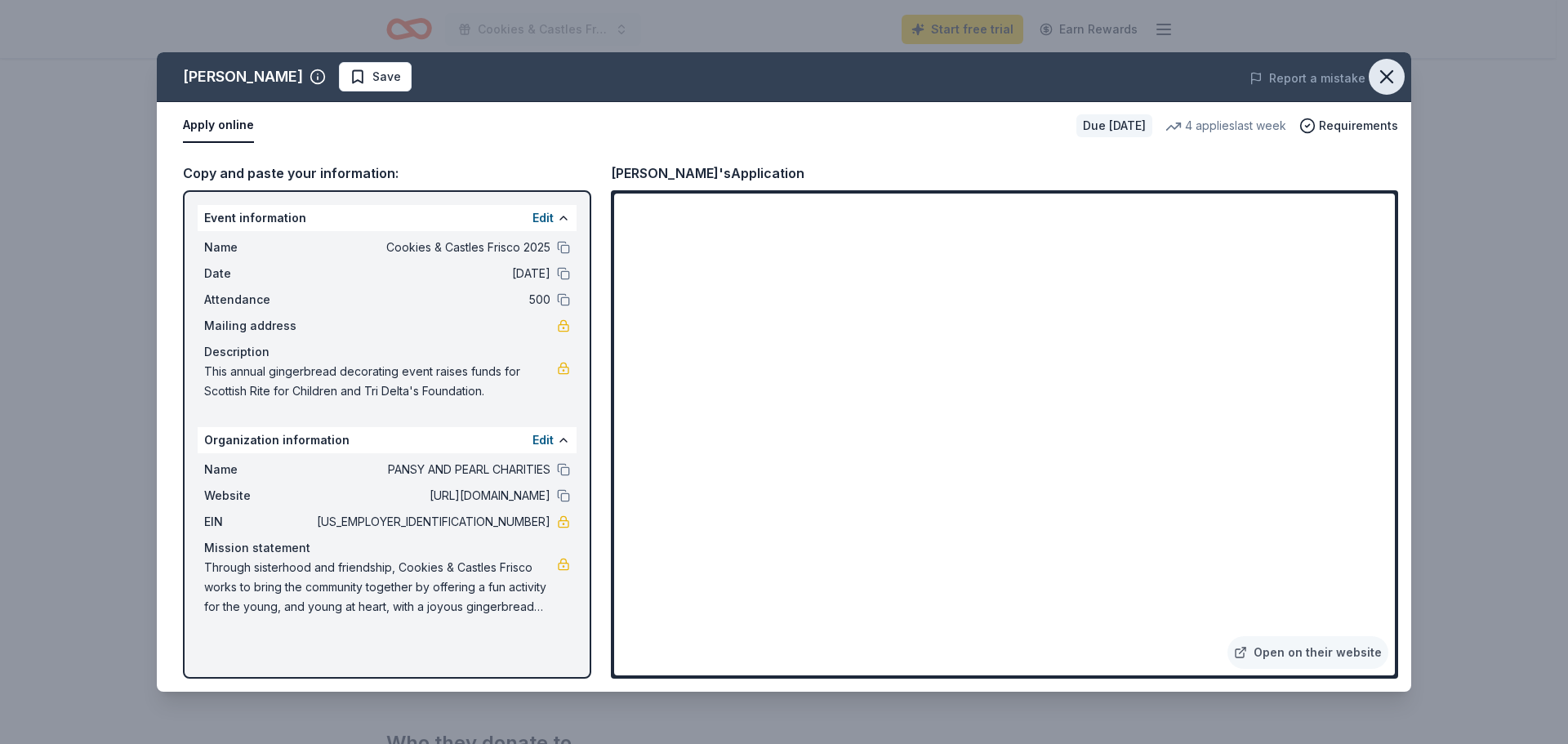
click at [1386, 72] on icon "button" at bounding box center [1387, 77] width 23 height 23
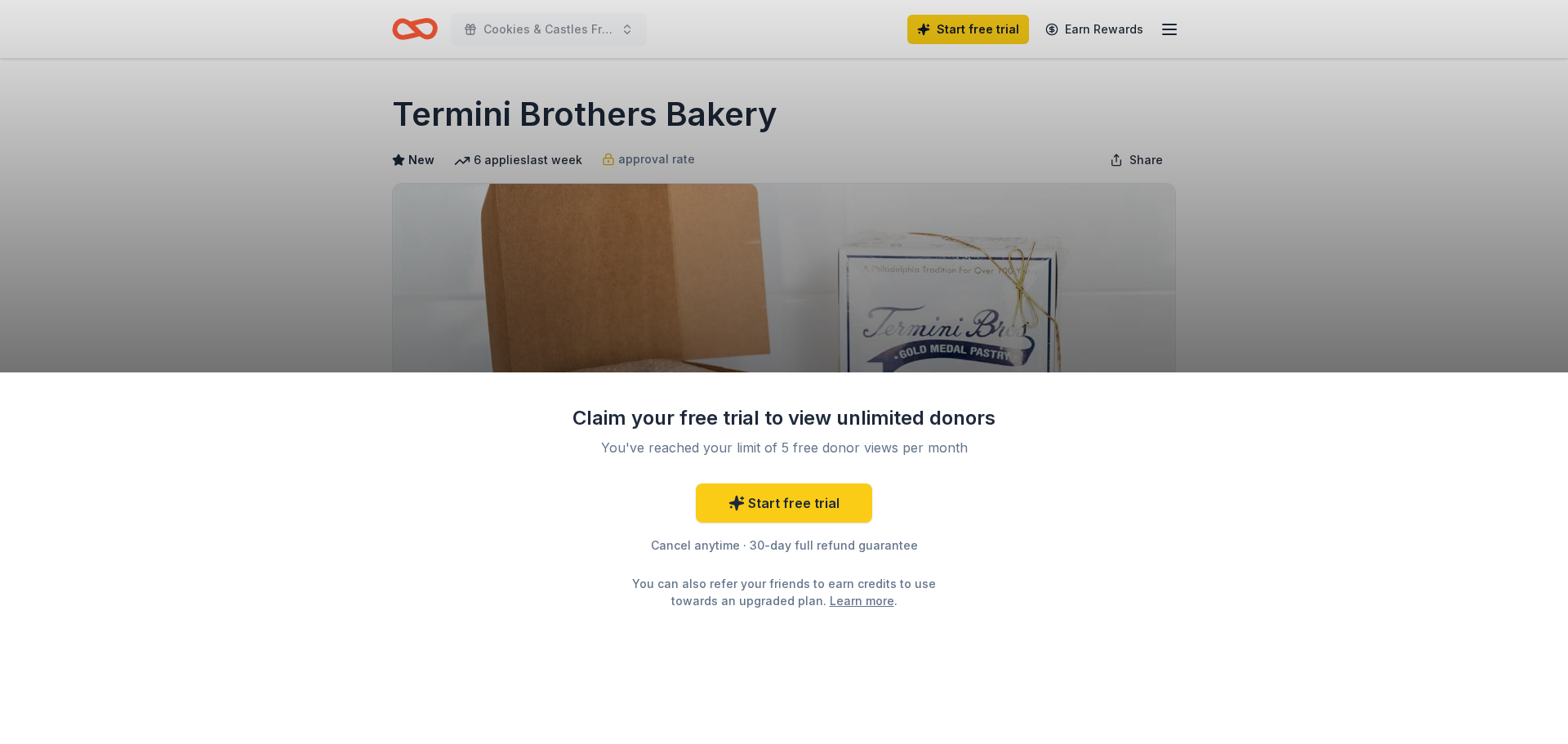
click at [1312, 306] on div "Claim your free trial to view unlimited donors You've reached your limit of 5 f…" at bounding box center [784, 372] width 1568 height 744
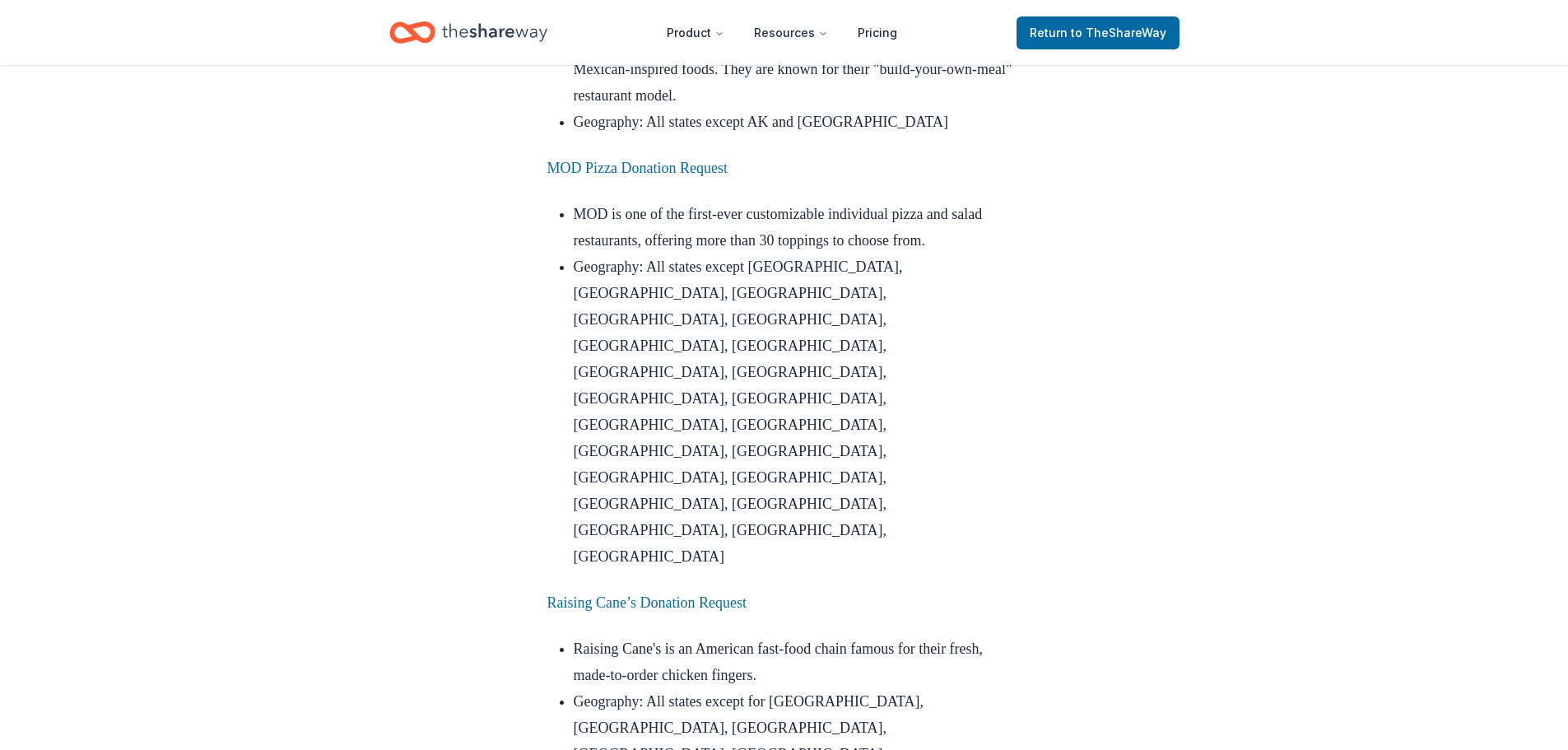
scroll to position [6260, 0]
